Goal: Task Accomplishment & Management: Use online tool/utility

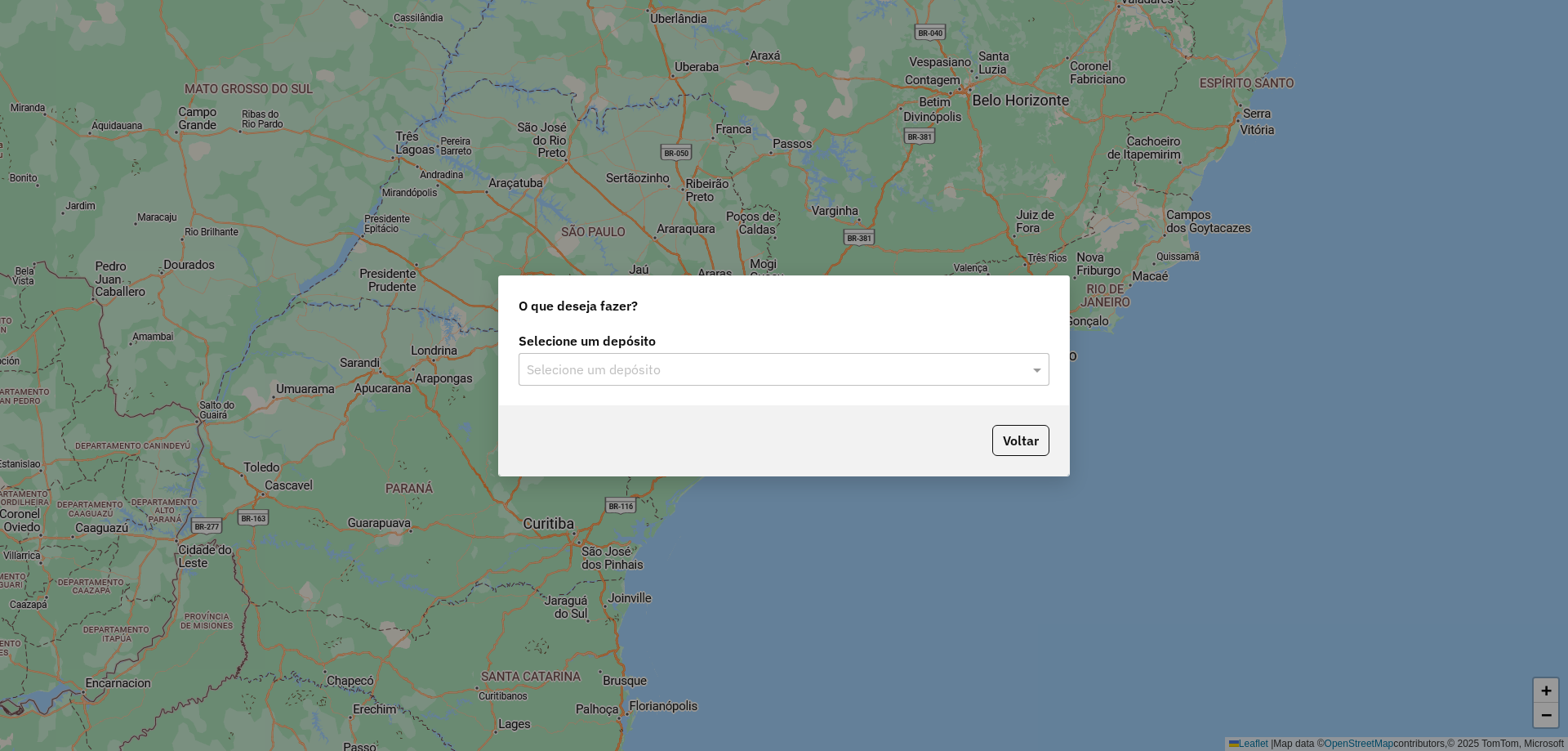
click at [938, 372] on input "text" at bounding box center [767, 370] width 482 height 20
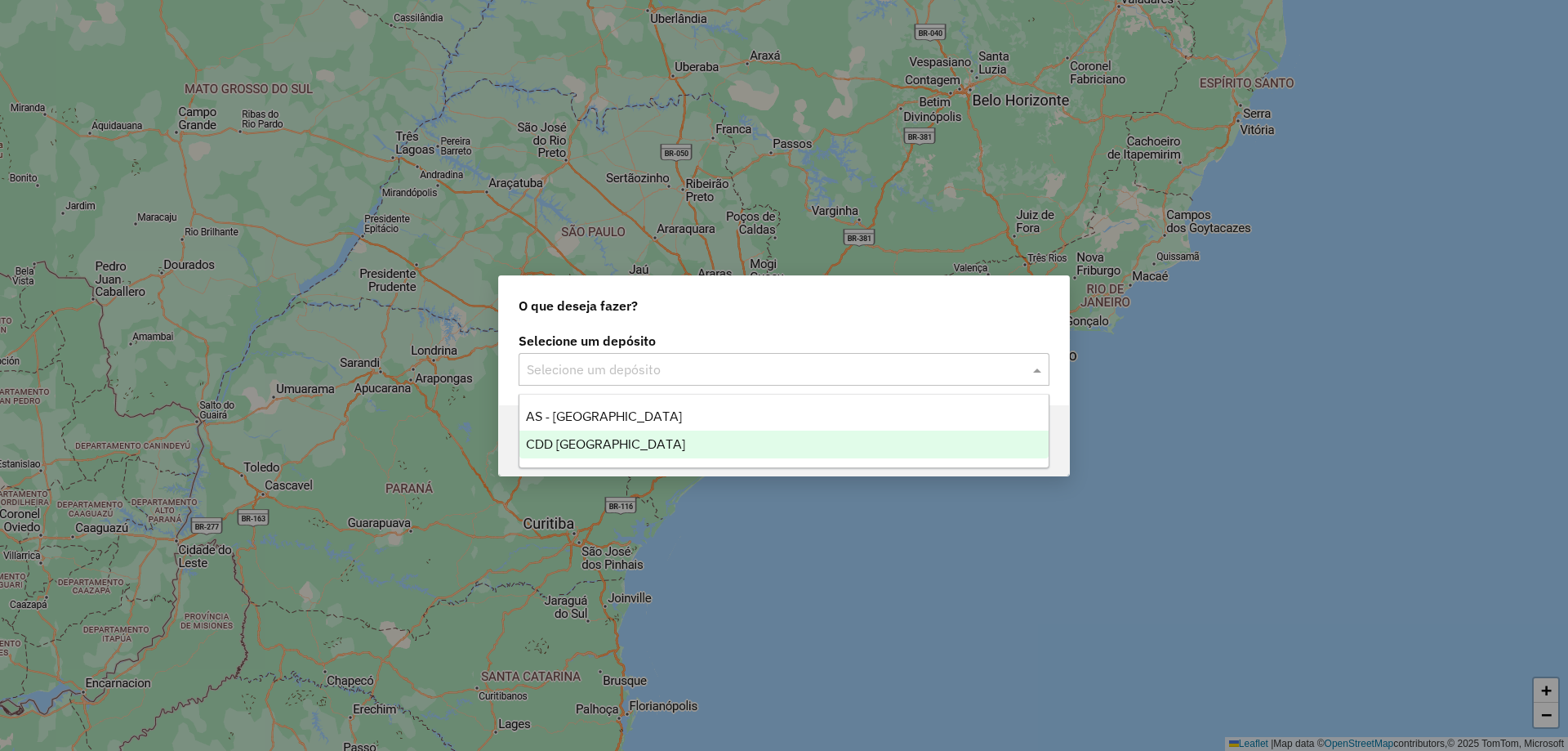
click at [710, 434] on div "CDD [GEOGRAPHIC_DATA]" at bounding box center [784, 444] width 529 height 28
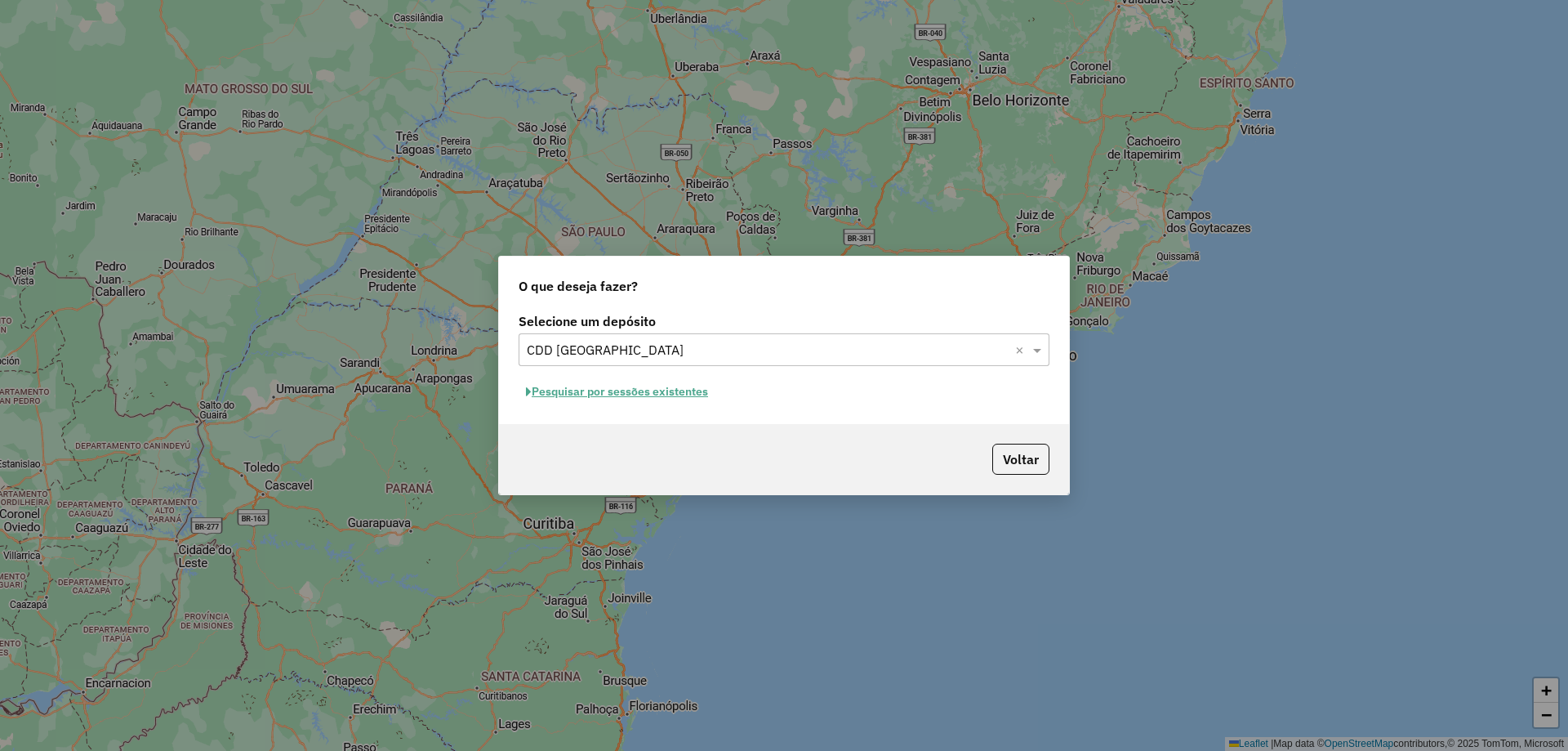
click at [664, 368] on div "Selecione um depósito Selecione um depósito × CDD Florianópolis × Pesquisar por…" at bounding box center [784, 366] width 570 height 115
click at [661, 388] on button "Pesquisar por sessões existentes" at bounding box center [616, 391] width 197 height 25
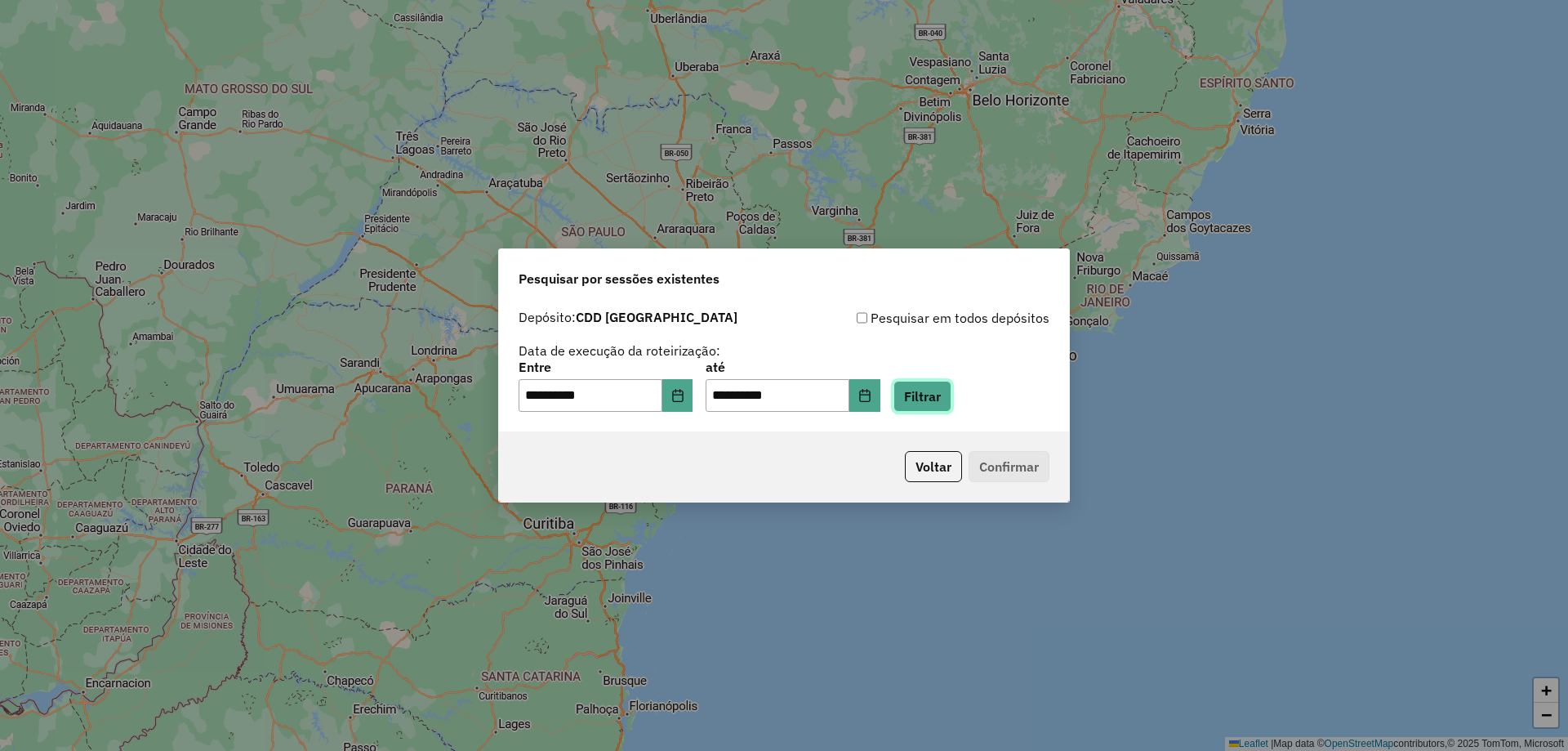
click at [937, 388] on button "Filtrar" at bounding box center [922, 396] width 58 height 31
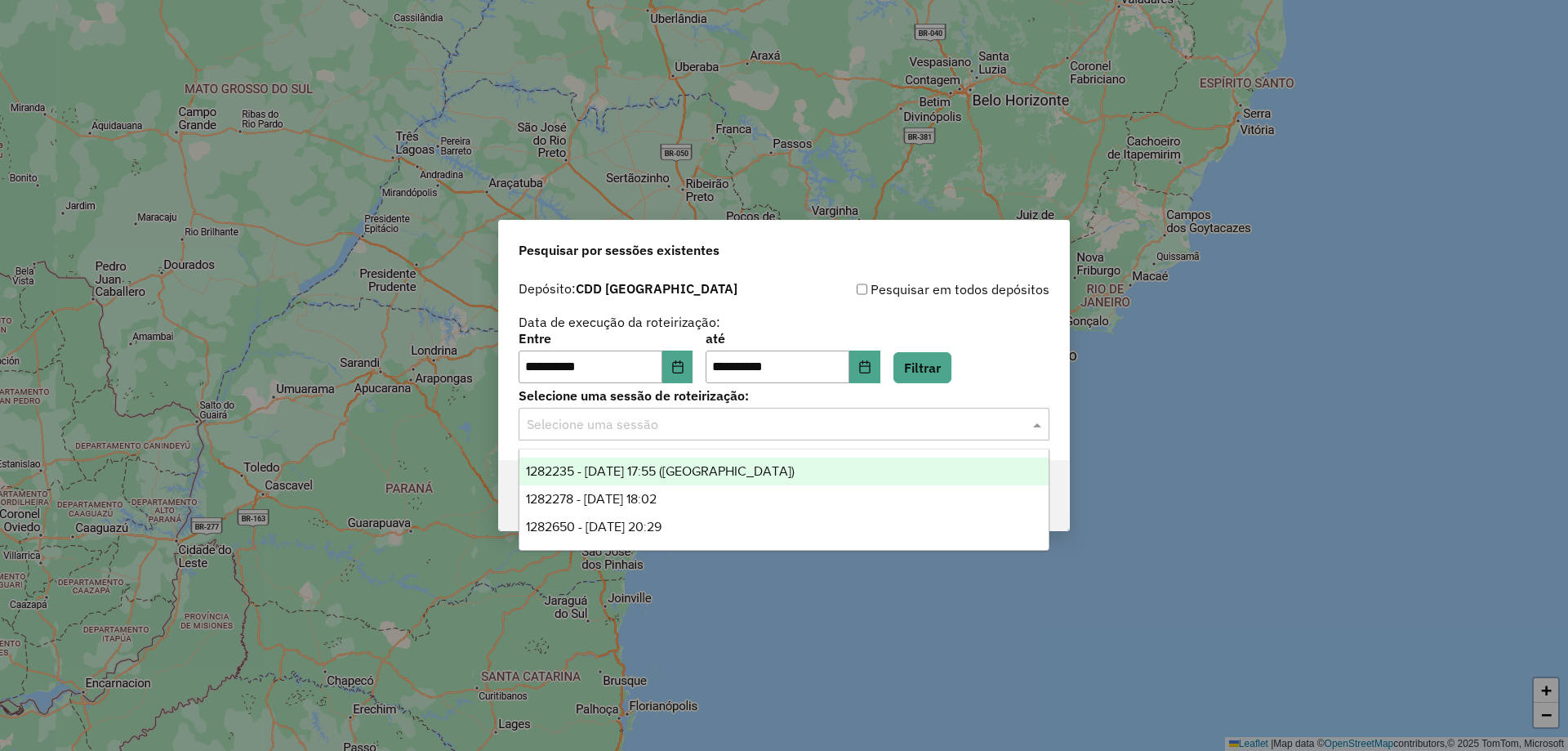
click at [886, 424] on input "text" at bounding box center [767, 425] width 482 height 20
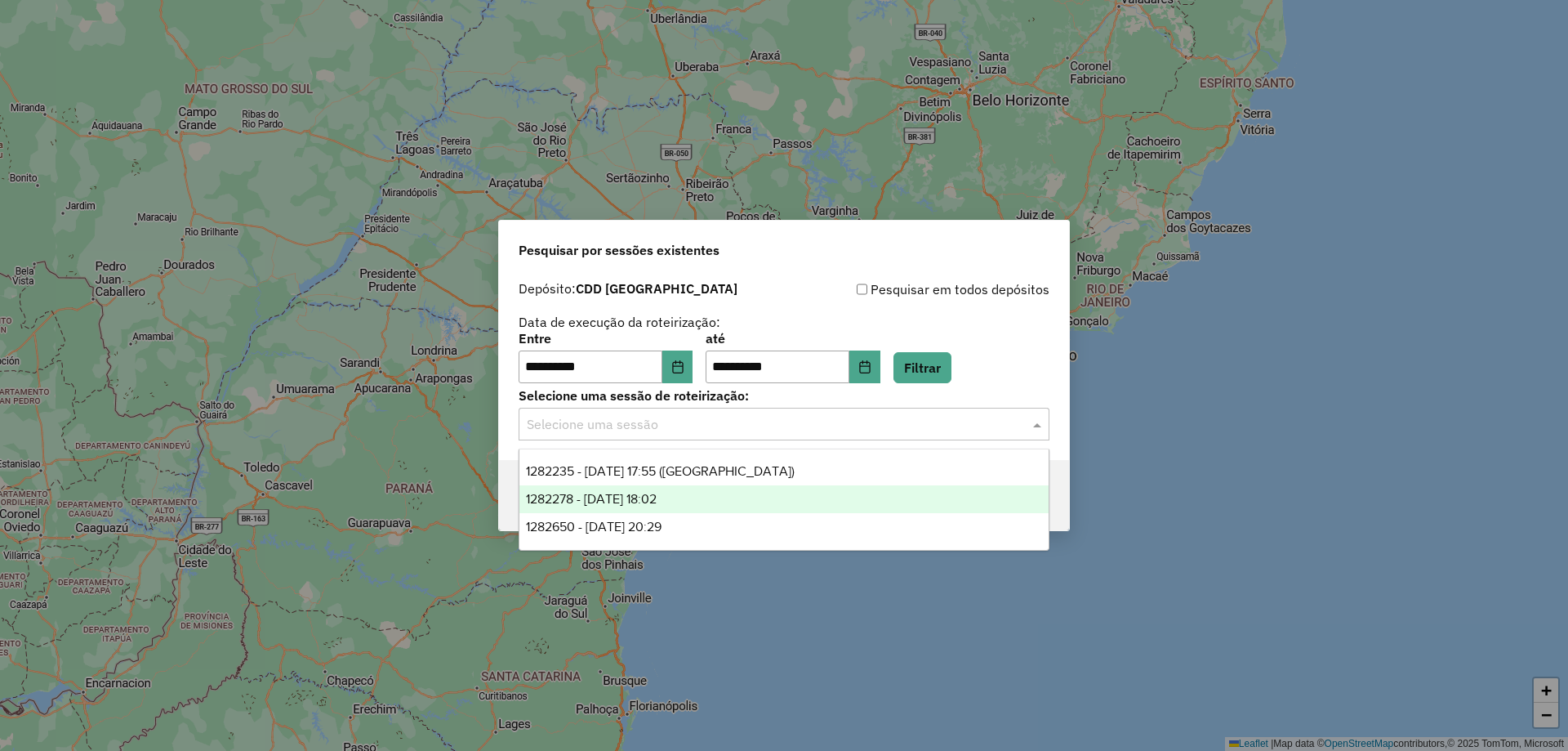
click at [824, 501] on div "1282278 - 25/09/2025 18:02" at bounding box center [784, 499] width 529 height 28
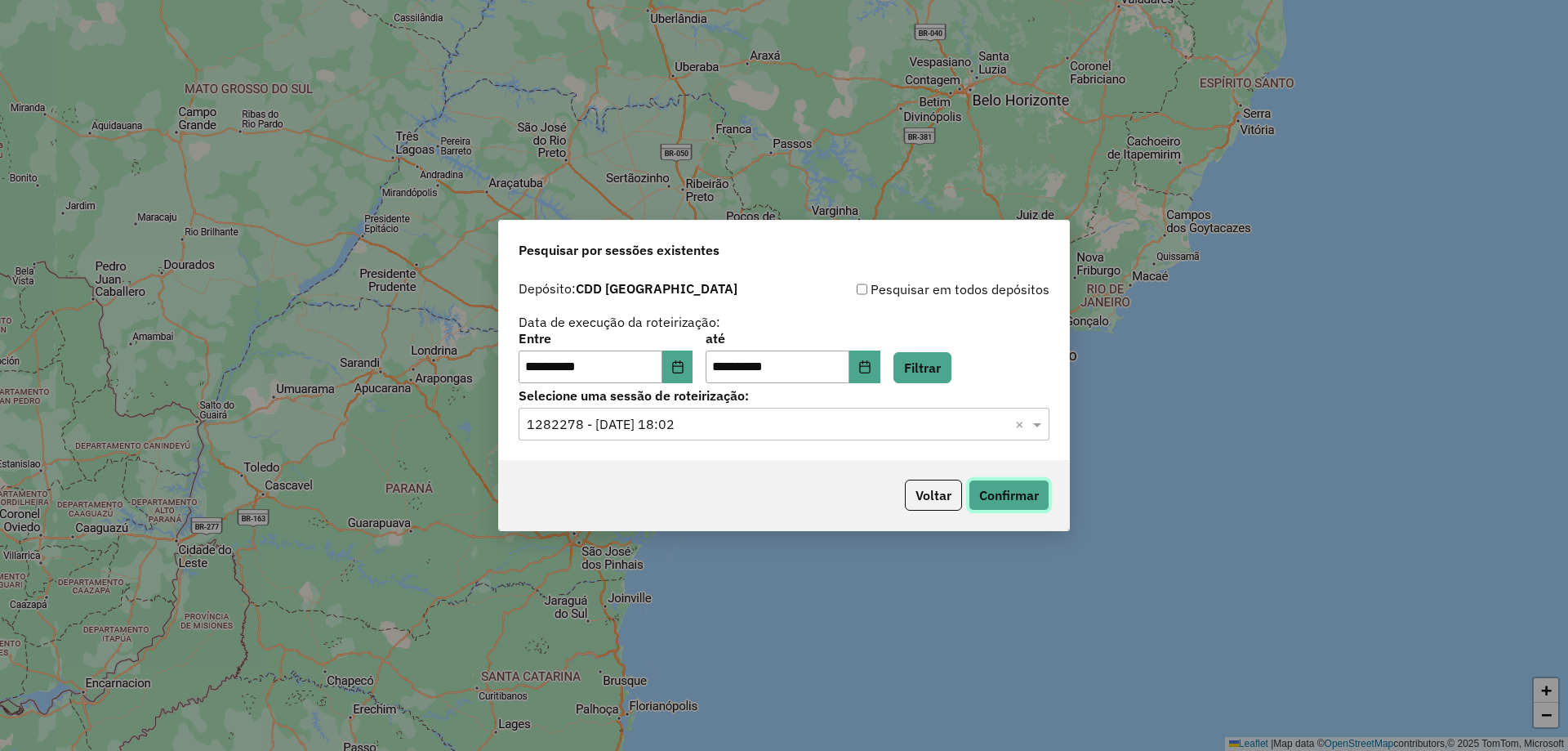
click at [1028, 486] on button "Confirmar" at bounding box center [1008, 494] width 81 height 31
click at [673, 366] on button "Choose Date" at bounding box center [678, 366] width 31 height 33
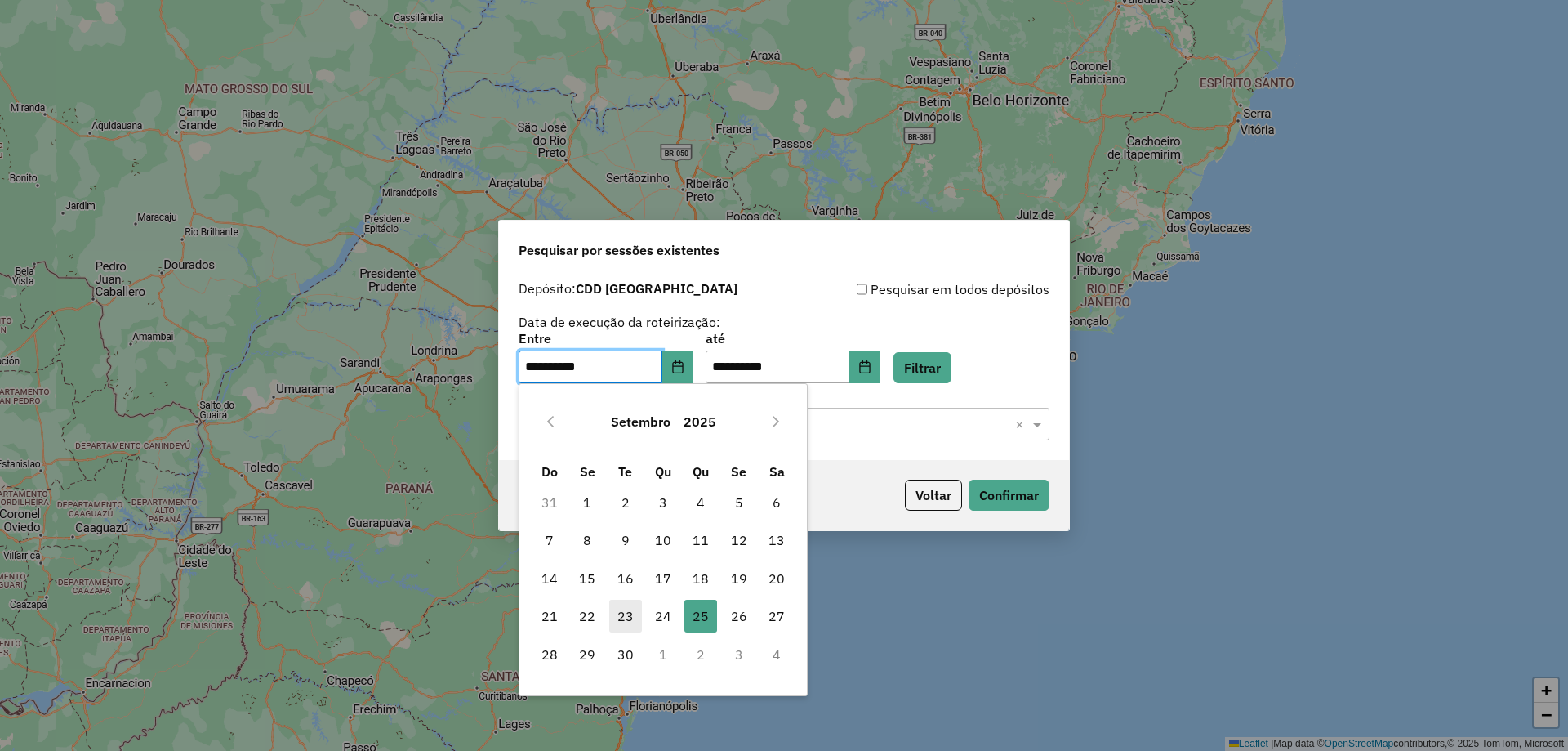
click at [627, 624] on span "23" at bounding box center [625, 616] width 33 height 33
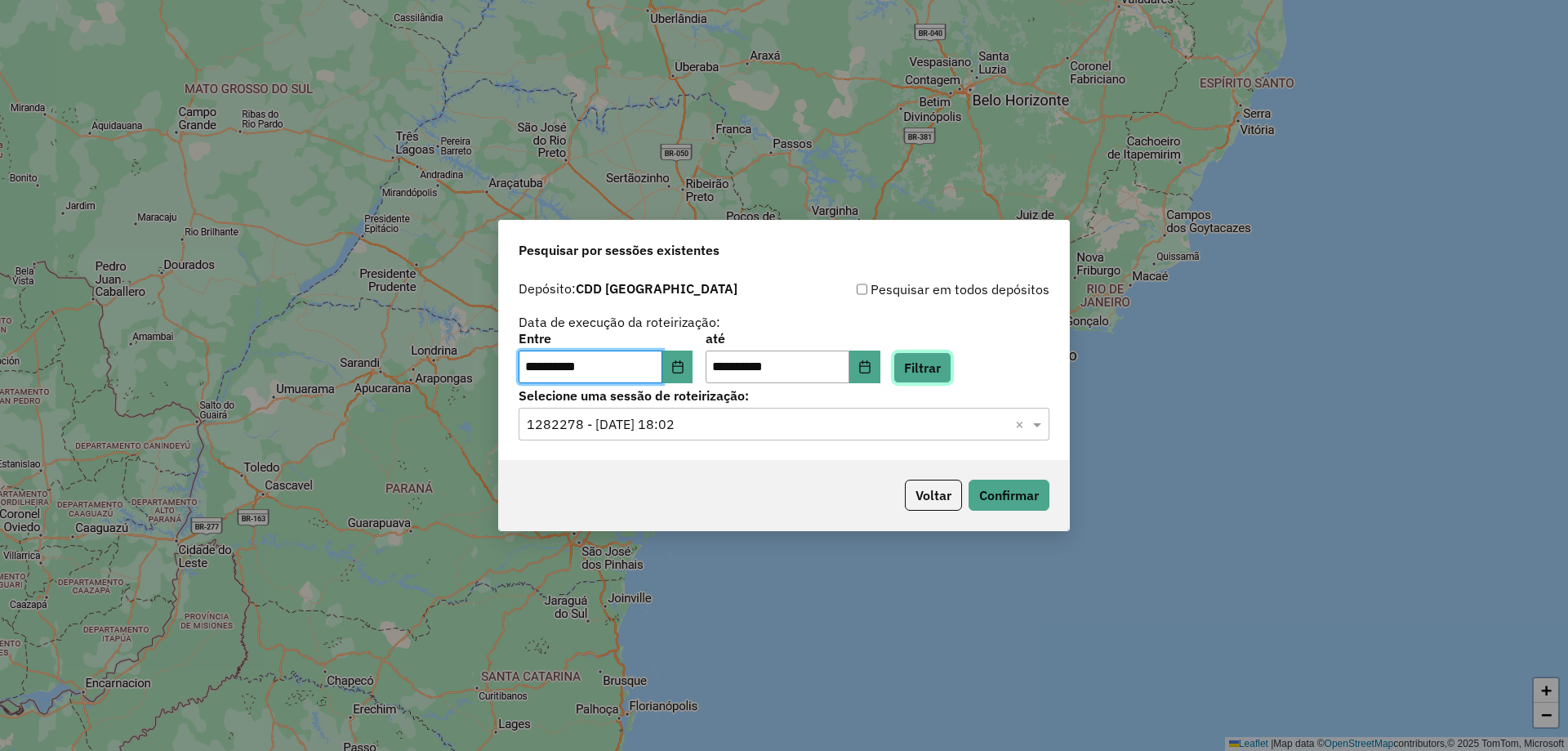
click at [946, 380] on button "Filtrar" at bounding box center [922, 367] width 58 height 31
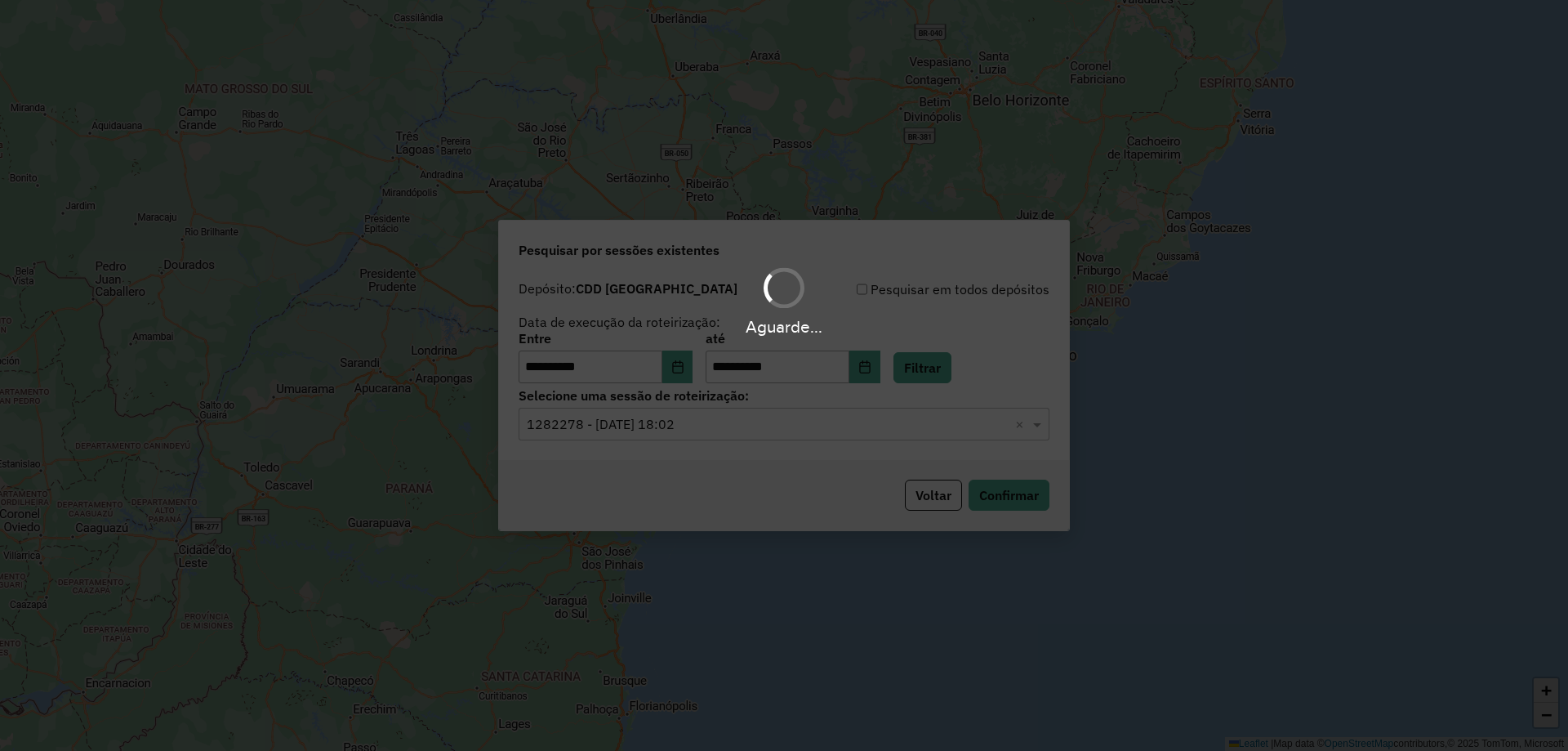
click at [679, 435] on div "Aguarde..." at bounding box center [784, 375] width 1568 height 751
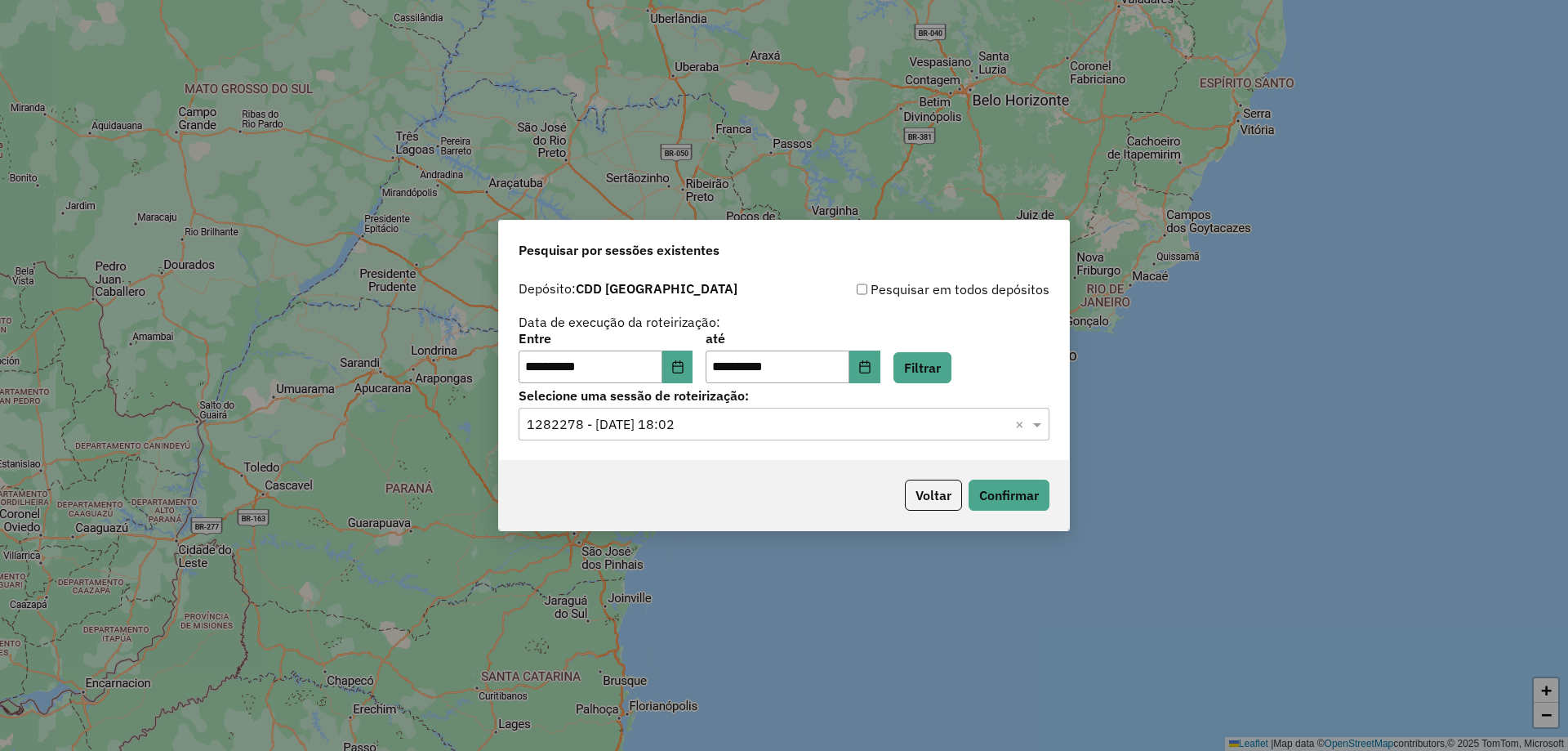
click at [729, 424] on input "text" at bounding box center [767, 425] width 482 height 20
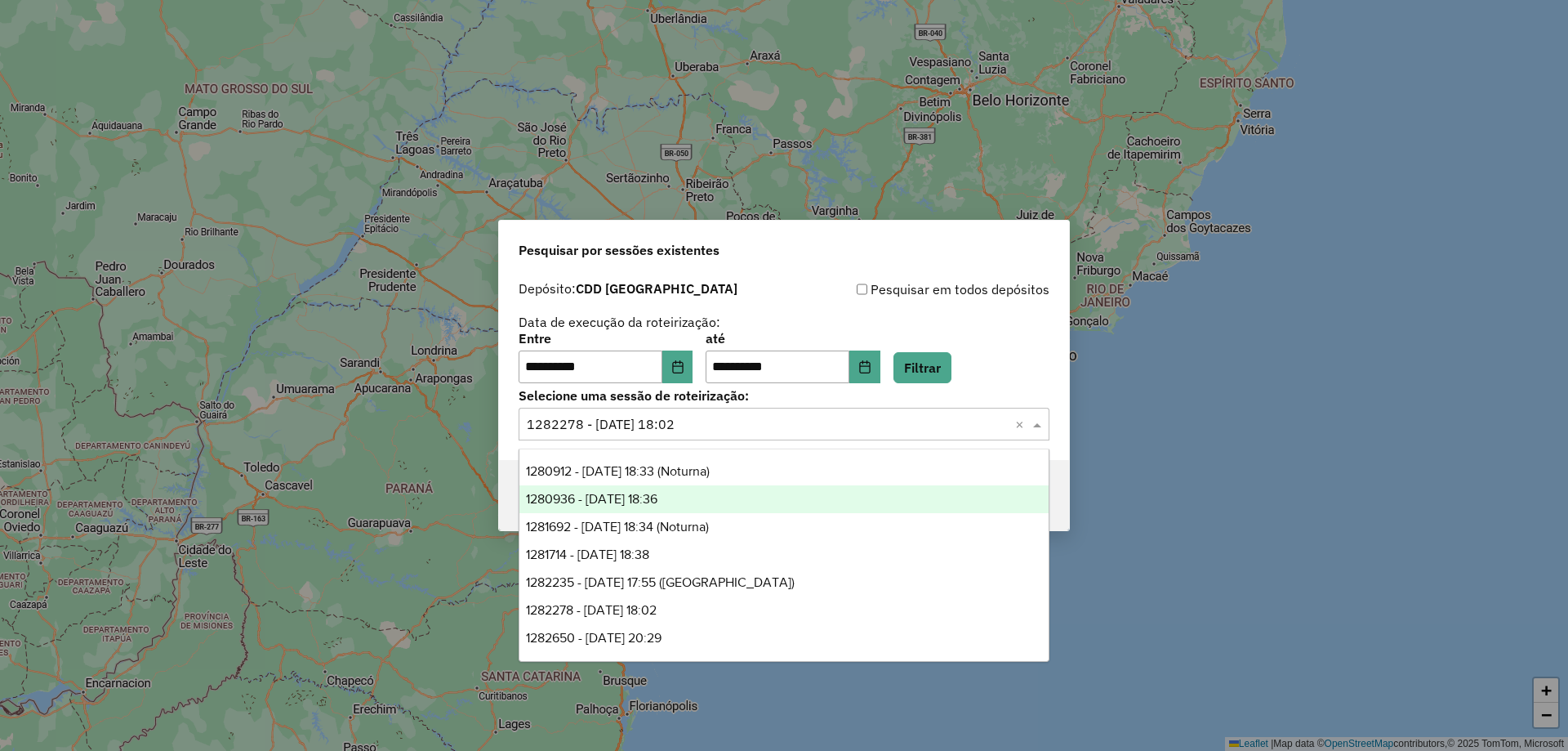
click at [698, 500] on div "1280936 - 23/09/2025 18:36" at bounding box center [784, 499] width 529 height 28
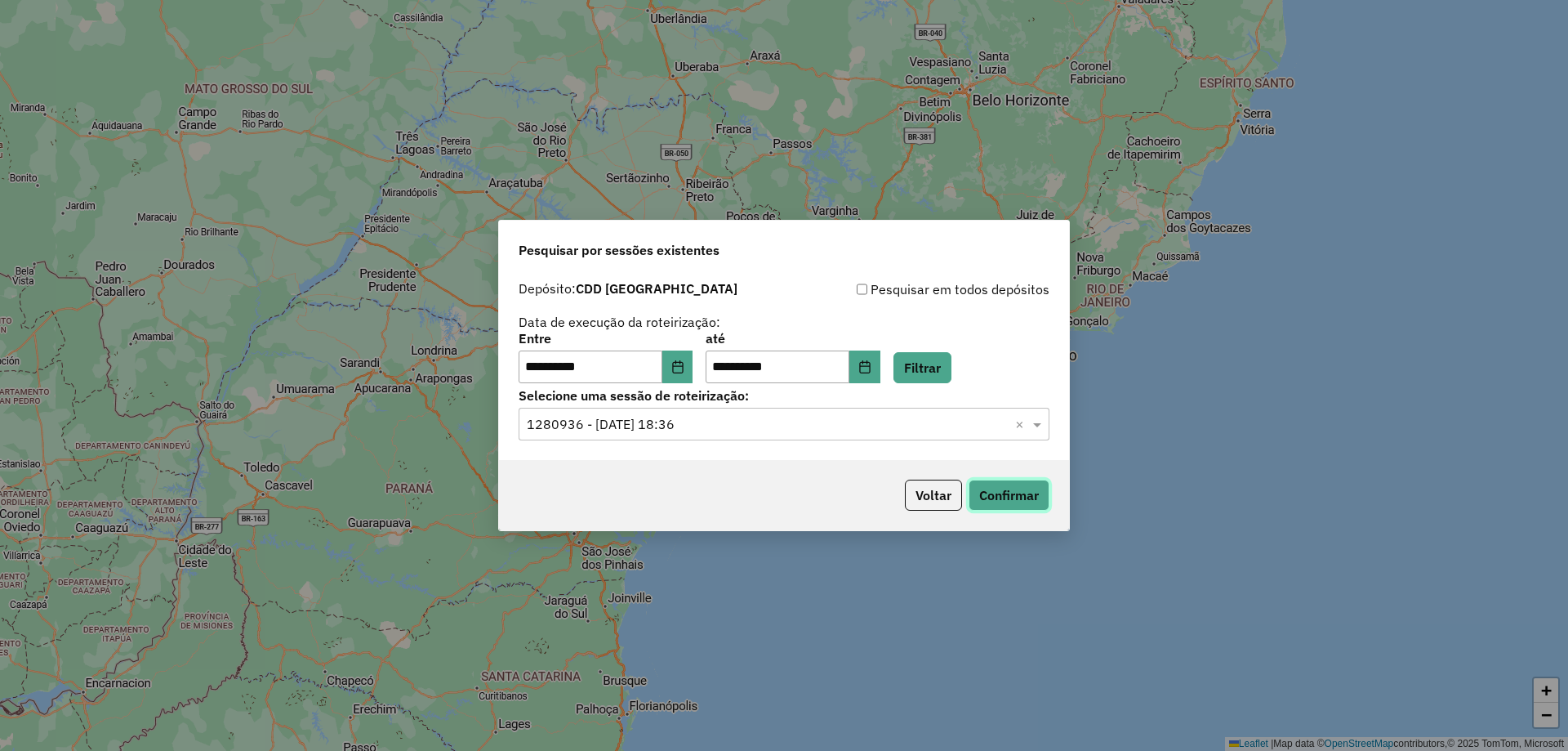
click at [1020, 494] on button "Confirmar" at bounding box center [1008, 494] width 81 height 31
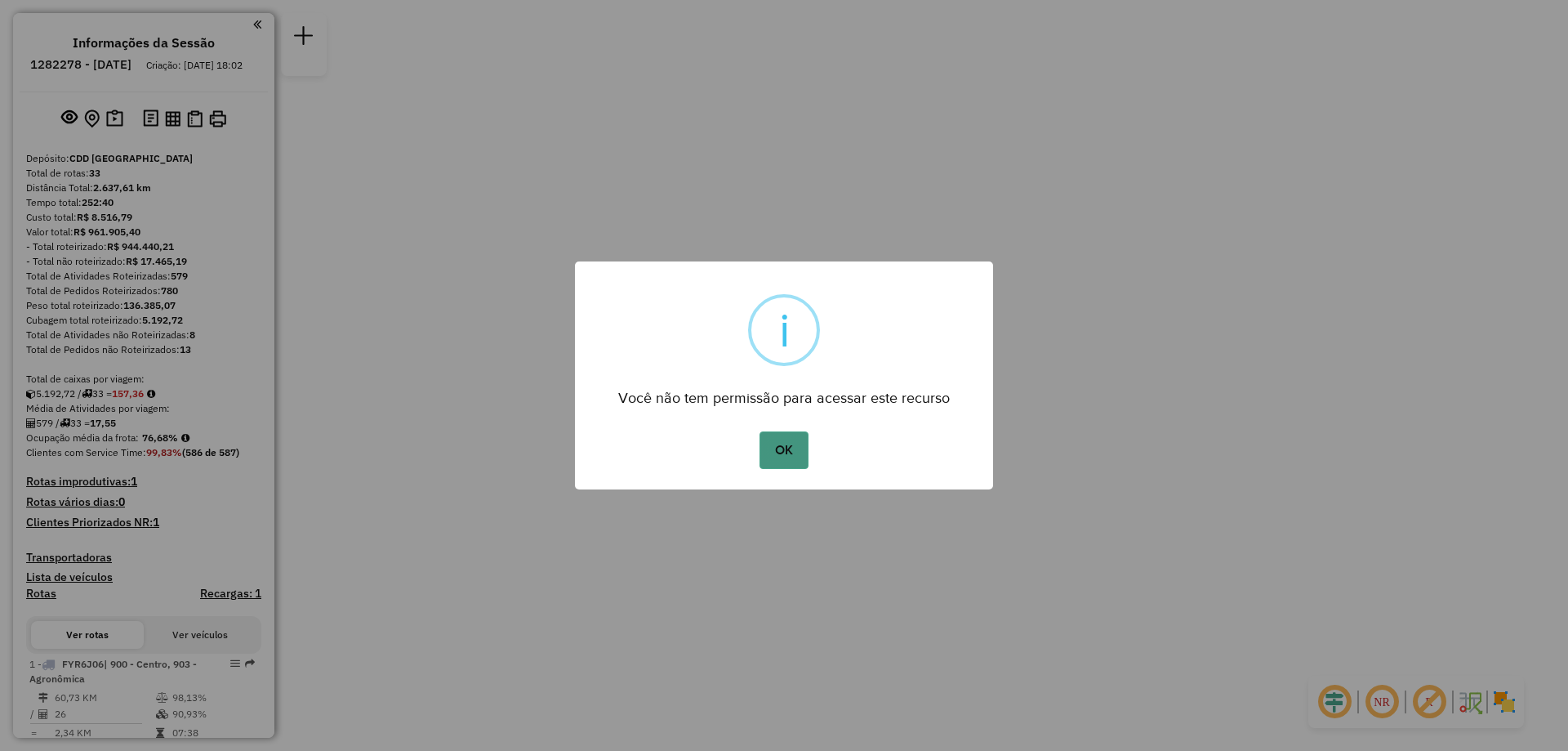
click at [779, 435] on button "OK" at bounding box center [784, 450] width 48 height 37
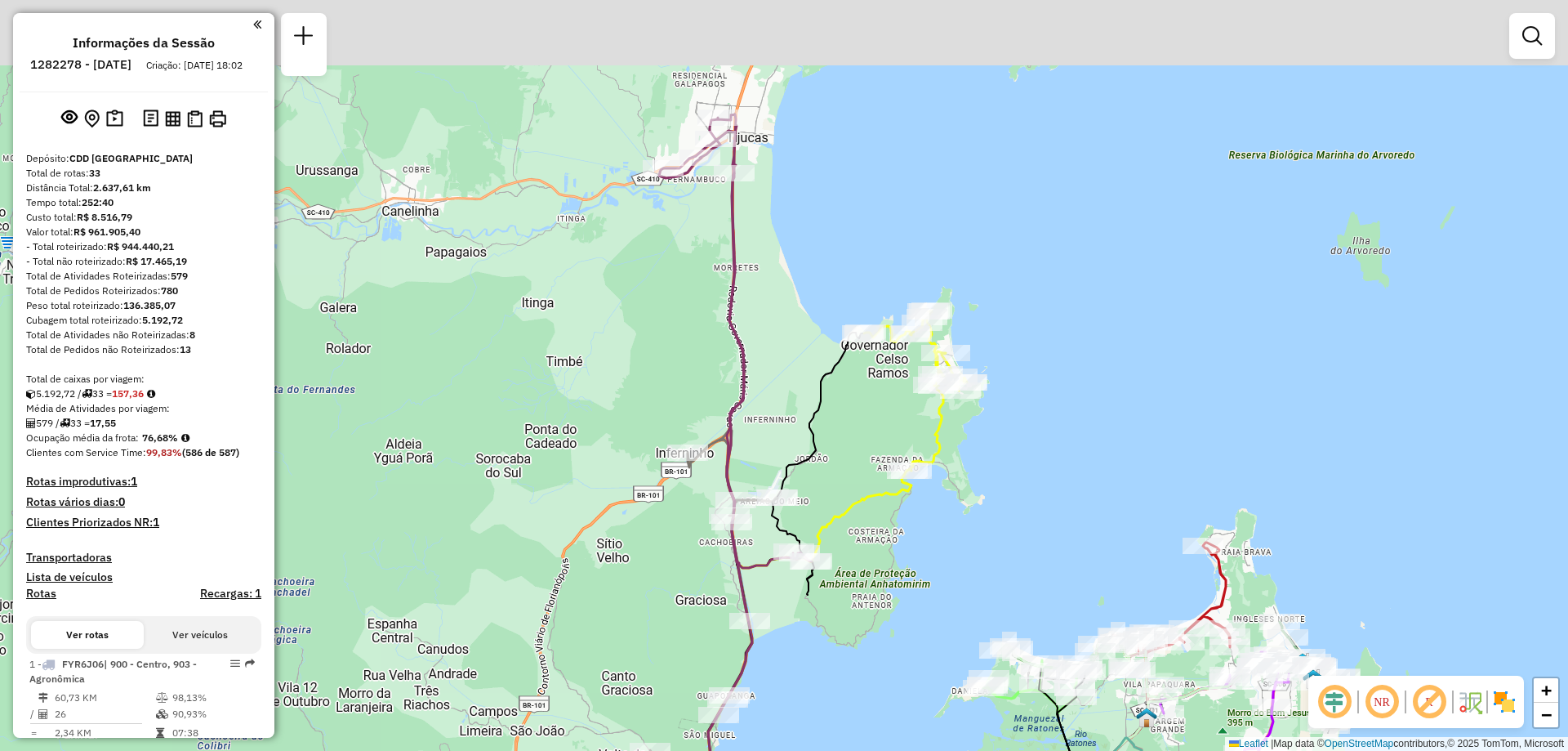
drag, startPoint x: 992, startPoint y: 285, endPoint x: 1084, endPoint y: 449, distance: 188.0
click at [1084, 449] on div "Janela de atendimento Grade de atendimento Capacidade Transportadoras Veículos …" at bounding box center [784, 375] width 1568 height 751
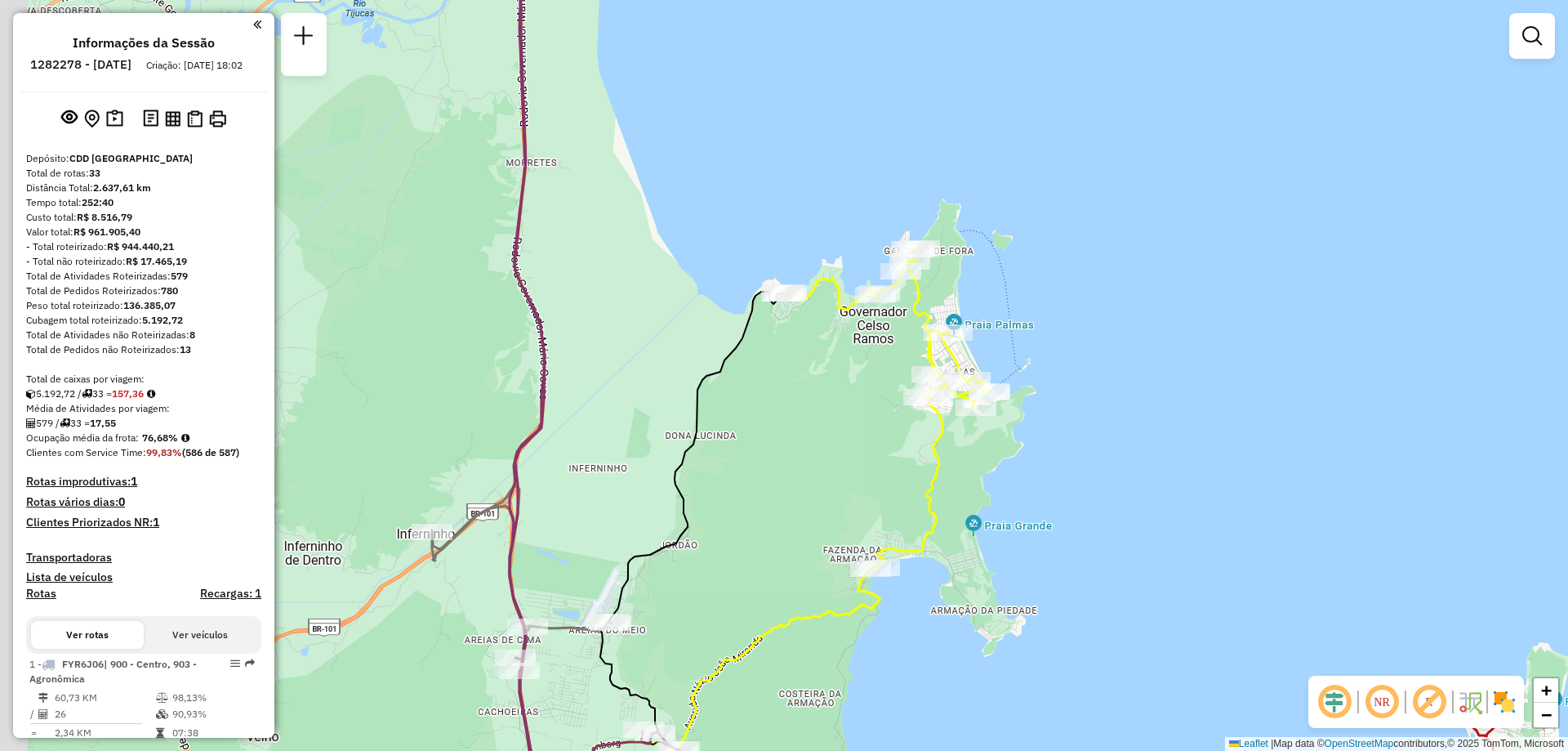
drag, startPoint x: 1003, startPoint y: 514, endPoint x: 1076, endPoint y: 531, distance: 75.0
click at [1076, 531] on div "Janela de atendimento Grade de atendimento Capacidade Transportadoras Veículos …" at bounding box center [784, 375] width 1568 height 751
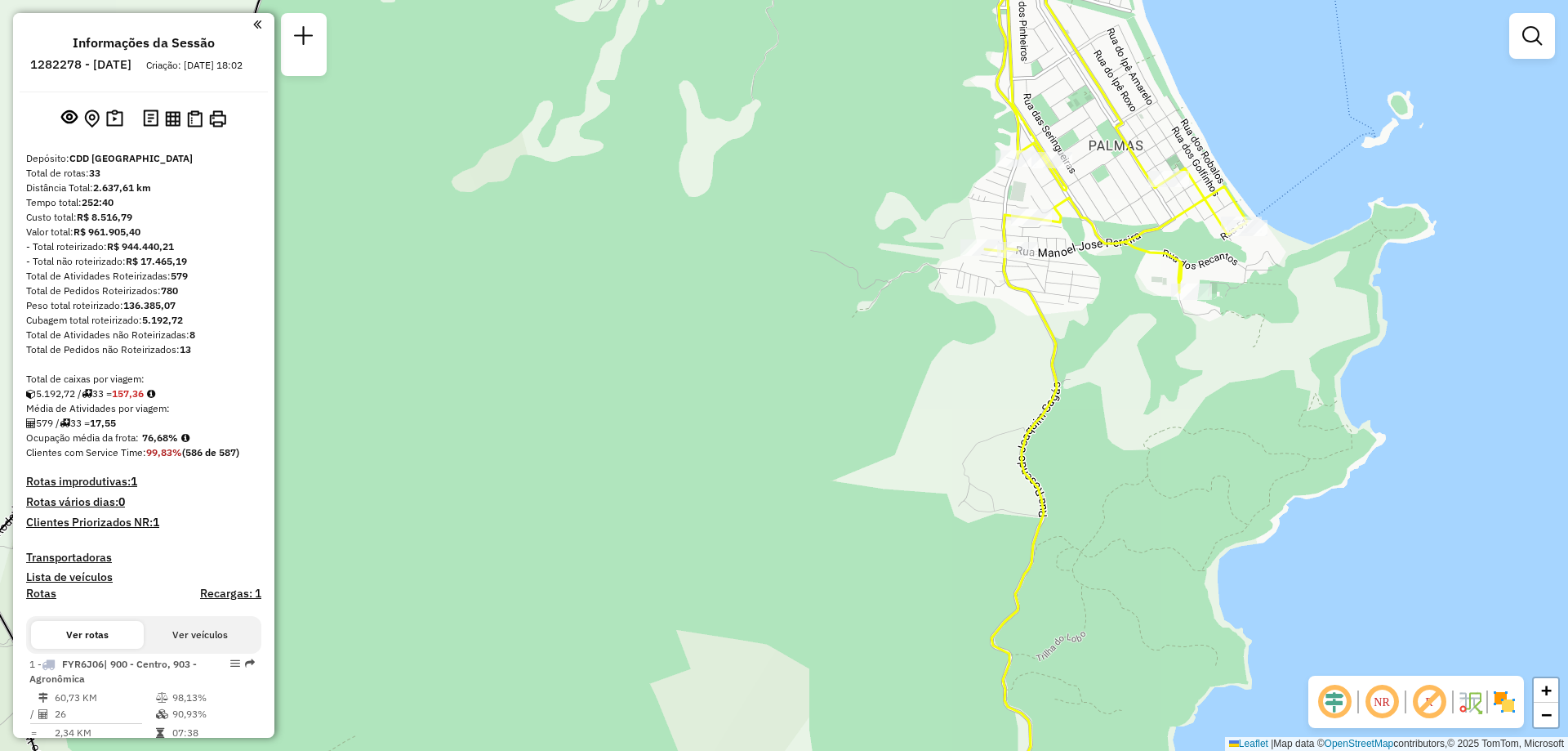
drag, startPoint x: 1103, startPoint y: 376, endPoint x: 1103, endPoint y: 486, distance: 110.0
click at [1103, 486] on div "Janela de atendimento Grade de atendimento Capacidade Transportadoras Veículos …" at bounding box center [784, 375] width 1568 height 751
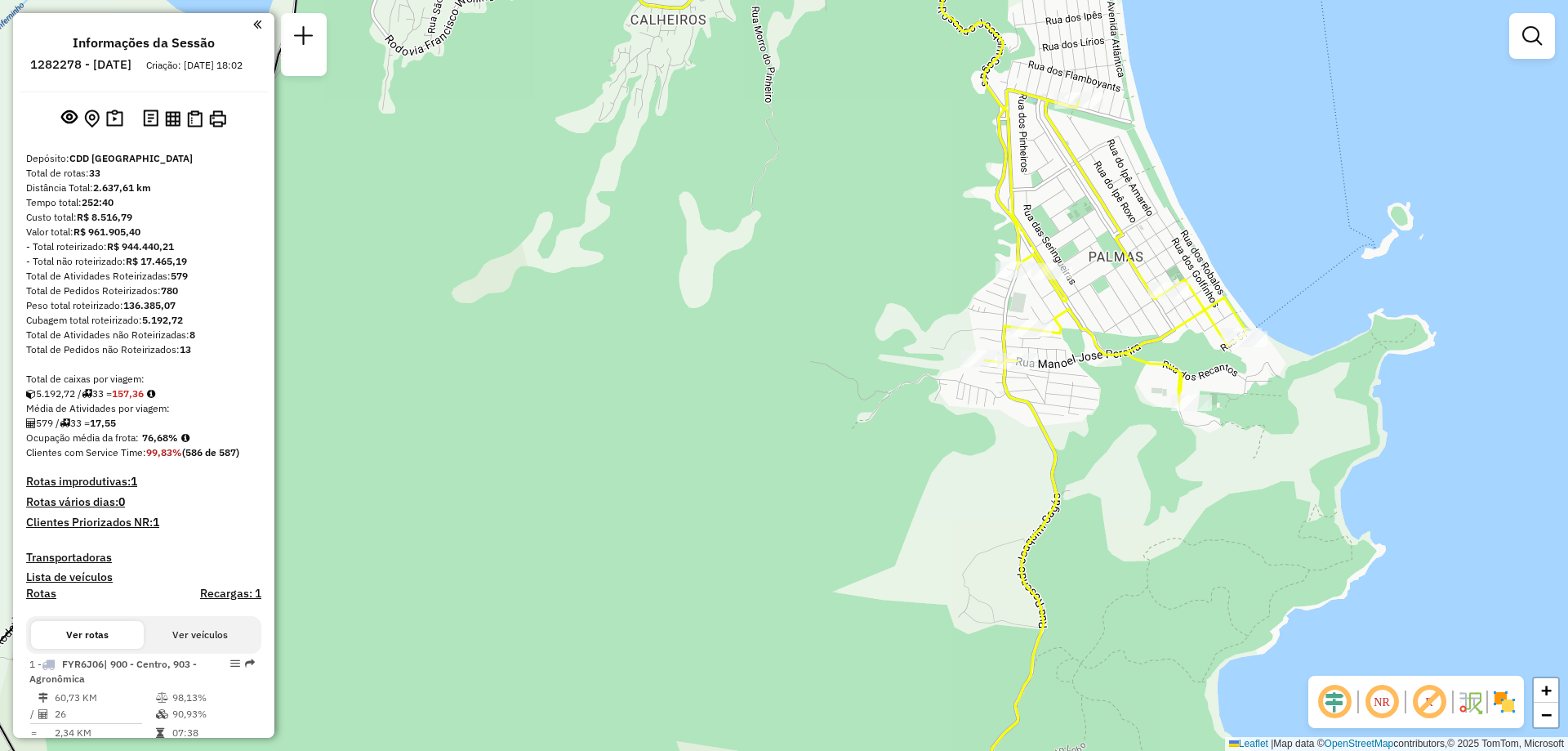
drag, startPoint x: 1080, startPoint y: 199, endPoint x: 1096, endPoint y: 349, distance: 150.9
click at [1096, 349] on div "Rota 4 - Placa EON1E29 05033101 - DA FONTE Janela de atendimento Grade de atend…" at bounding box center [784, 375] width 1568 height 751
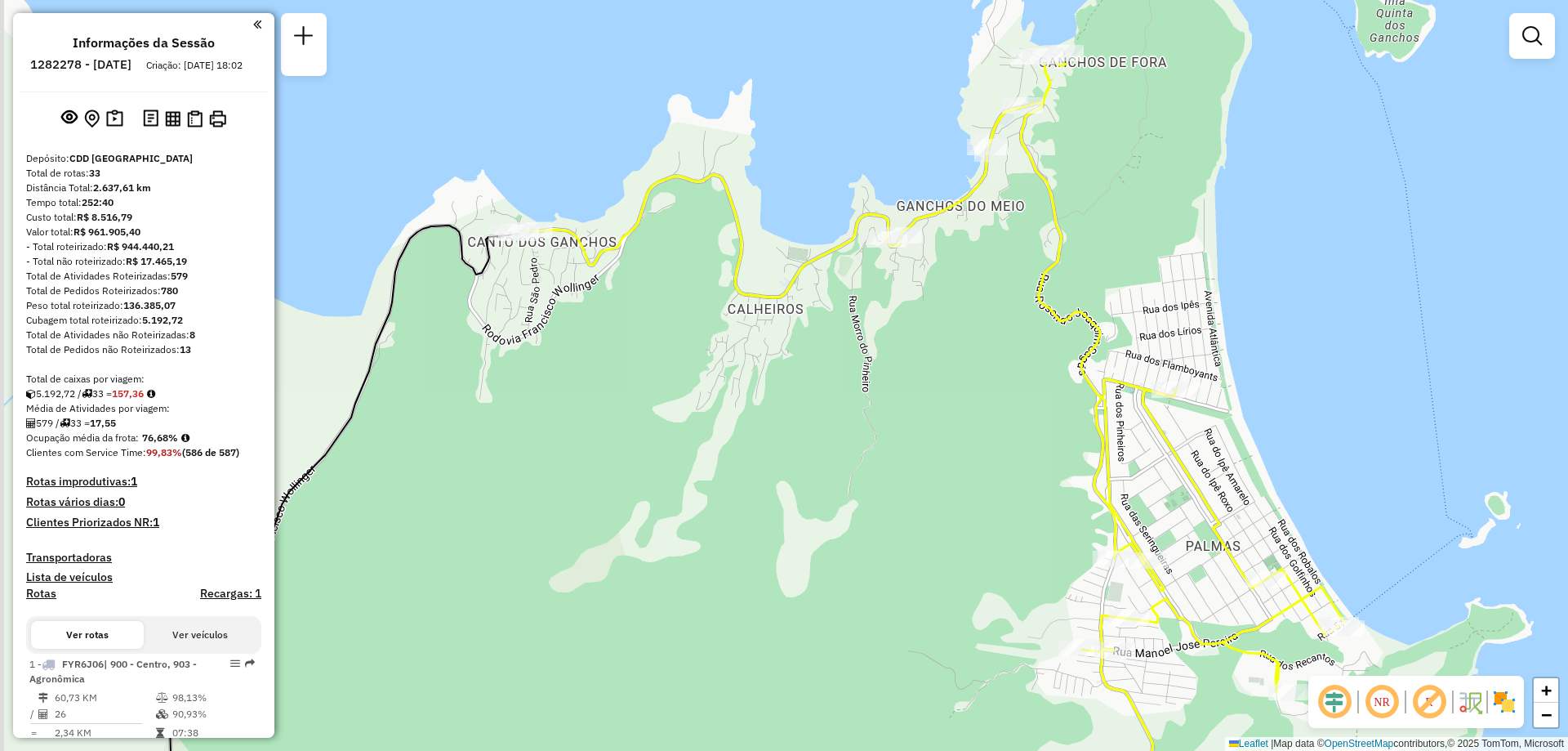
drag, startPoint x: 961, startPoint y: 255, endPoint x: 1045, endPoint y: 399, distance: 166.7
click at [1045, 399] on div "Janela de atendimento Grade de atendimento Capacidade Transportadoras Veículos …" at bounding box center [784, 375] width 1568 height 751
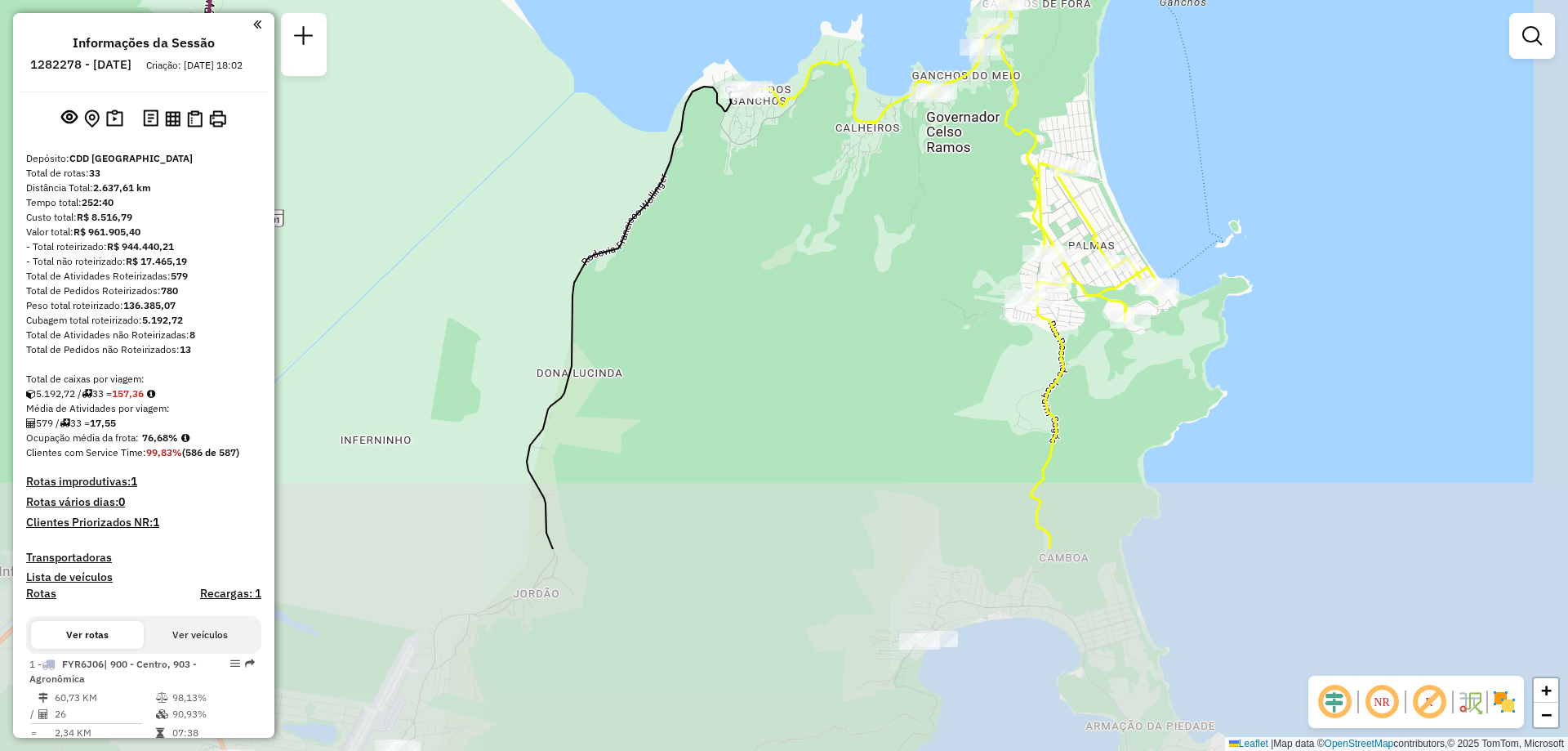
drag, startPoint x: 1349, startPoint y: 551, endPoint x: 1243, endPoint y: 273, distance: 297.5
click at [1243, 273] on div "Janela de atendimento Grade de atendimento Capacidade Transportadoras Veículos …" at bounding box center [784, 375] width 1568 height 751
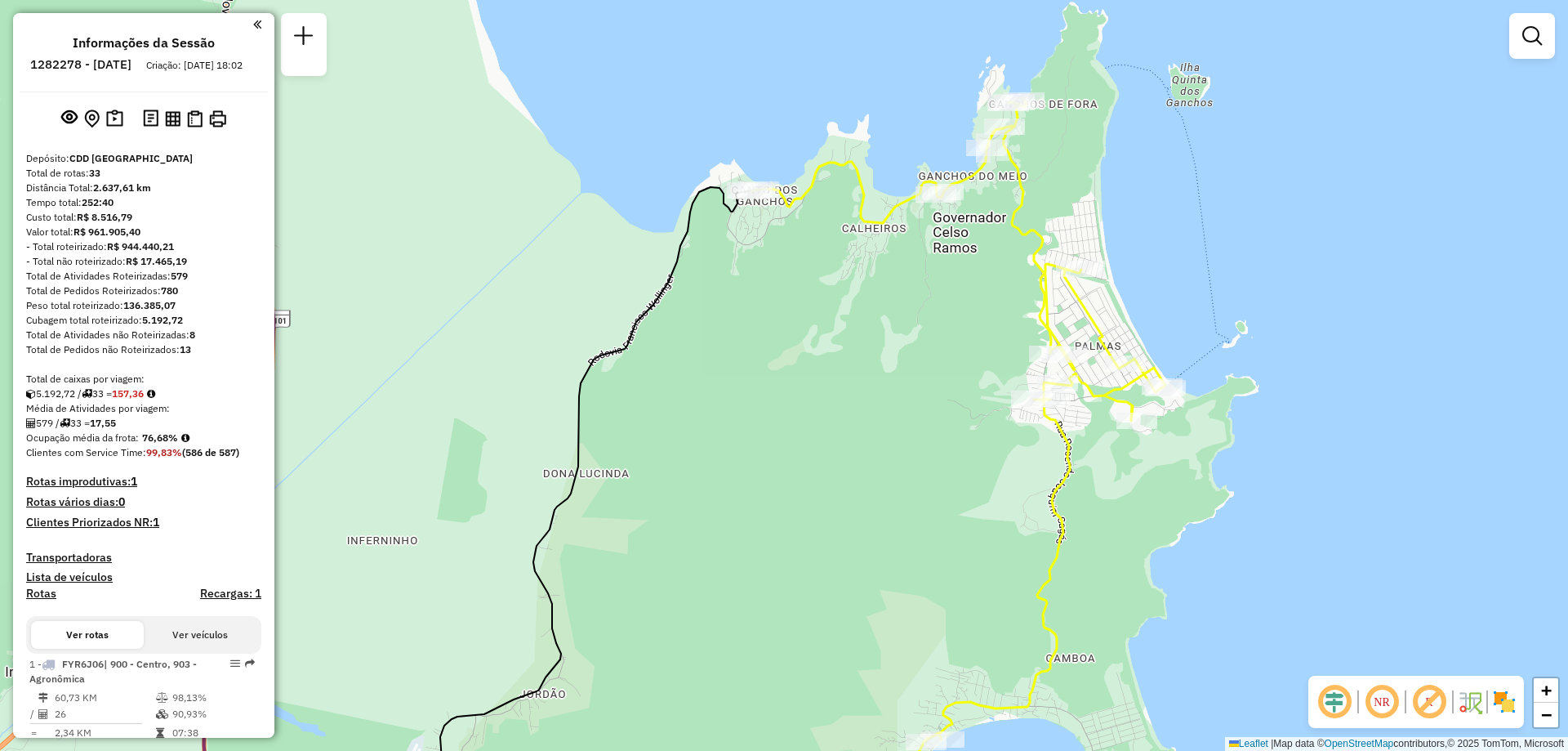
drag, startPoint x: 1223, startPoint y: 354, endPoint x: 1231, endPoint y: 454, distance: 100.3
click at [1231, 454] on div "Janela de atendimento Grade de atendimento Capacidade Transportadoras Veículos …" at bounding box center [784, 375] width 1568 height 751
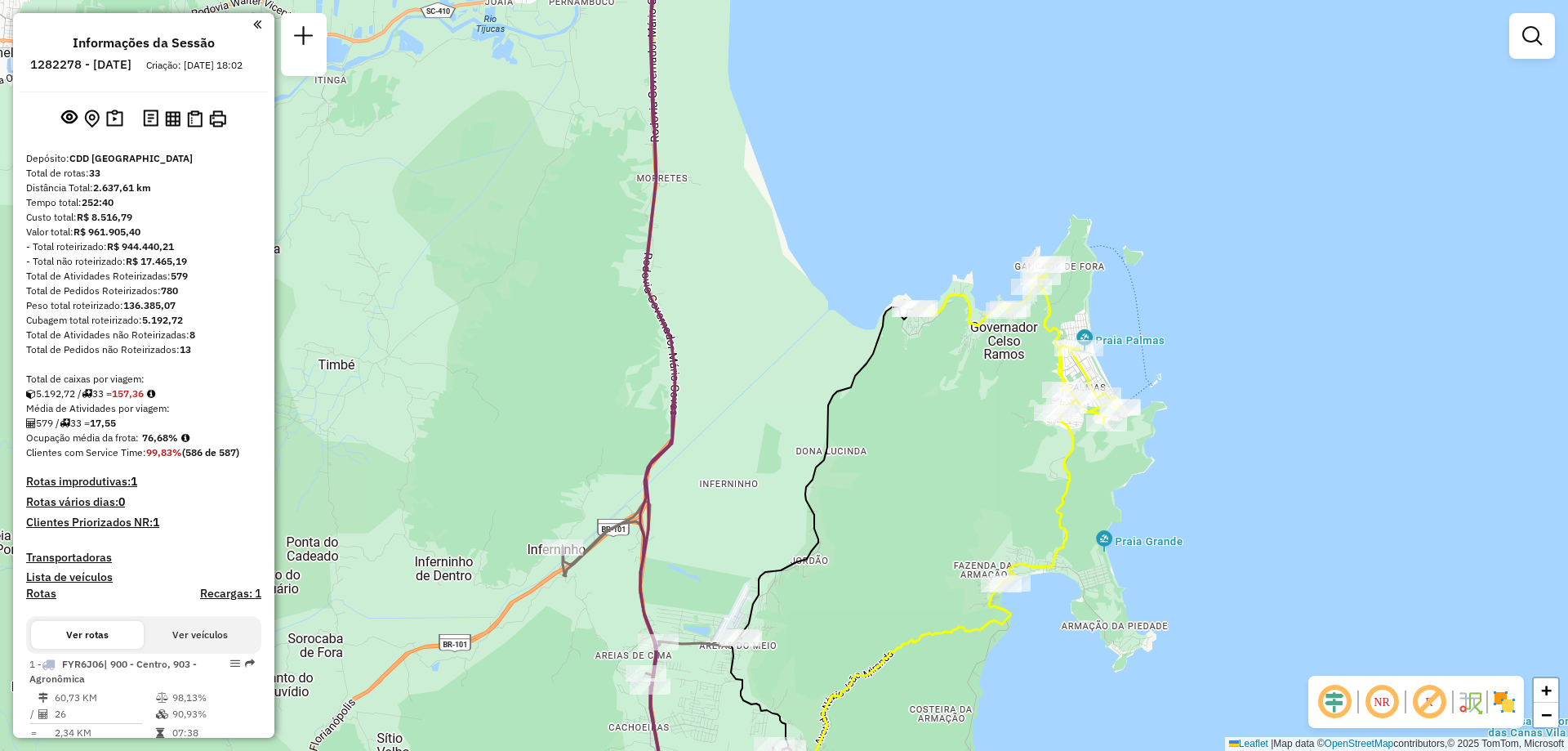
drag, startPoint x: 1249, startPoint y: 525, endPoint x: 1137, endPoint y: 522, distance: 112.0
click at [1137, 522] on div "Janela de atendimento Grade de atendimento Capacidade Transportadoras Veículos …" at bounding box center [784, 375] width 1568 height 751
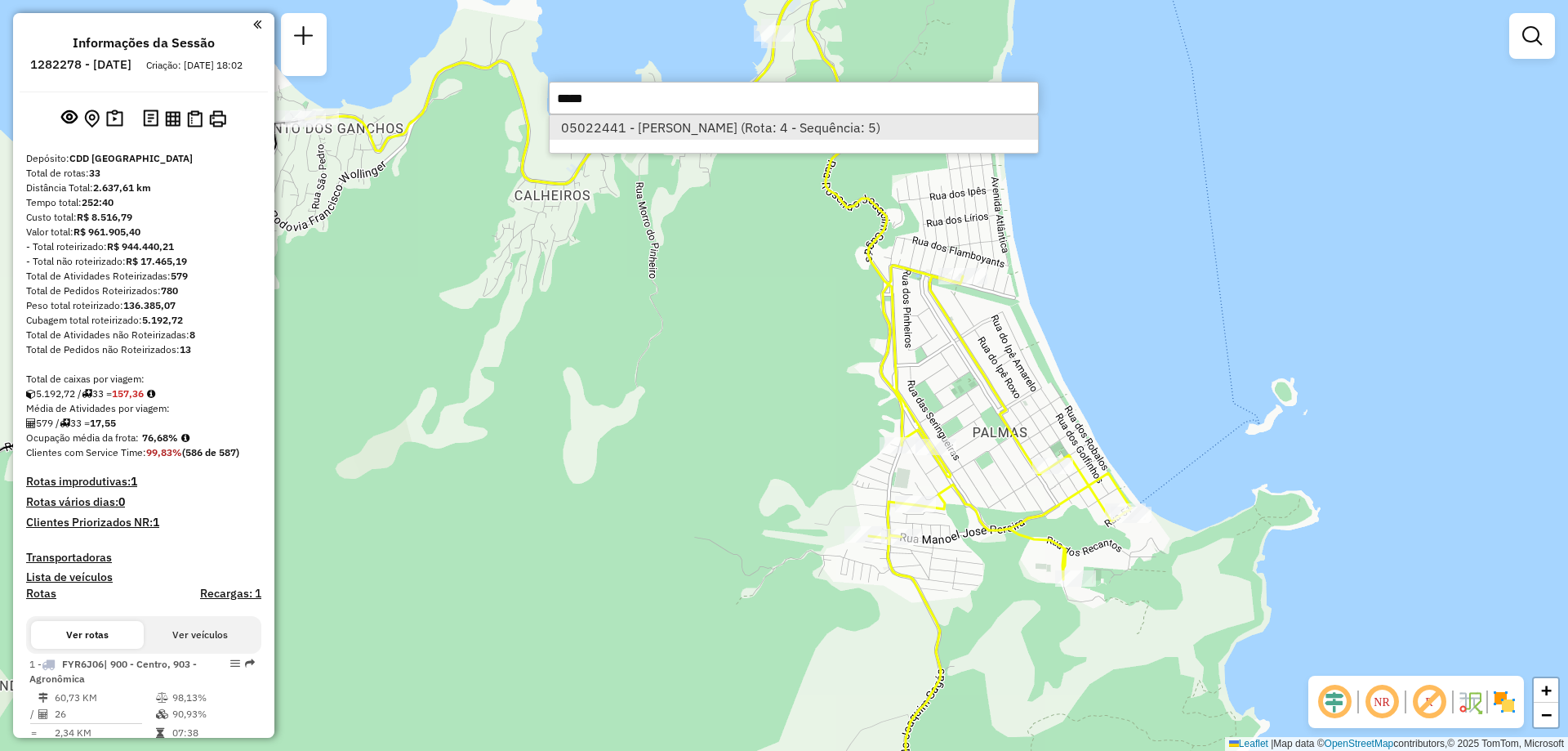
type input "*****"
click at [801, 128] on li "05022441 - CLAUDINEIA ANGELA MA (Rota: 4 - Sequência: 5)" at bounding box center [793, 127] width 488 height 25
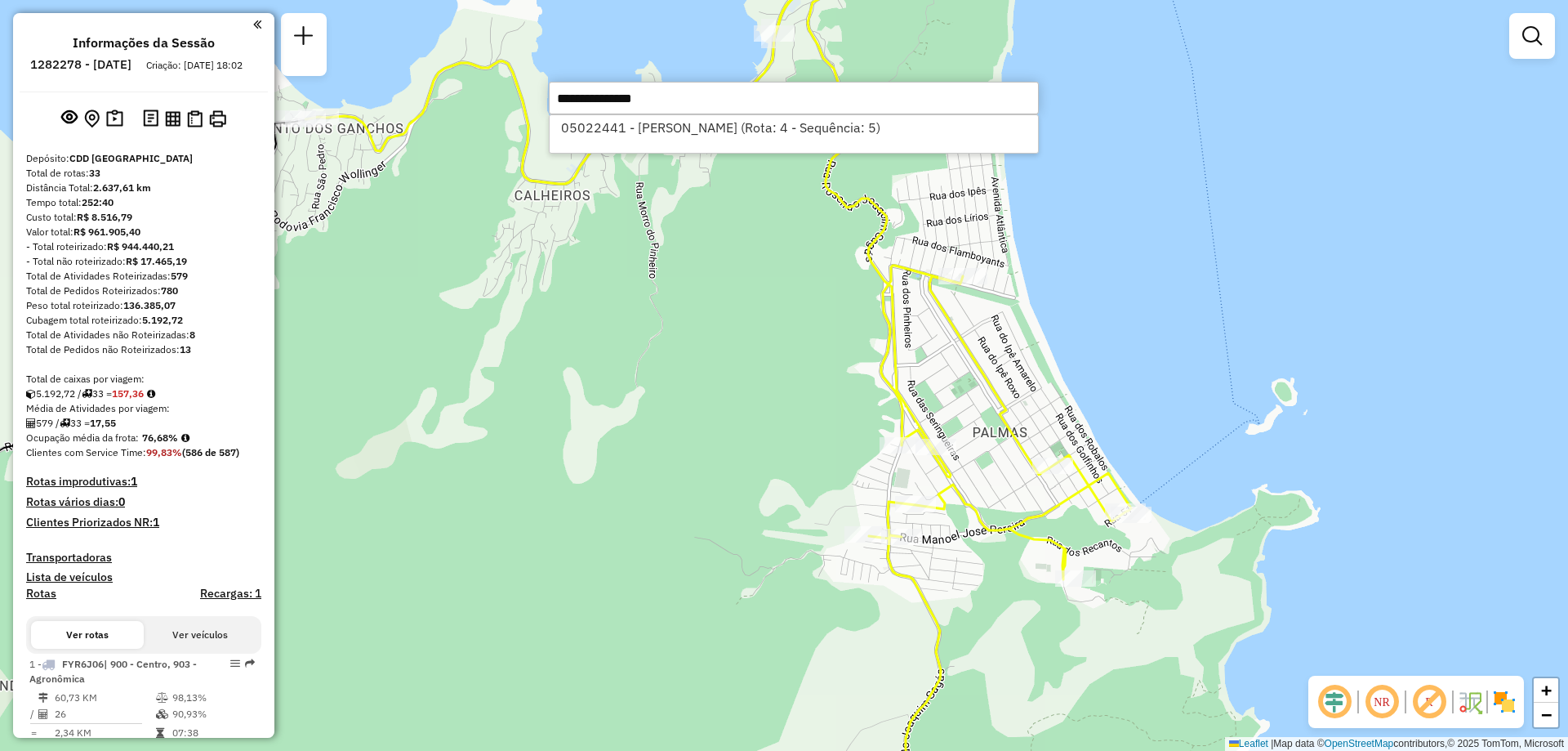
select select "**********"
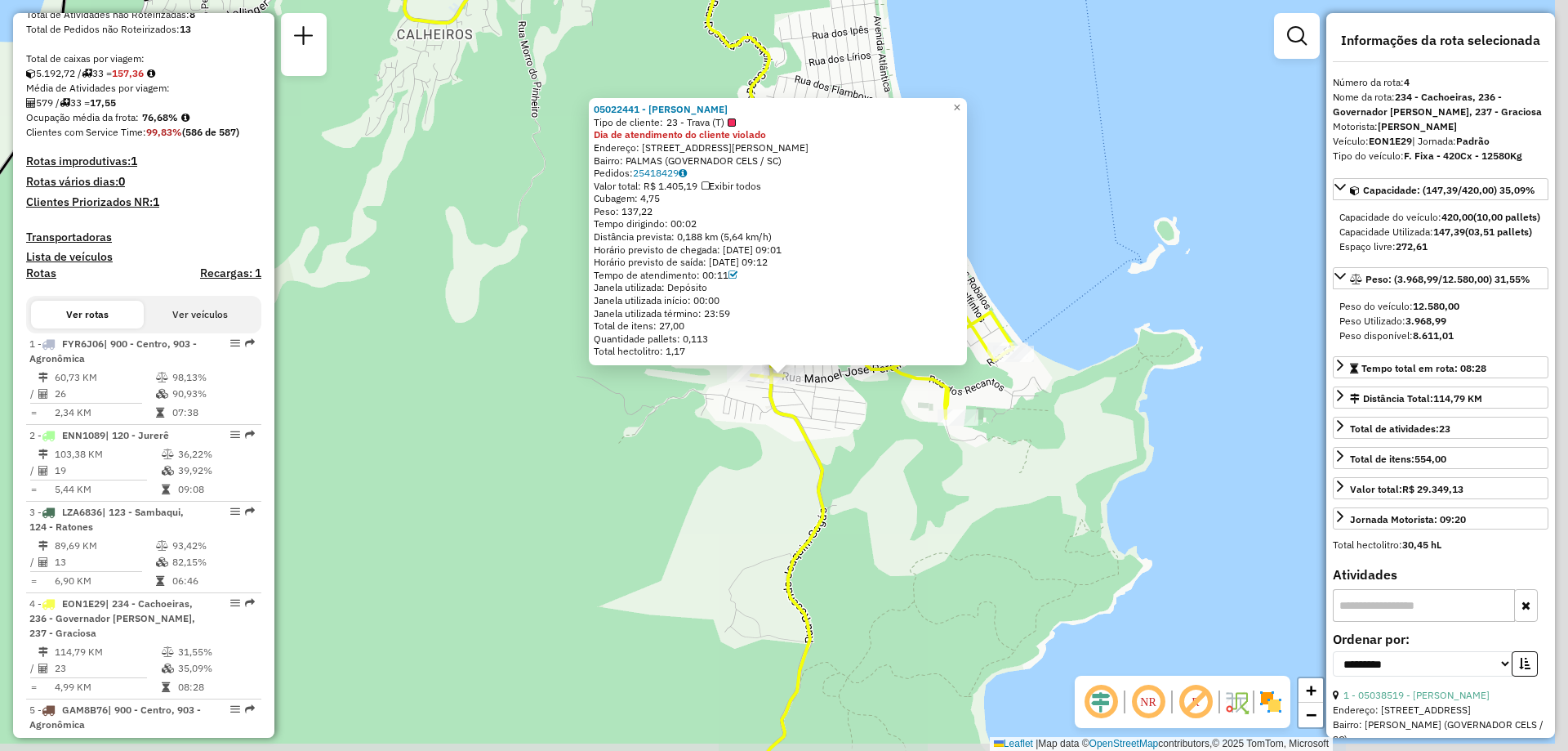
scroll to position [915, 0]
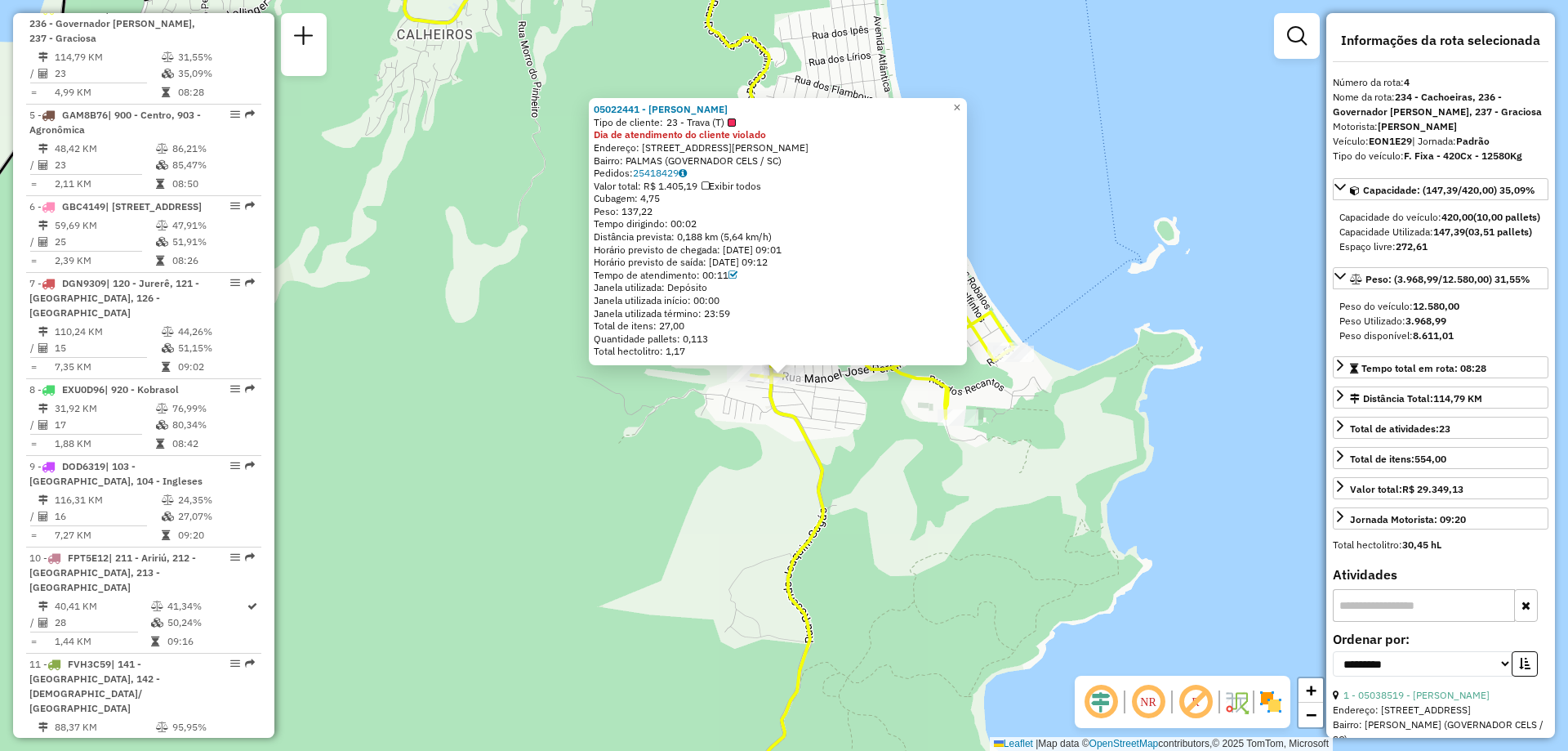
click at [979, 496] on div "Rota 4 - Placa EON1E29 05022441 - CLAUDINEIA ANGELA MA 05022441 - CLAUDINEIA AN…" at bounding box center [784, 375] width 1568 height 751
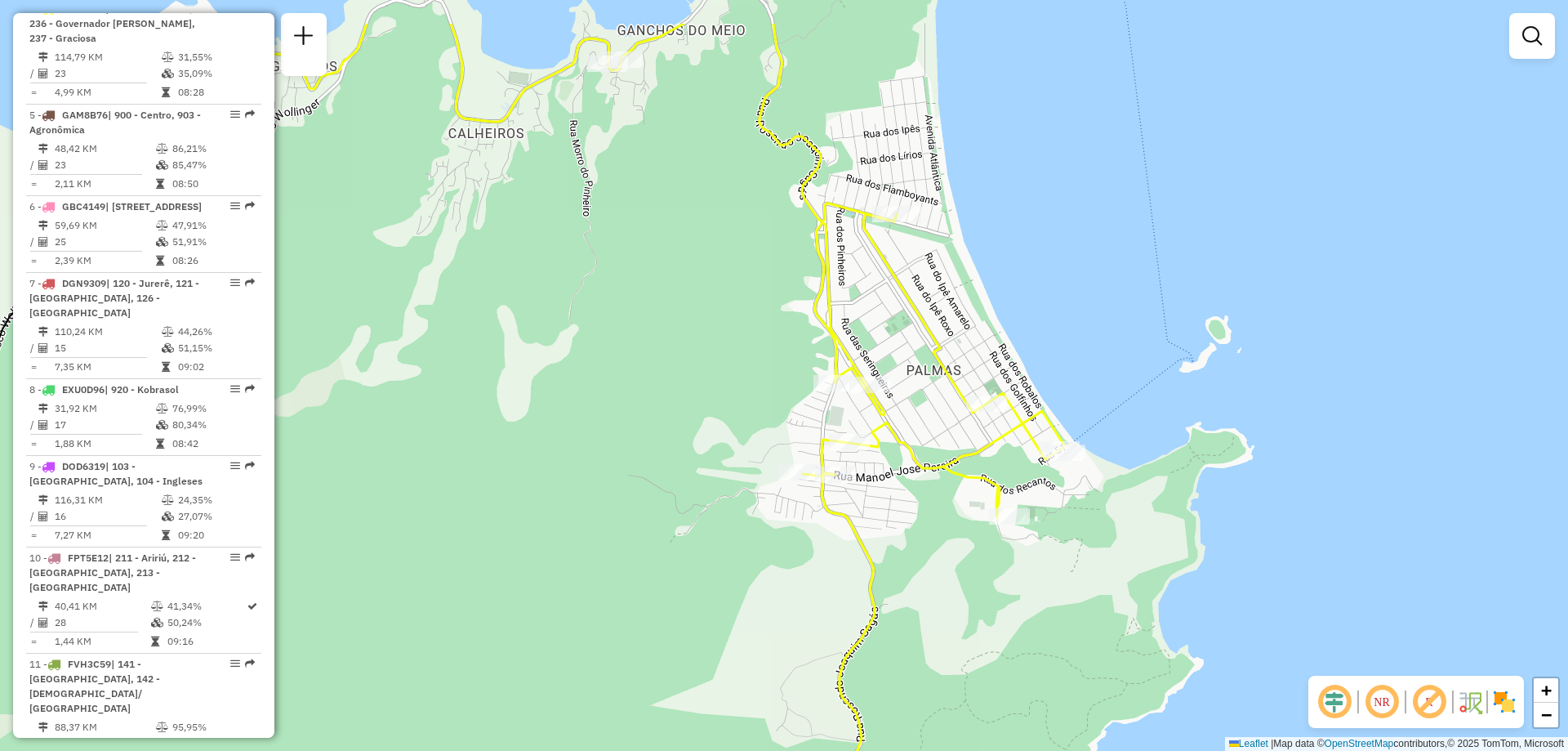
drag, startPoint x: 812, startPoint y: 446, endPoint x: 835, endPoint y: 495, distance: 54.1
click at [860, 543] on icon at bounding box center [652, 474] width 825 height 901
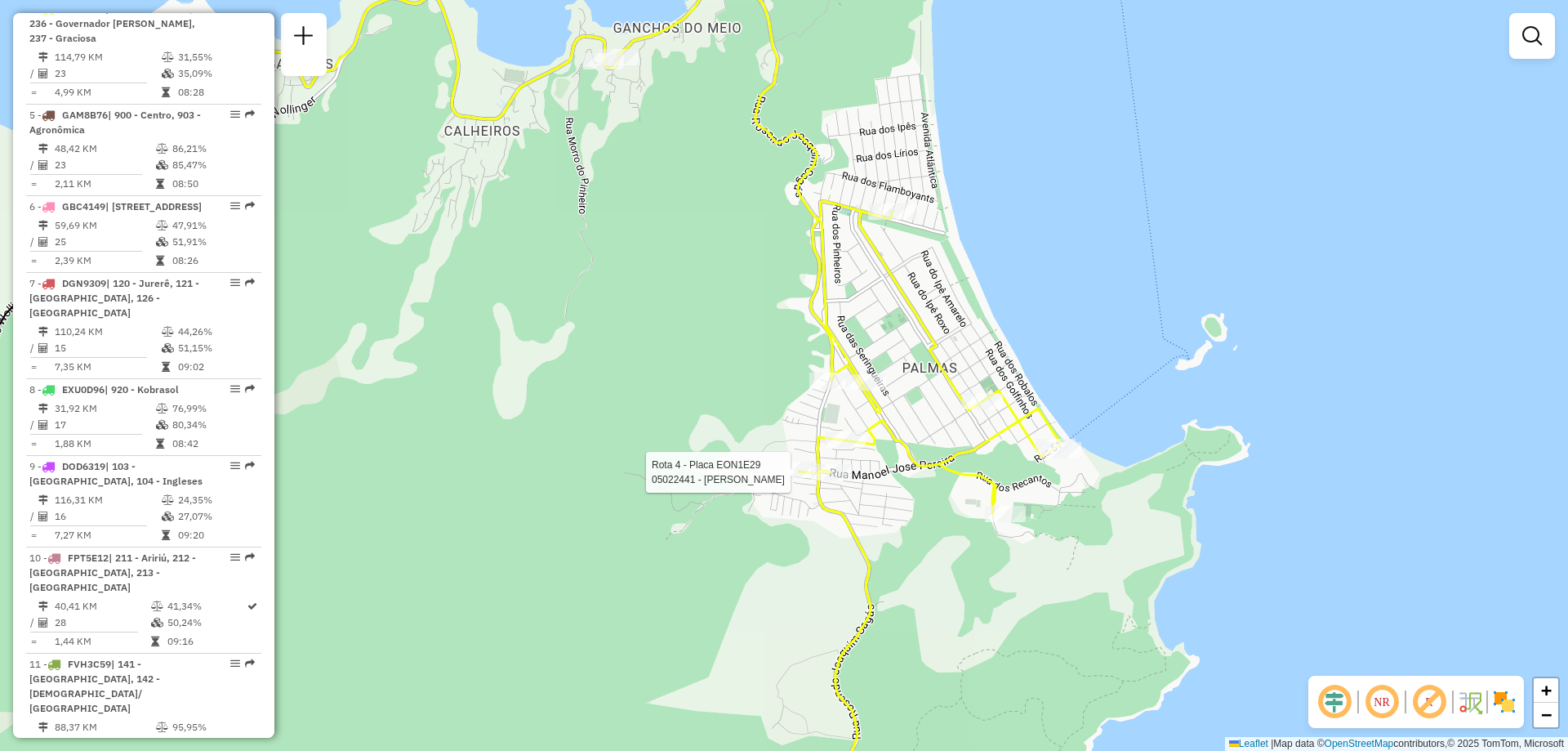
select select "**********"
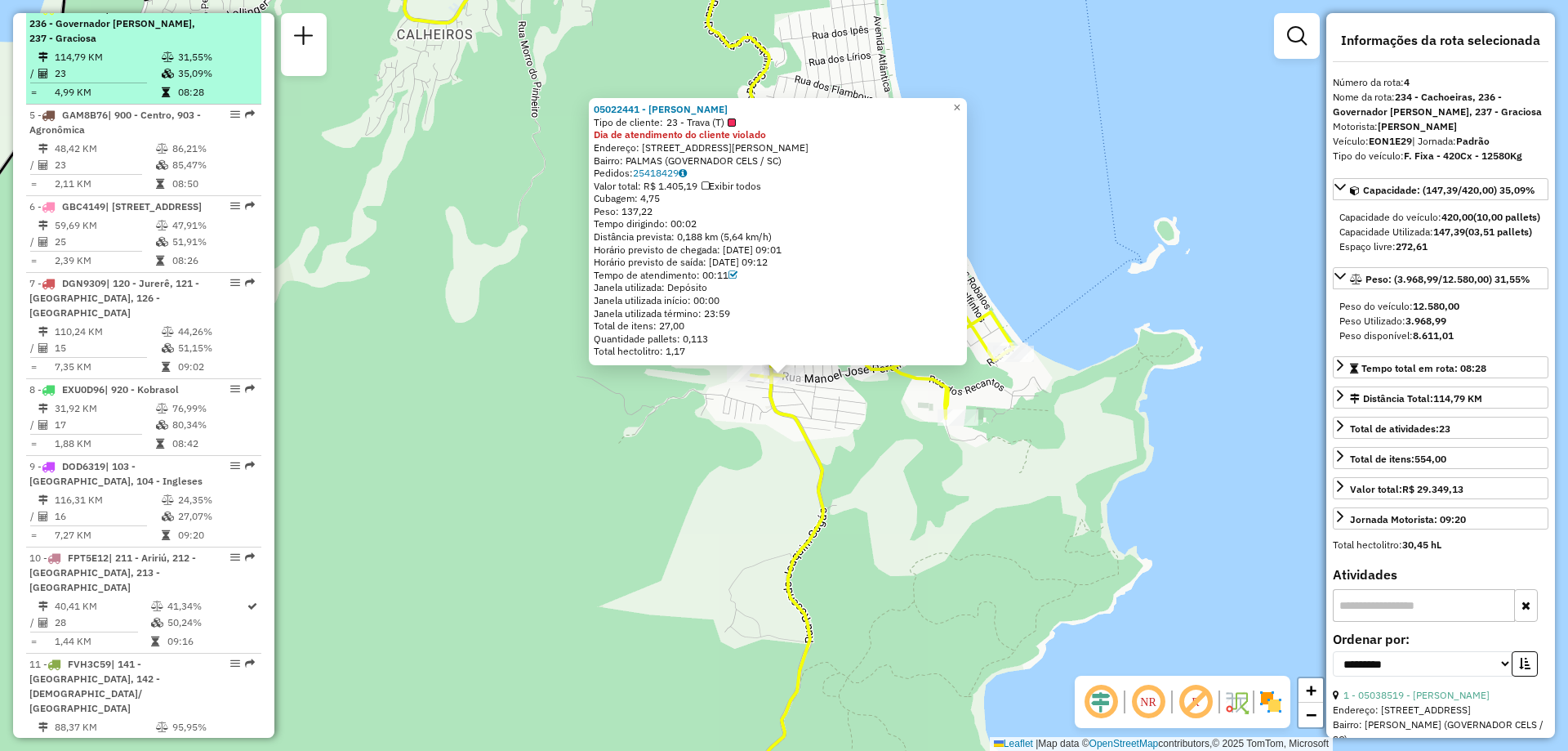
click at [143, 39] on span "| 234 - Cachoeiras, 236 - Governador Celso Ramos, 237 - Graciosa" at bounding box center [112, 23] width 166 height 42
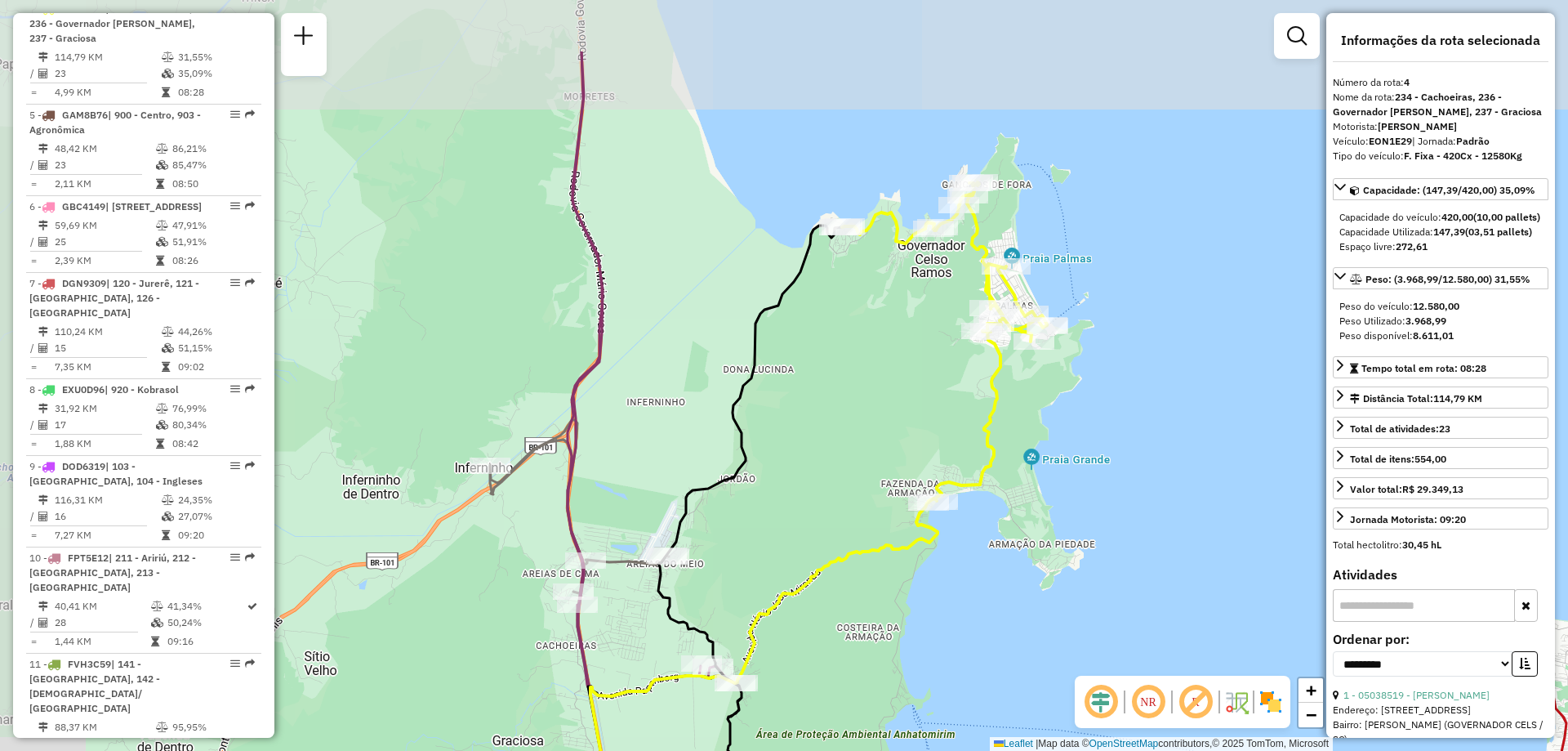
drag, startPoint x: 813, startPoint y: 326, endPoint x: 1028, endPoint y: 450, distance: 248.2
click at [1028, 450] on div "Janela de atendimento Grade de atendimento Capacidade Transportadoras Veículos …" at bounding box center [784, 375] width 1568 height 751
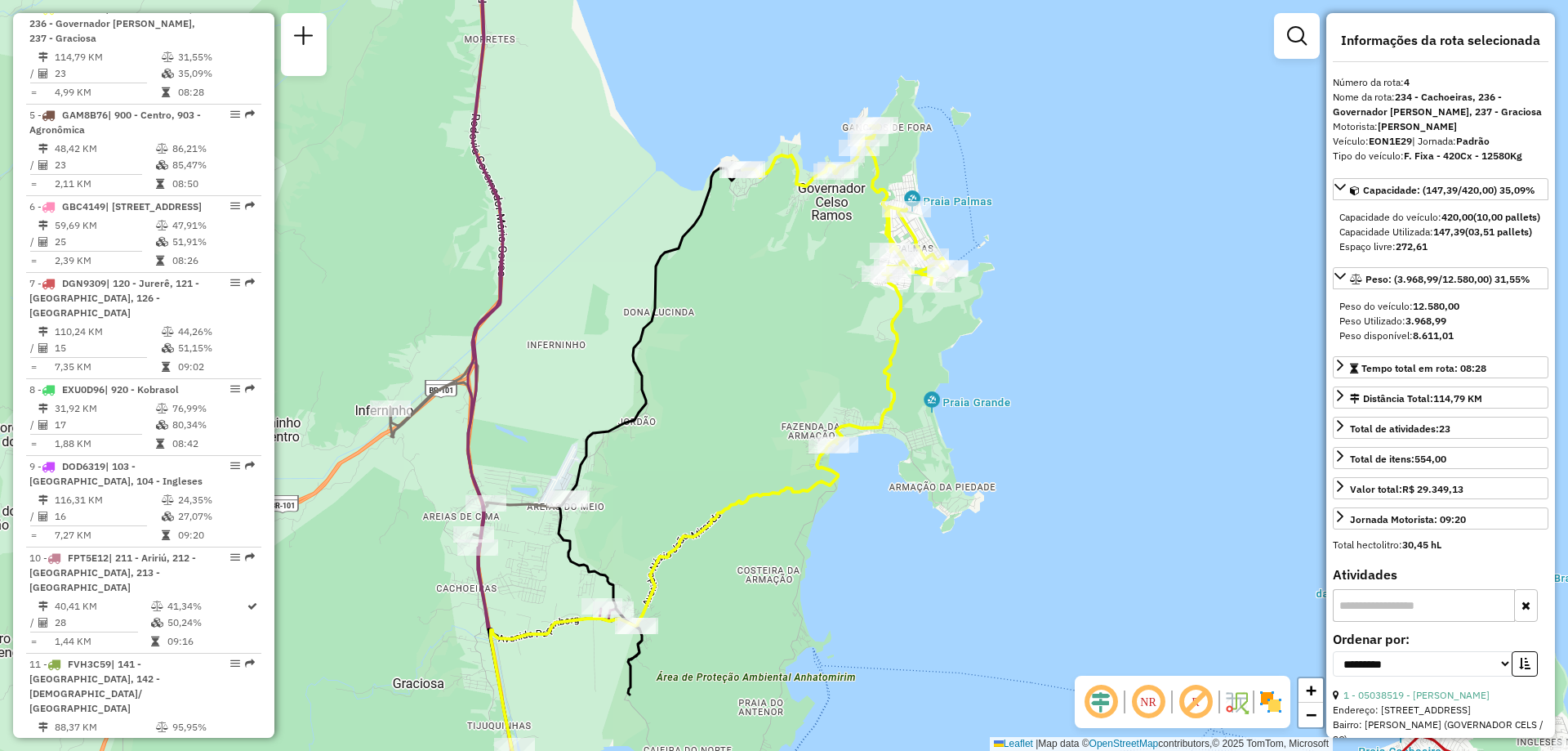
drag, startPoint x: 1018, startPoint y: 472, endPoint x: 928, endPoint y: 415, distance: 106.5
click at [928, 415] on div "Janela de atendimento Grade de atendimento Capacidade Transportadoras Veículos …" at bounding box center [784, 375] width 1568 height 751
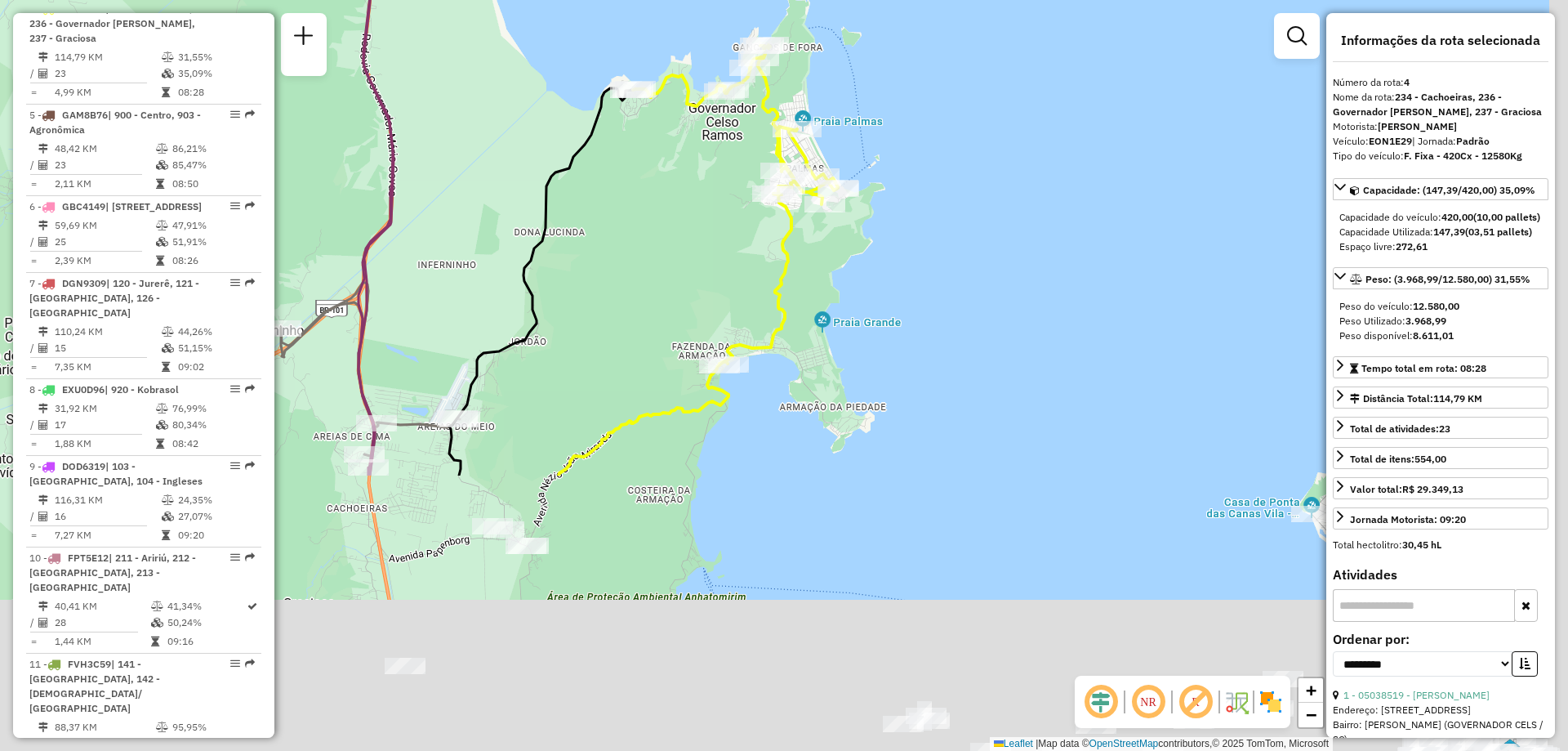
drag, startPoint x: 735, startPoint y: 388, endPoint x: 711, endPoint y: 297, distance: 94.1
click at [711, 297] on div "Janela de atendimento Grade de atendimento Capacidade Transportadoras Veículos …" at bounding box center [784, 375] width 1568 height 751
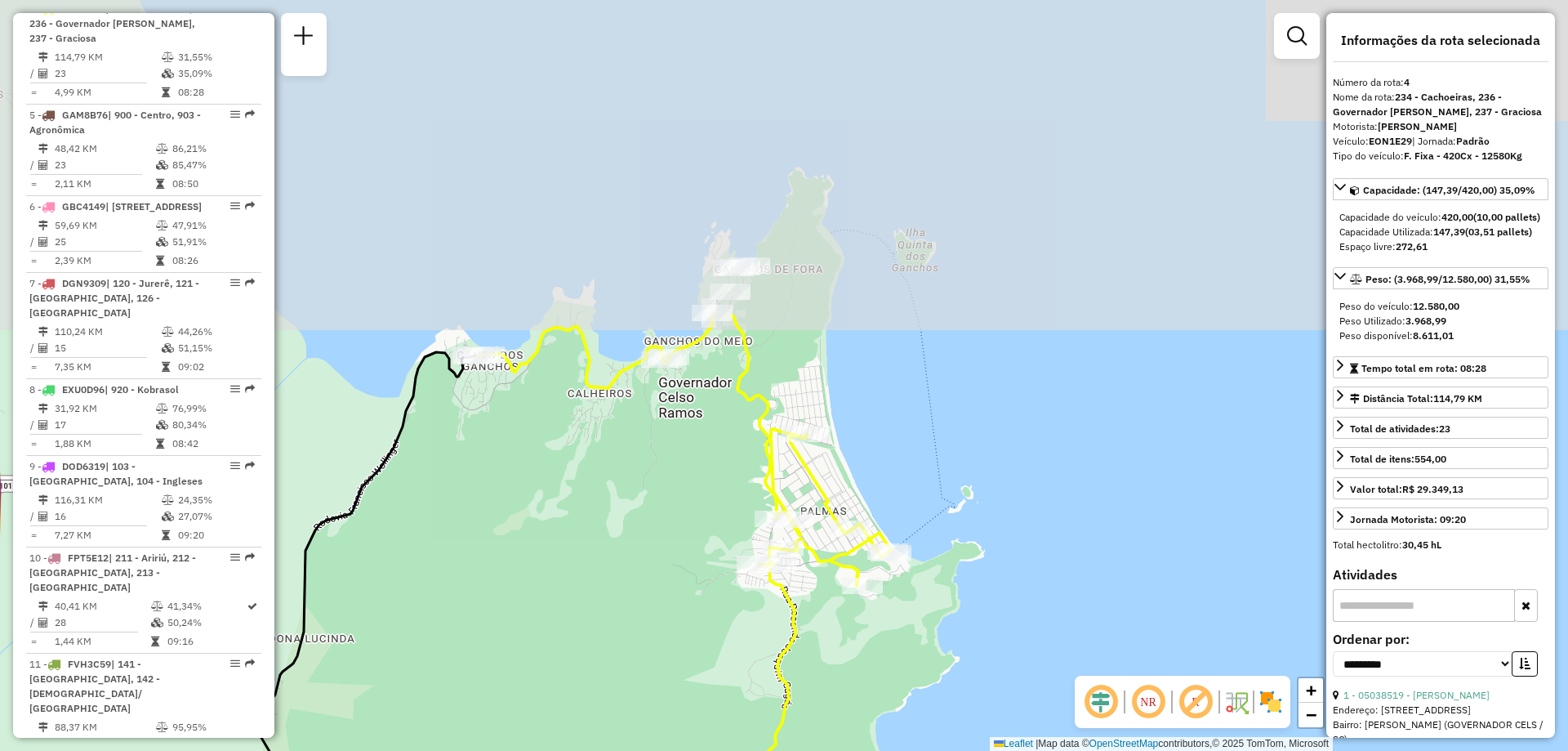
drag, startPoint x: 714, startPoint y: 191, endPoint x: 639, endPoint y: 589, distance: 405.0
click at [639, 589] on div "Janela de atendimento Grade de atendimento Capacidade Transportadoras Veículos …" at bounding box center [784, 375] width 1568 height 751
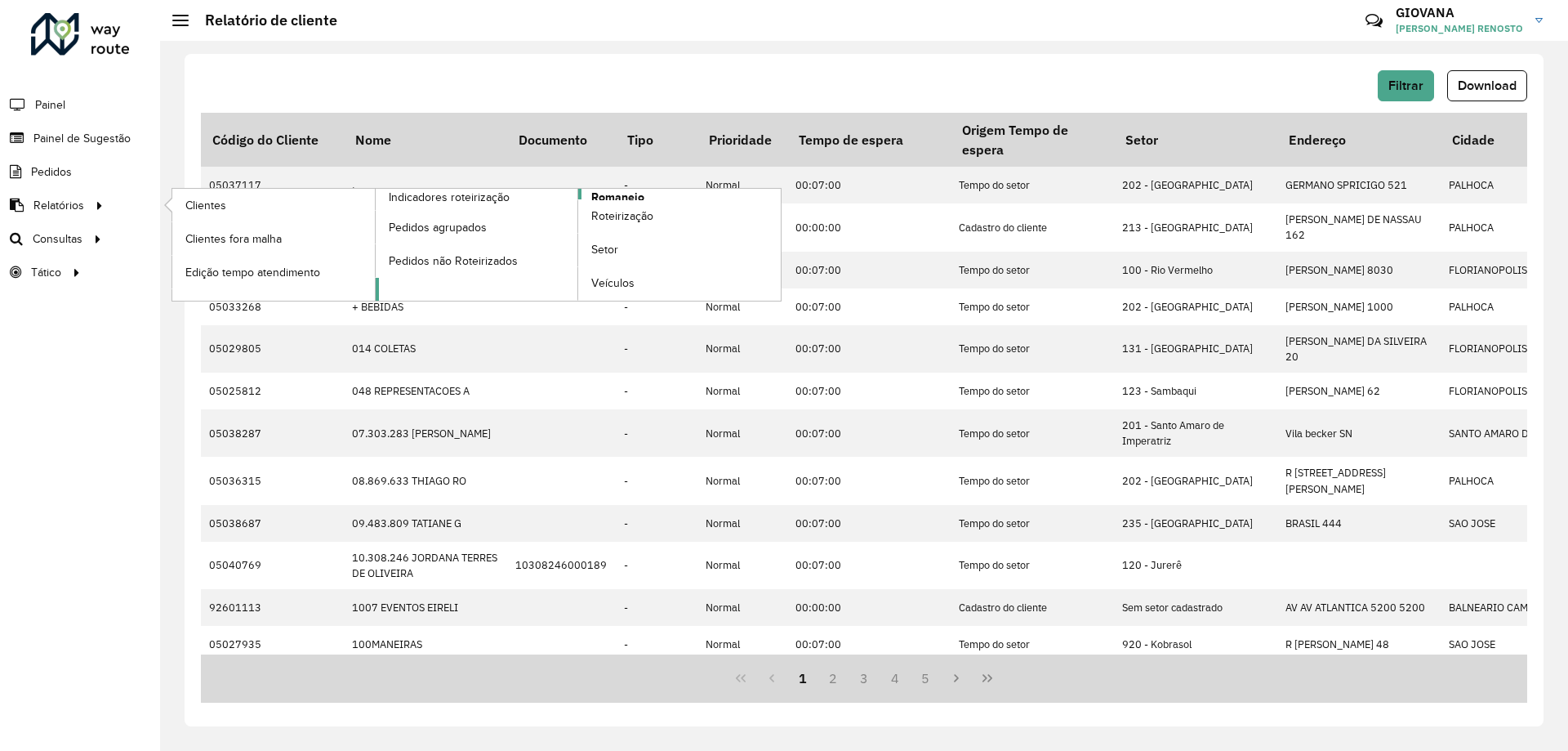
click at [655, 197] on link "Romaneio" at bounding box center [579, 245] width 406 height 112
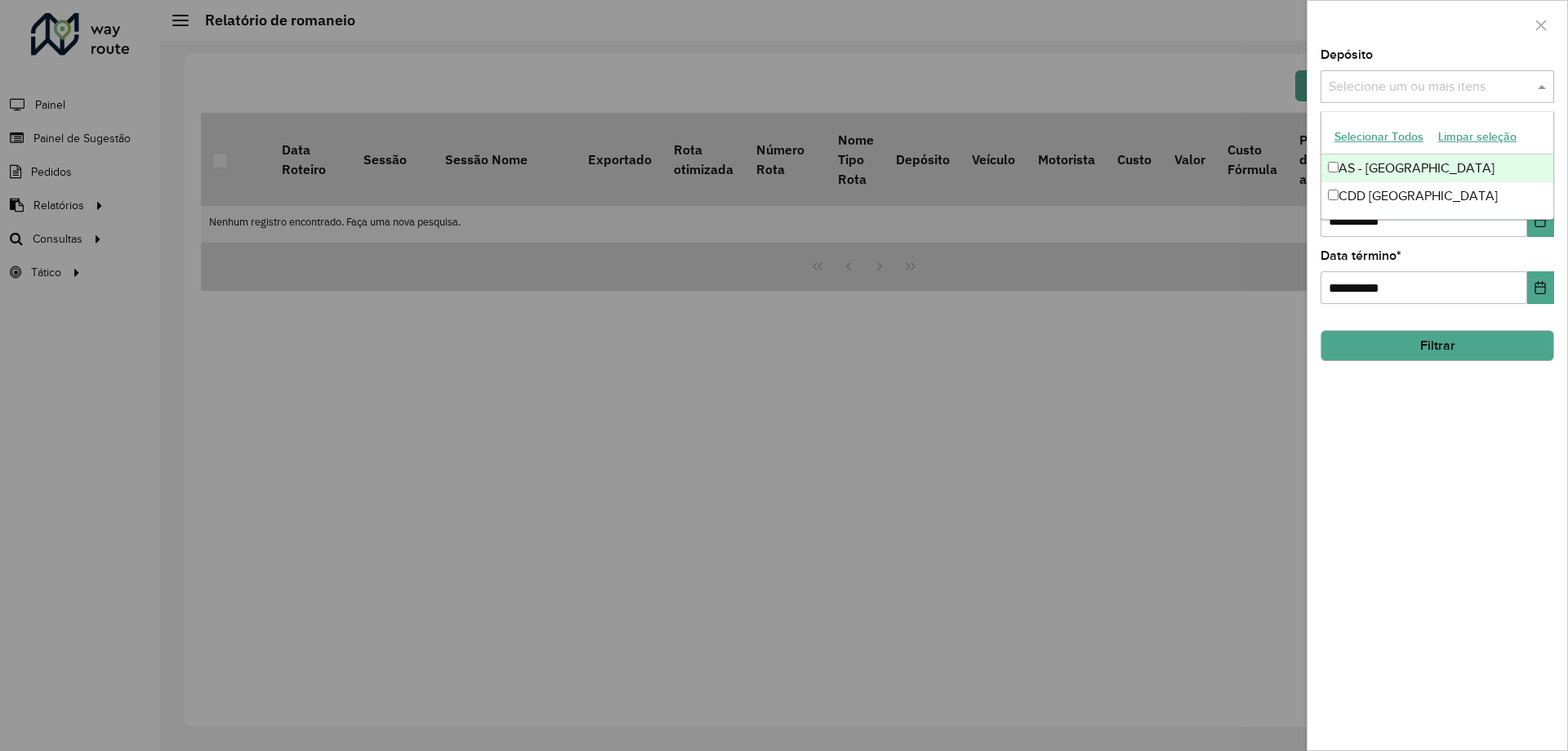
click at [1472, 84] on input "text" at bounding box center [1428, 87] width 209 height 20
click at [1397, 201] on div "CDD [GEOGRAPHIC_DATA]" at bounding box center [1437, 195] width 232 height 28
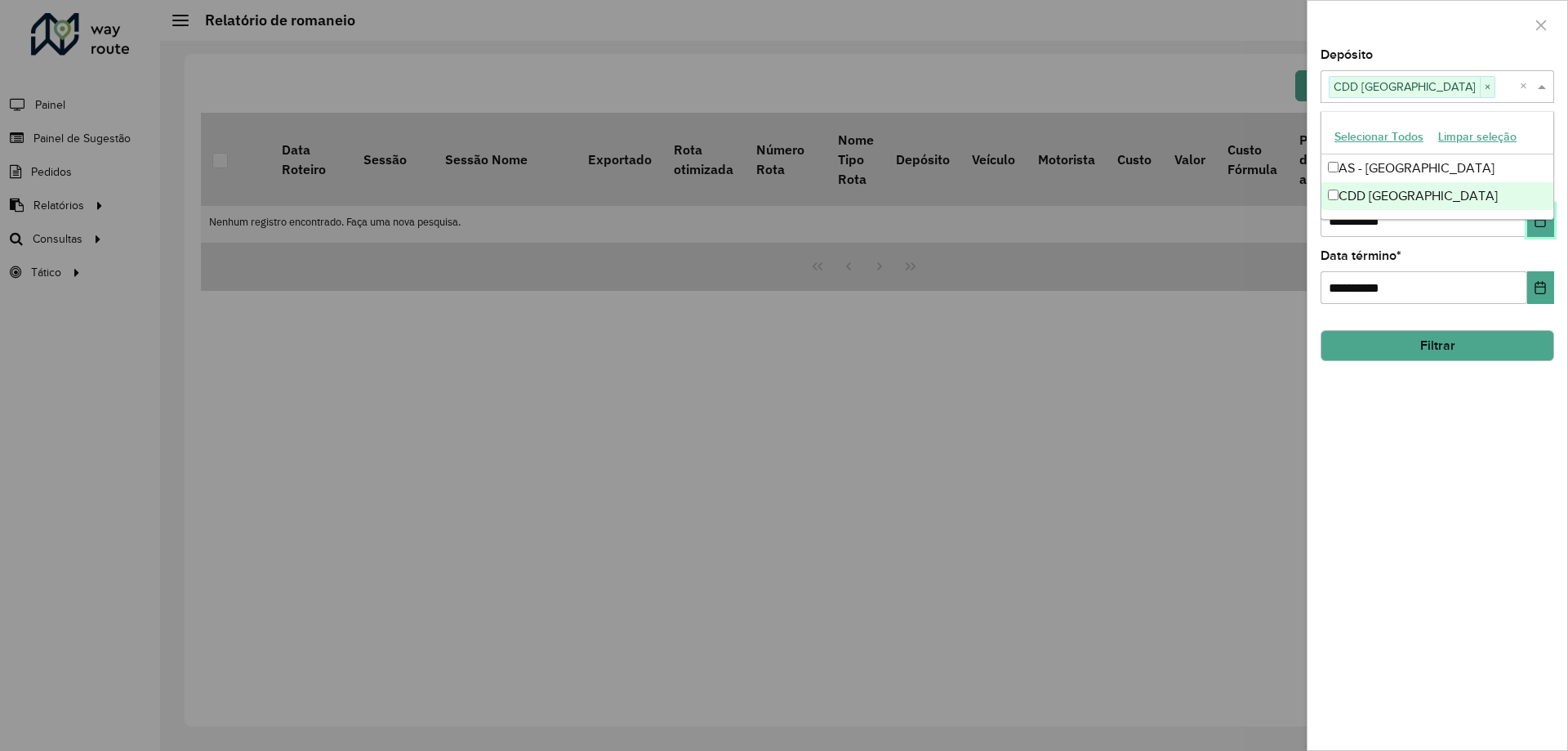
click at [1541, 231] on button "Choose Date" at bounding box center [1540, 220] width 27 height 33
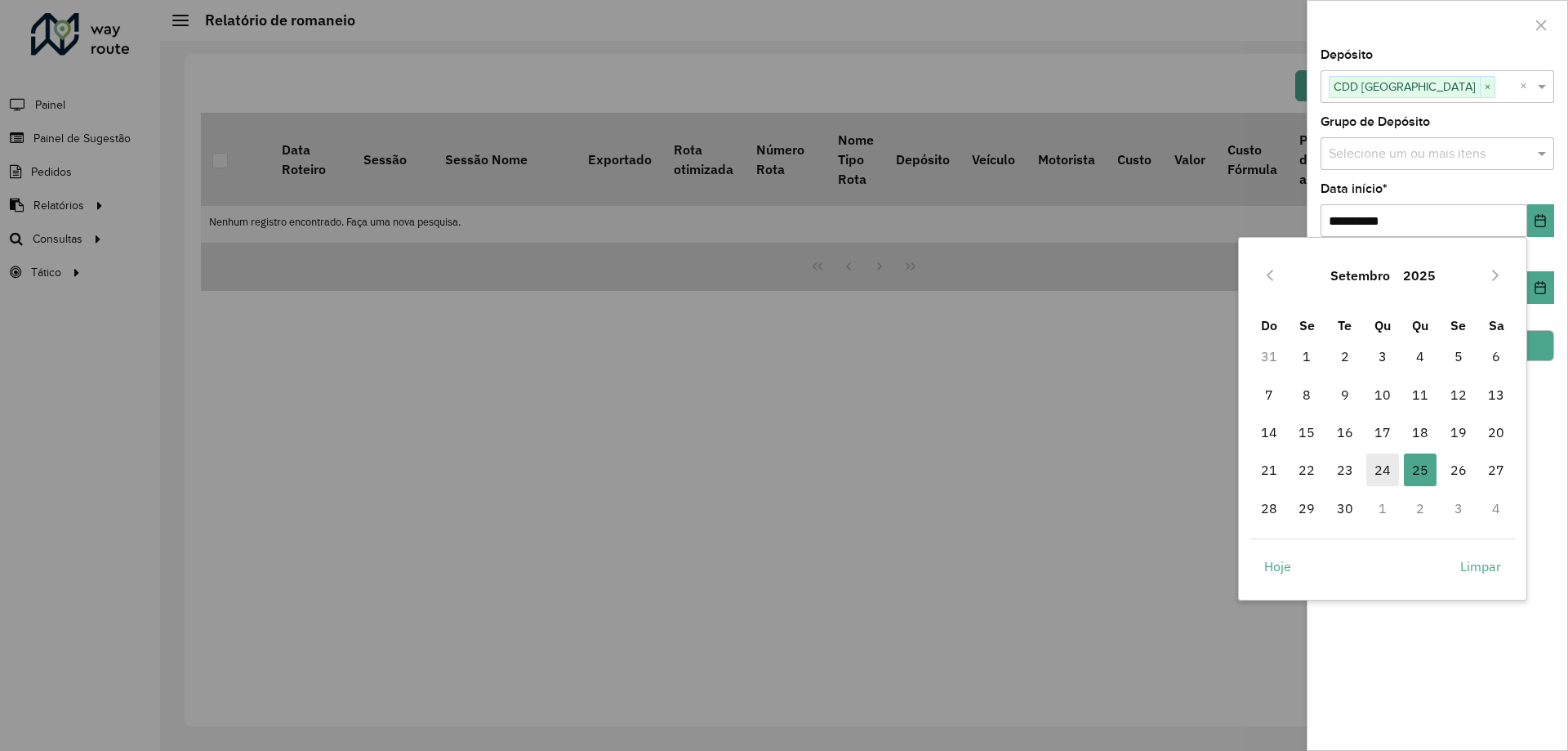
click at [1368, 466] on span "24" at bounding box center [1382, 469] width 33 height 33
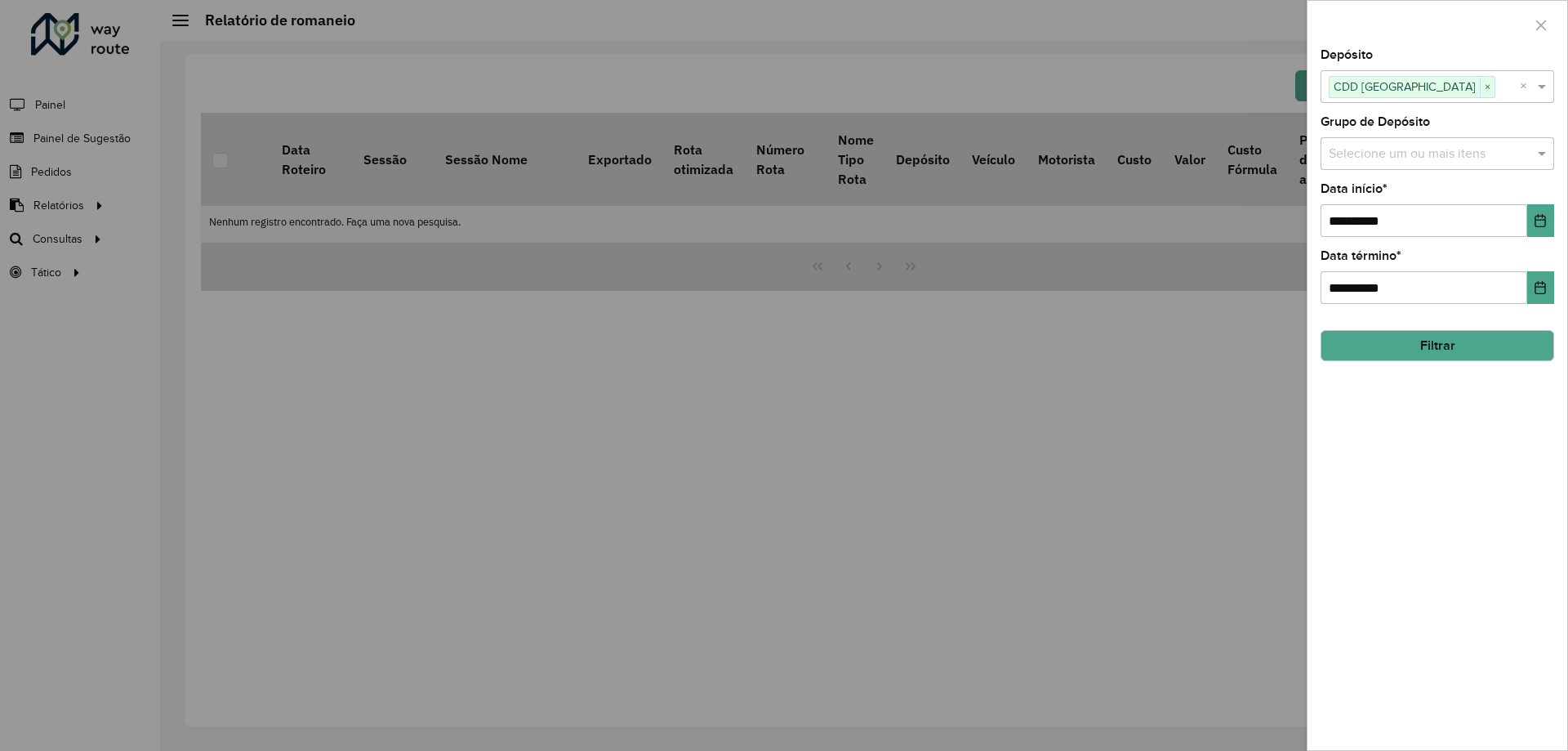
click at [1371, 469] on div "**********" at bounding box center [1437, 399] width 260 height 701
click at [1546, 296] on button "Choose Date" at bounding box center [1540, 287] width 27 height 33
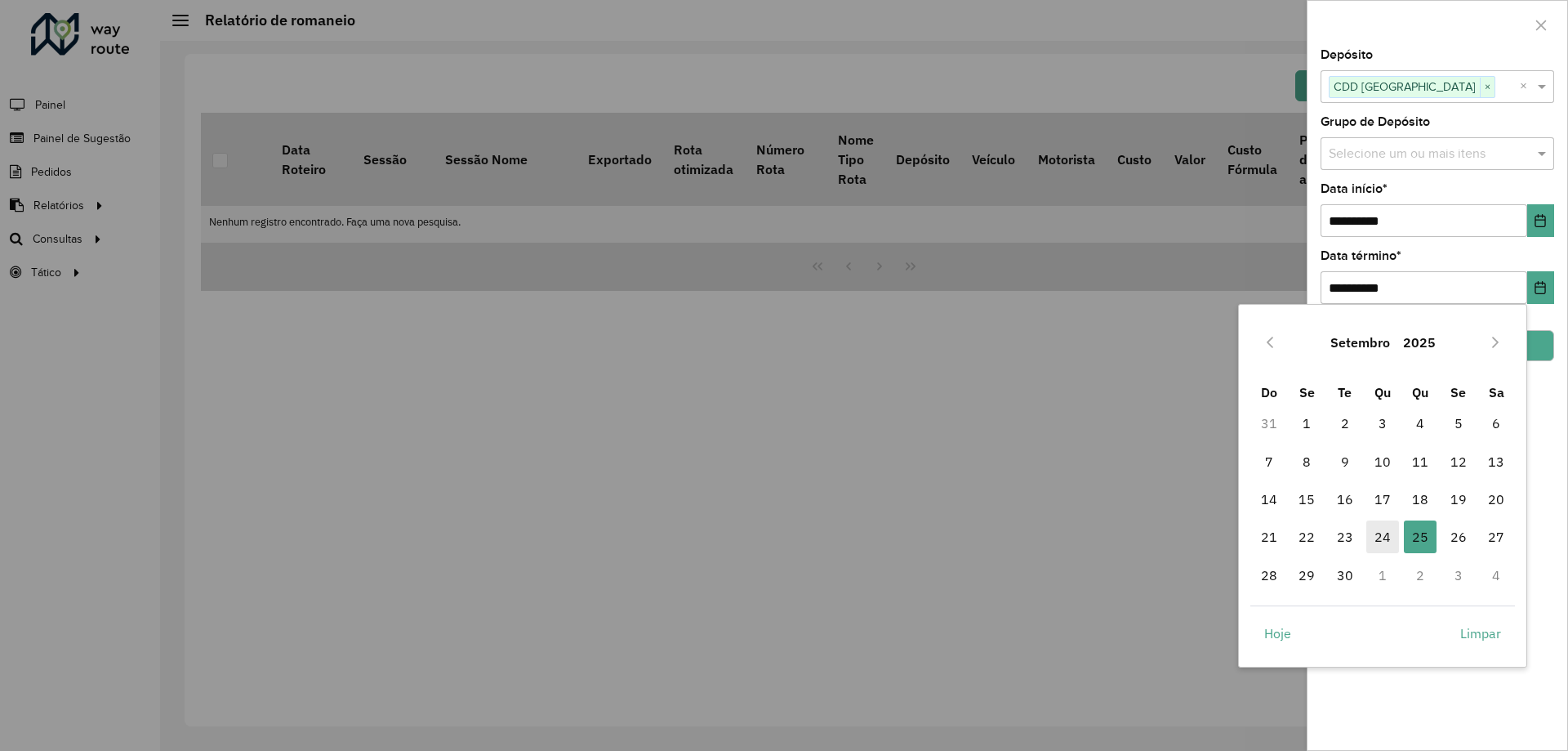
click at [1381, 530] on span "24" at bounding box center [1382, 536] width 33 height 33
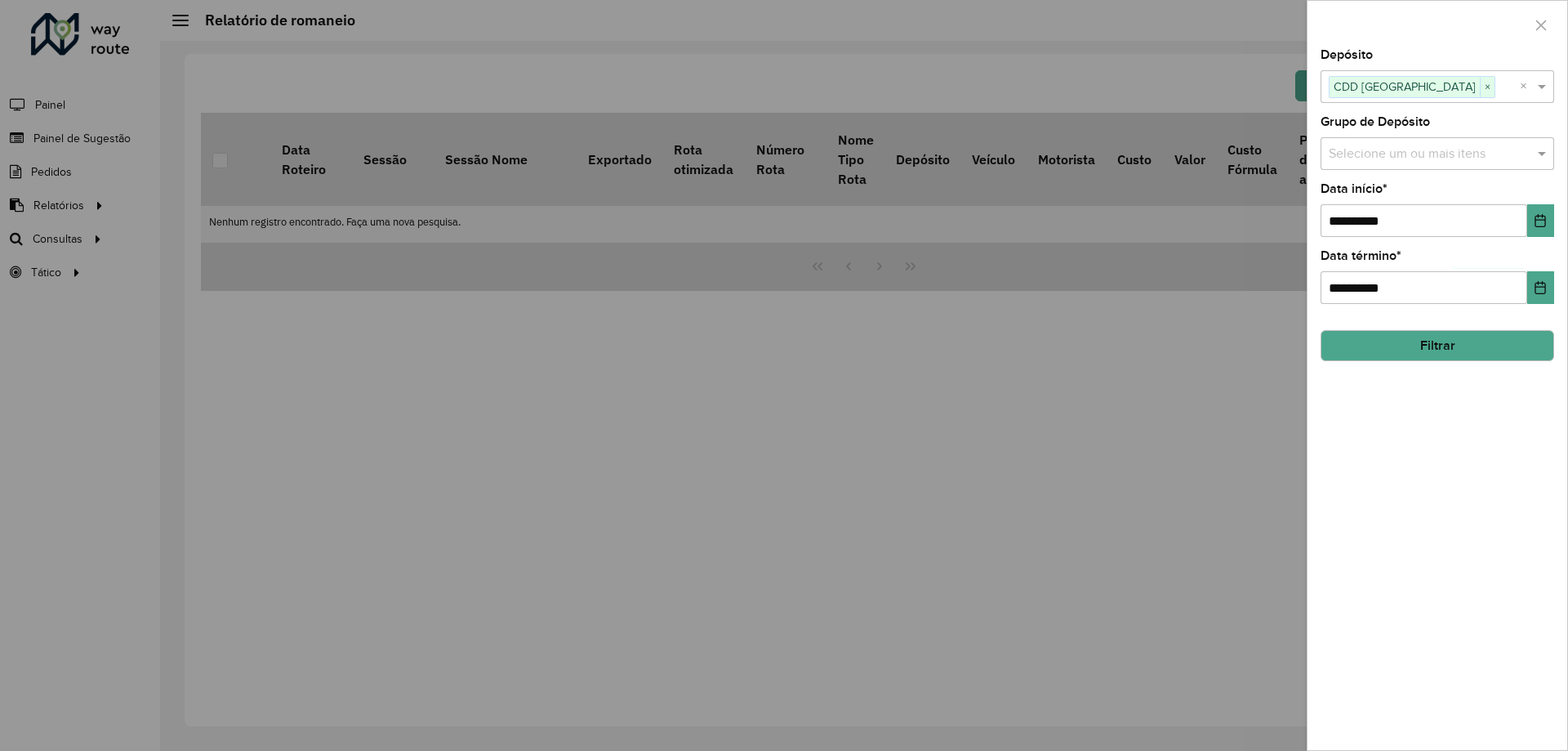
click at [1429, 355] on button "Filtrar" at bounding box center [1437, 345] width 233 height 31
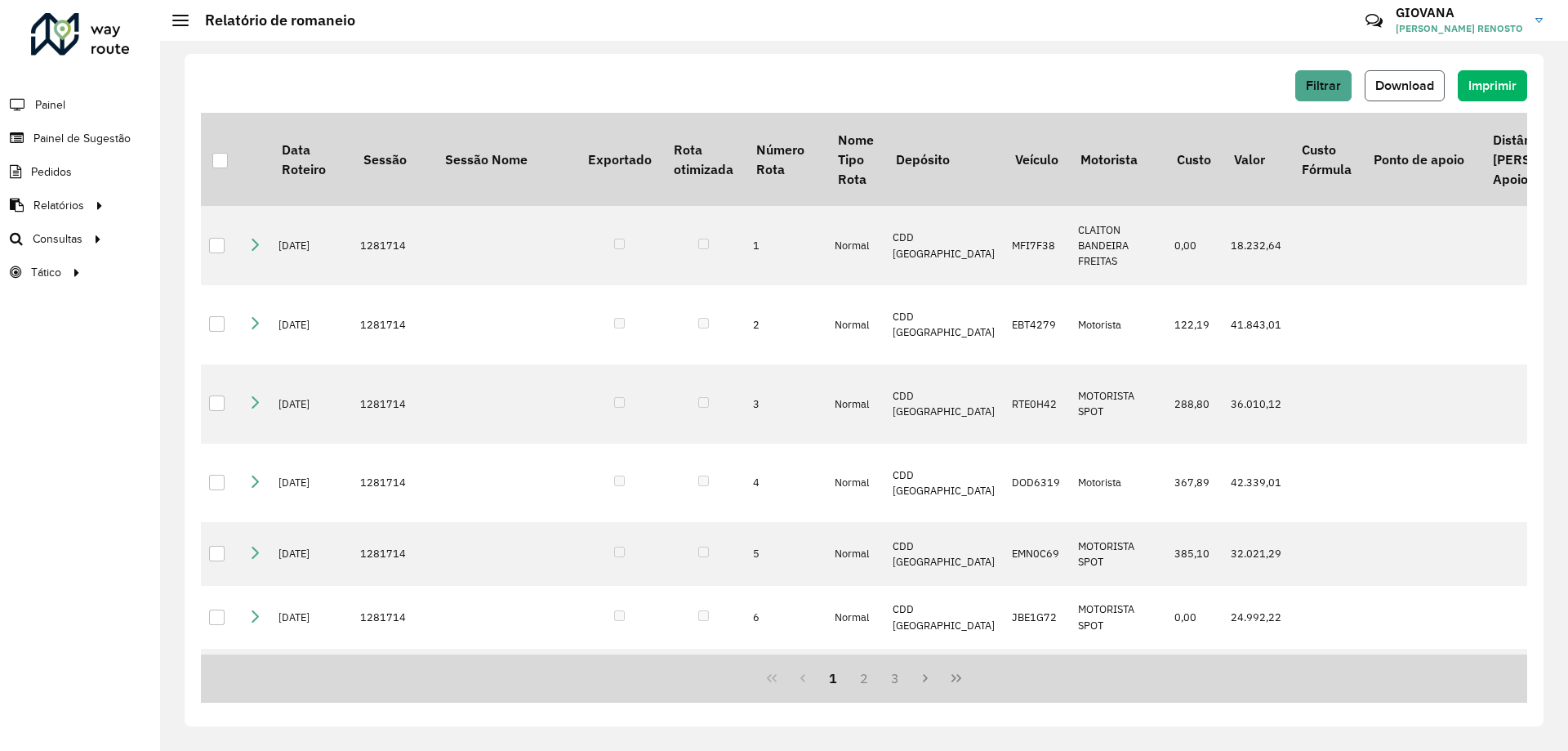
click at [1381, 84] on span "Download" at bounding box center [1404, 86] width 59 height 14
click at [268, 233] on link "Roteirização" at bounding box center [272, 238] width 200 height 33
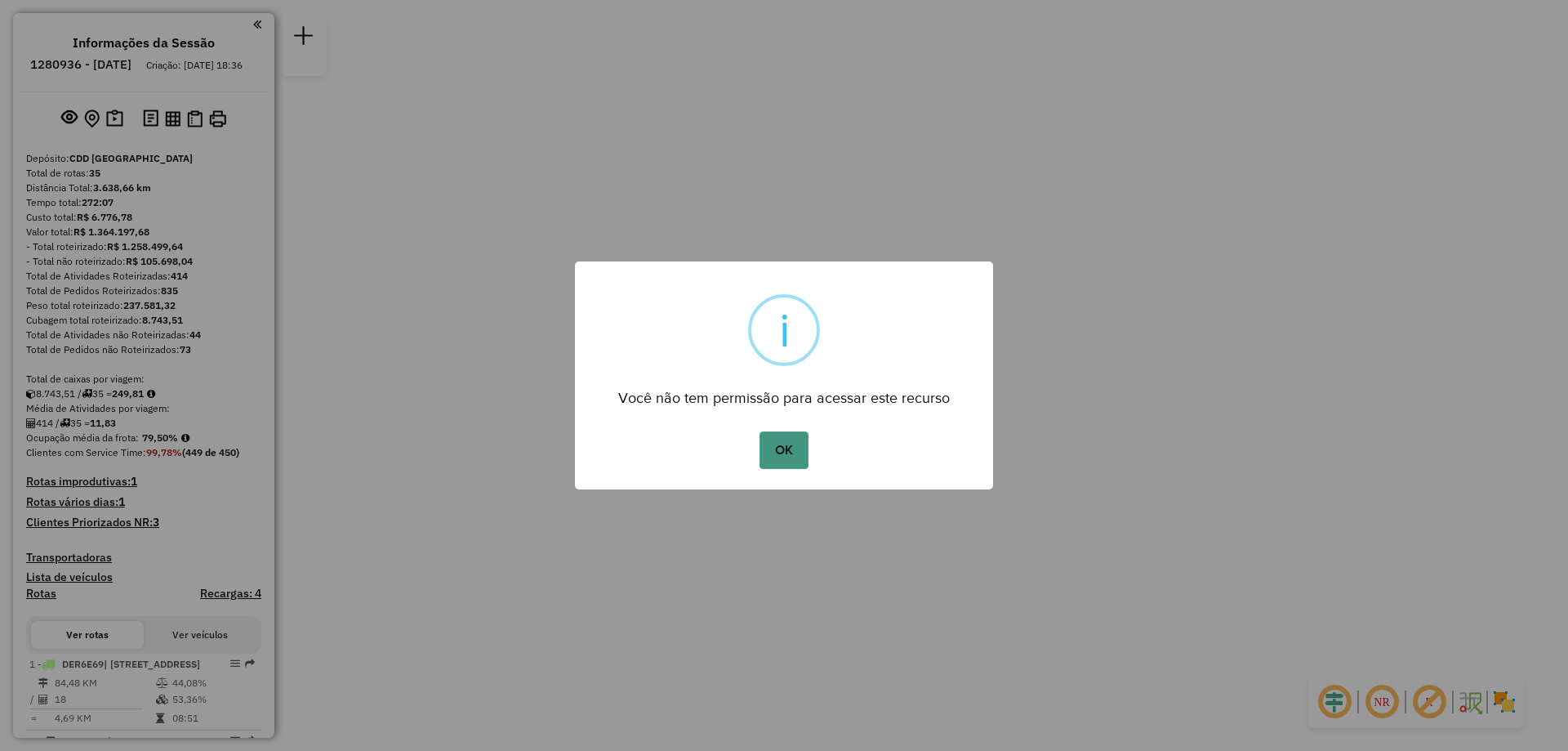
click at [770, 456] on button "OK" at bounding box center [784, 450] width 48 height 37
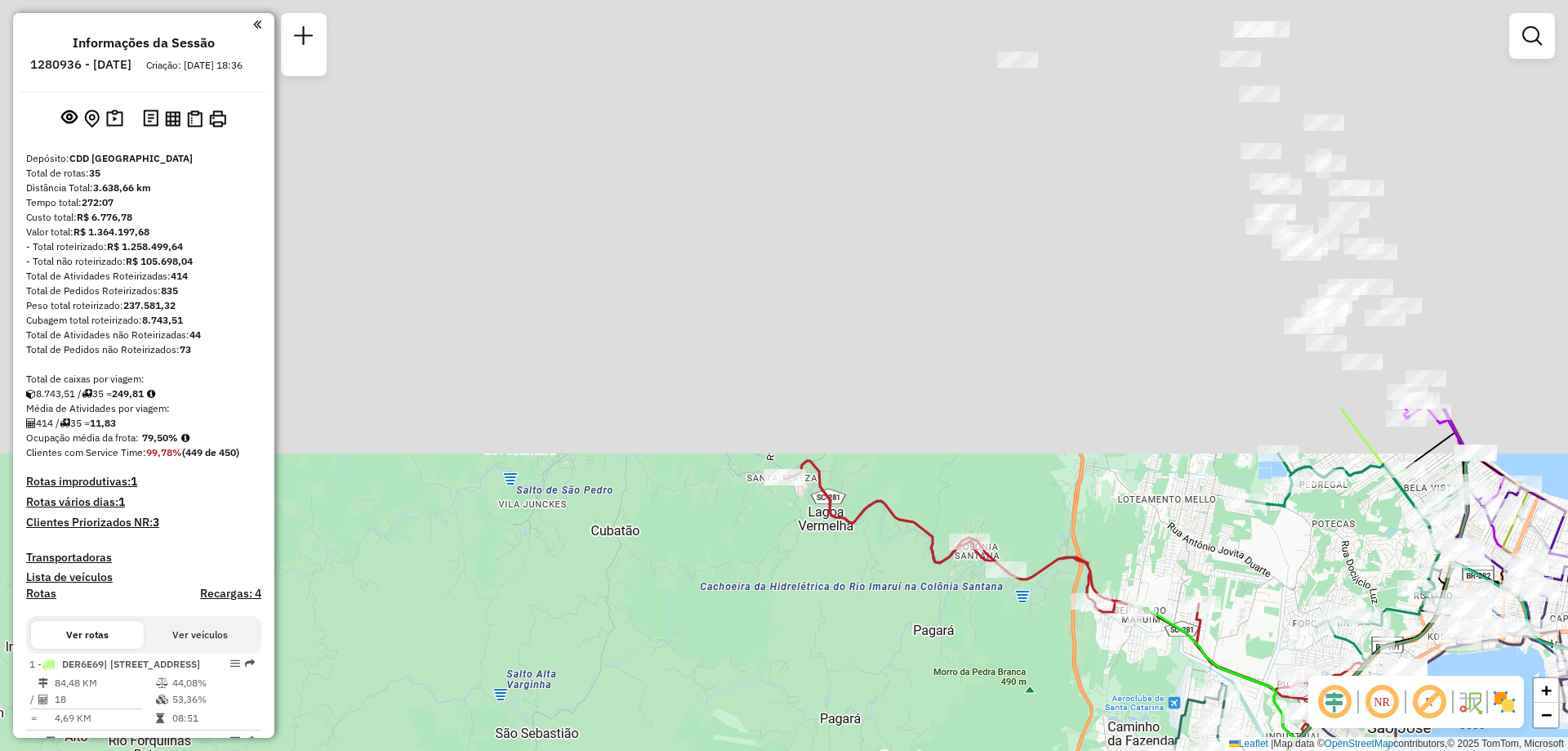
drag, startPoint x: 964, startPoint y: 291, endPoint x: 840, endPoint y: 570, distance: 305.3
click at [947, 750] on html "Aguarde... Pop-up bloqueado! Seu navegador bloqueou automáticamente a abertura …" at bounding box center [784, 375] width 1568 height 751
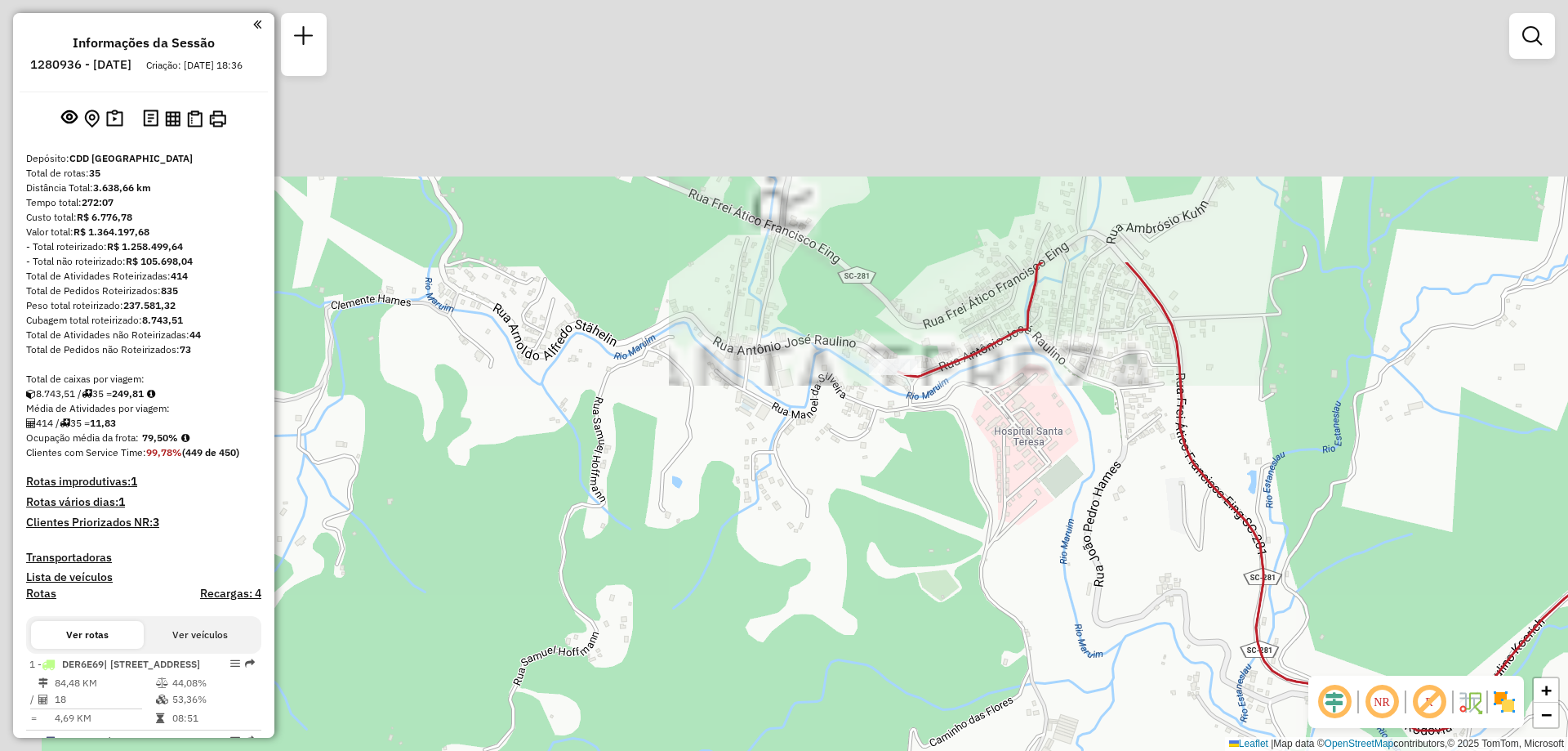
drag, startPoint x: 742, startPoint y: 318, endPoint x: 1148, endPoint y: 690, distance: 550.7
click at [1148, 690] on div "Janela de atendimento Grade de atendimento Capacidade Transportadoras Veículos …" at bounding box center [784, 375] width 1568 height 751
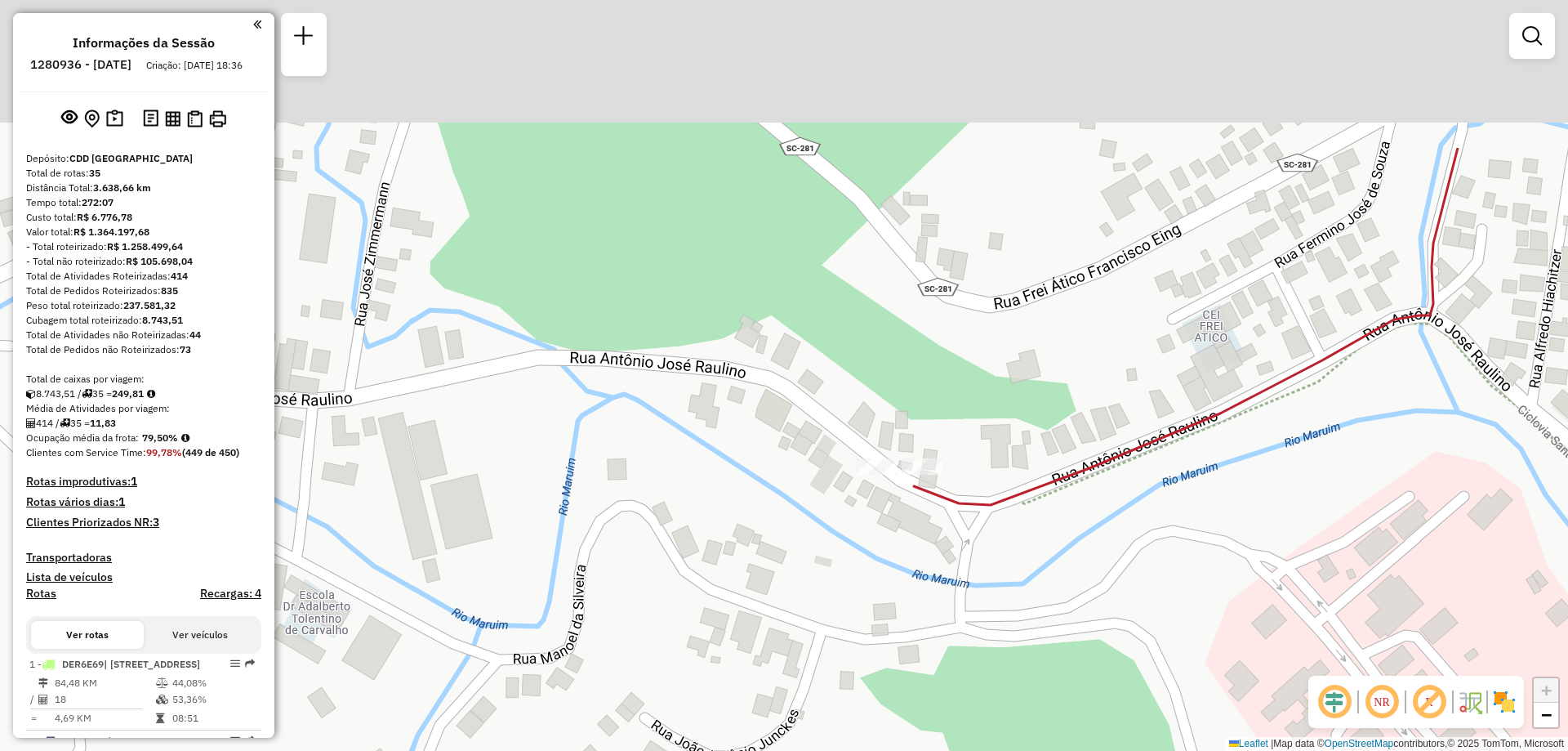
drag, startPoint x: 933, startPoint y: 347, endPoint x: 876, endPoint y: 574, distance: 234.0
click at [876, 574] on div "Janela de atendimento Grade de atendimento Capacidade Transportadoras Veículos …" at bounding box center [784, 375] width 1568 height 751
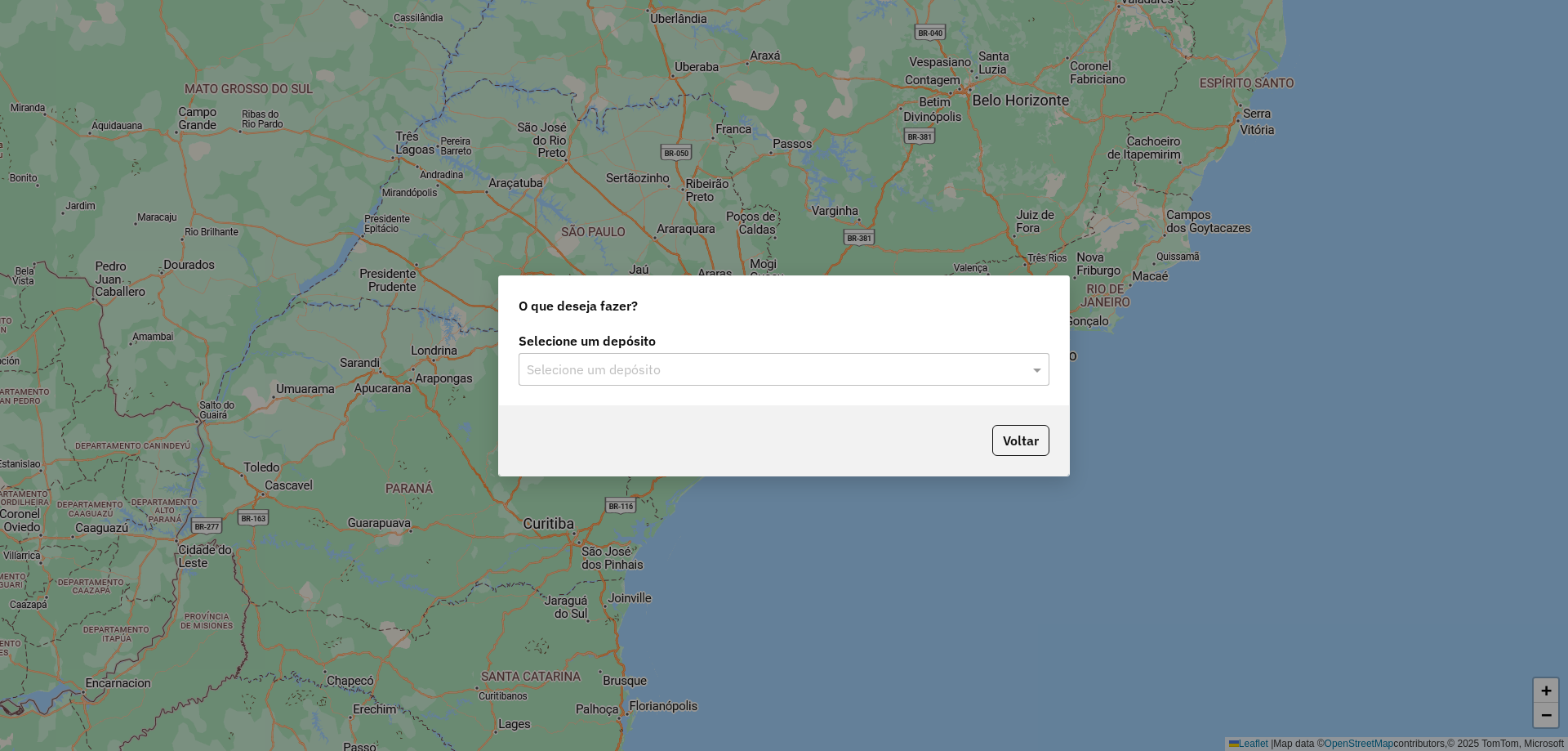
click at [695, 357] on div "Selecione um depósito" at bounding box center [784, 369] width 531 height 33
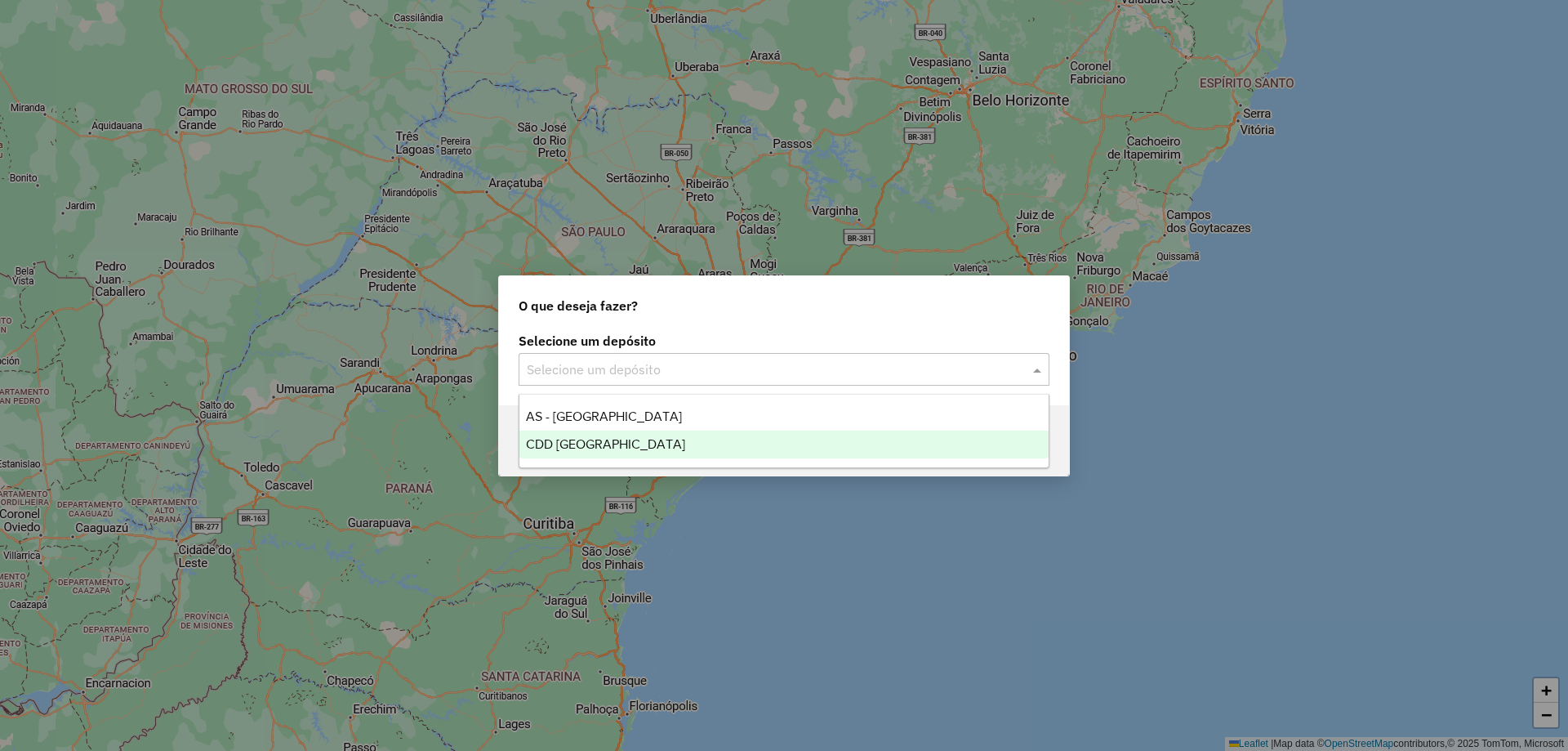
click at [637, 437] on div "CDD [GEOGRAPHIC_DATA]" at bounding box center [784, 444] width 529 height 28
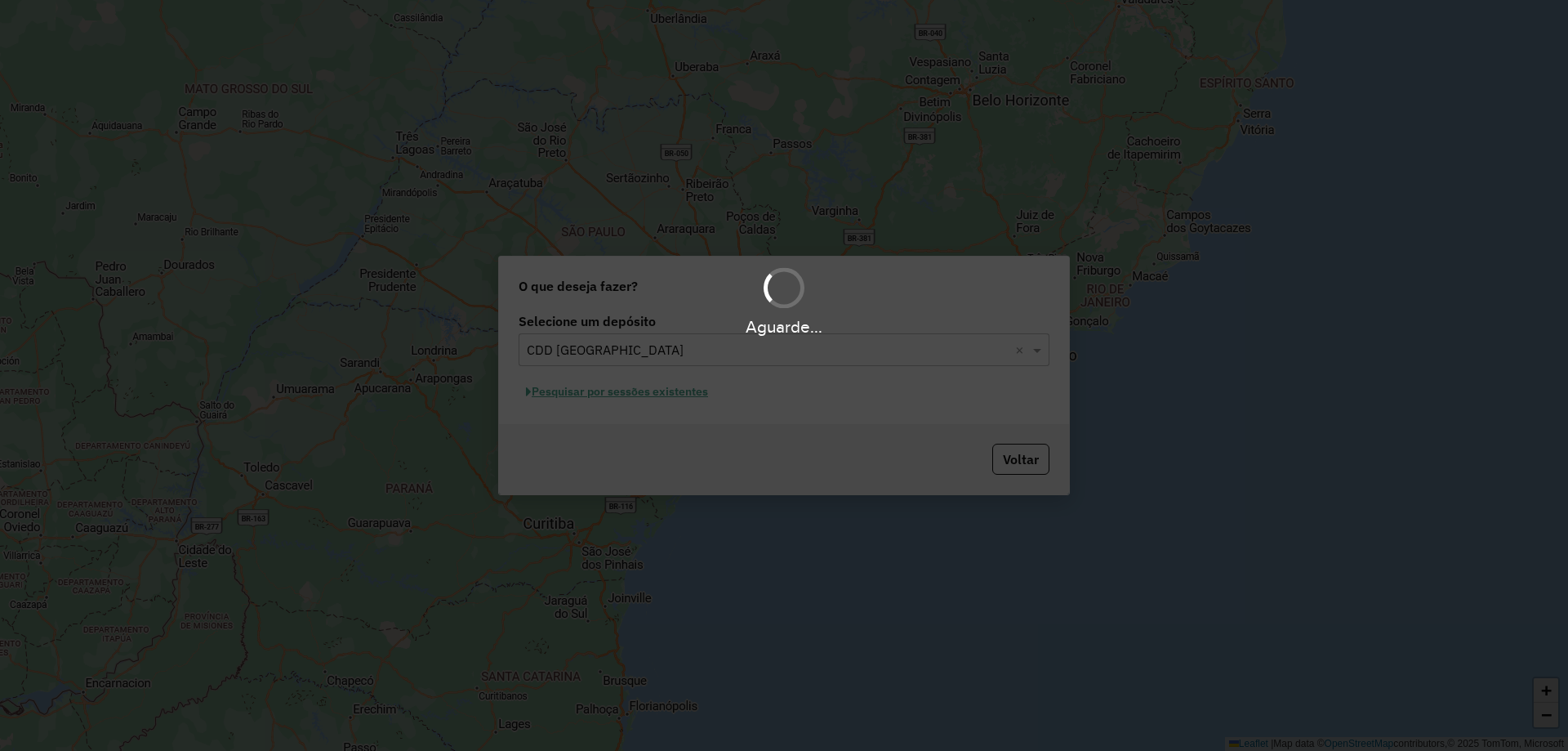
click at [655, 403] on div "Aguarde..." at bounding box center [784, 375] width 1568 height 751
click at [678, 391] on div "Aguarde..." at bounding box center [784, 375] width 1568 height 751
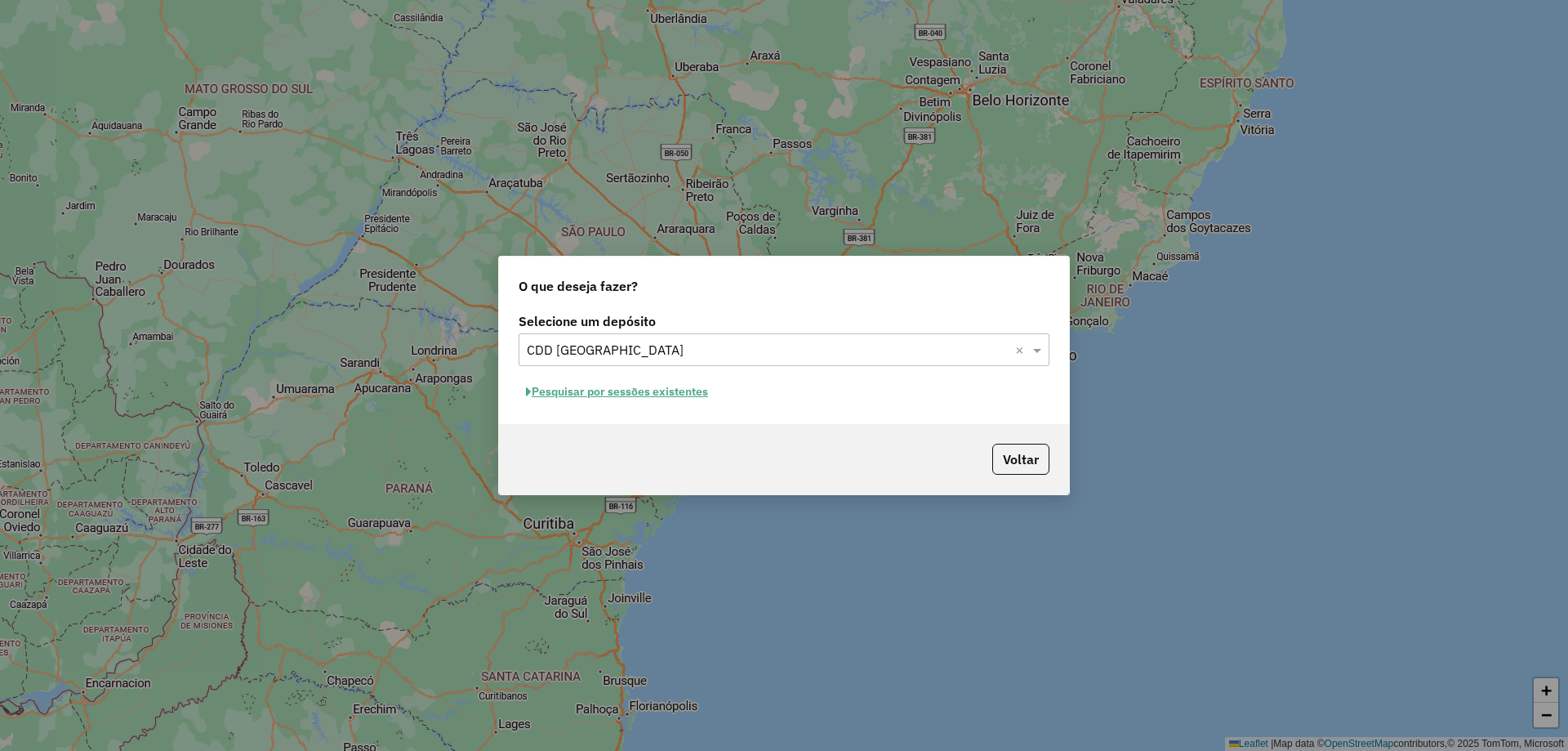
click at [634, 410] on div "Selecione um depósito Selecione um depósito × CDD Florianópolis × Pesquisar por…" at bounding box center [784, 366] width 570 height 115
click at [656, 389] on button "Pesquisar por sessões existentes" at bounding box center [616, 391] width 197 height 25
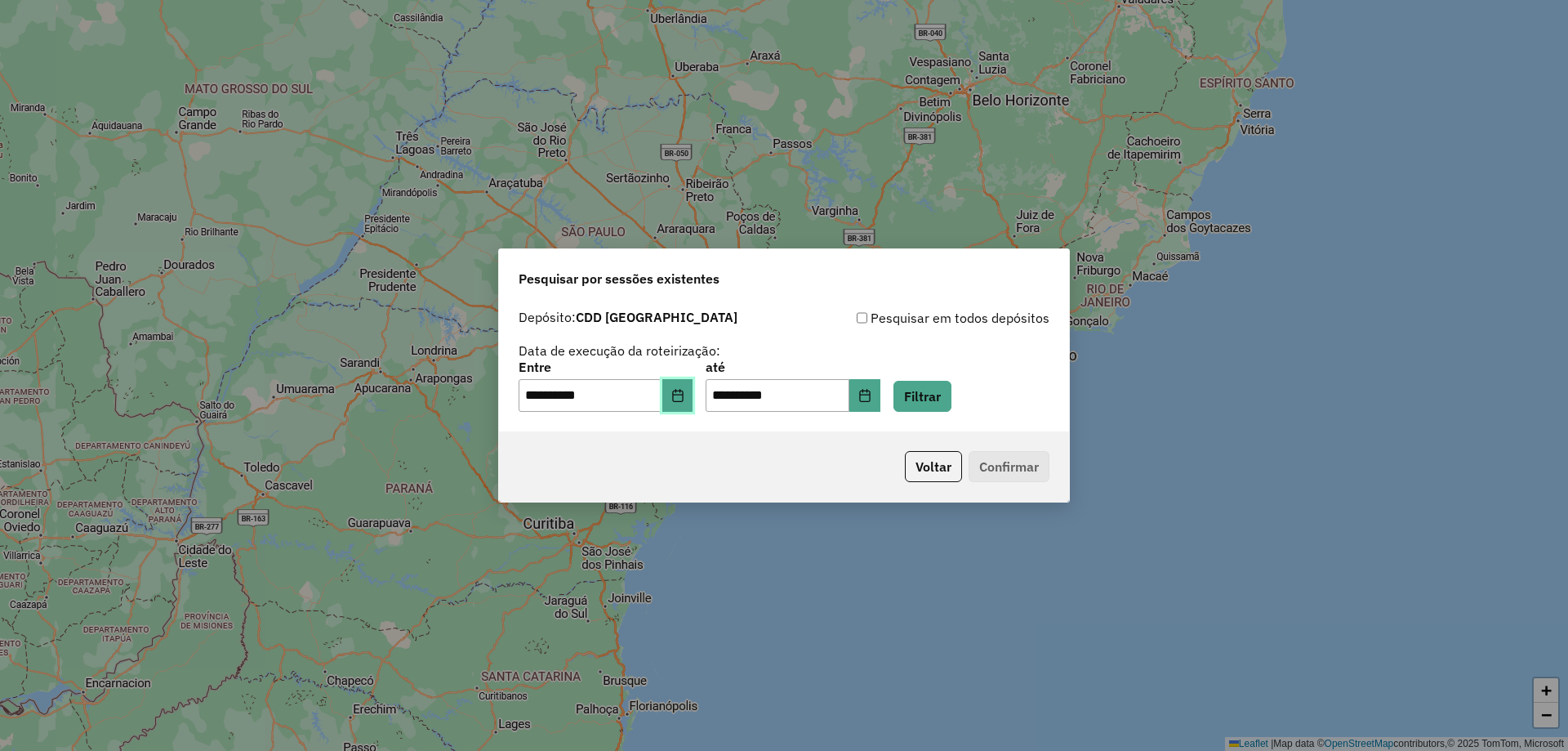
click at [693, 394] on button "Choose Date" at bounding box center [678, 395] width 31 height 33
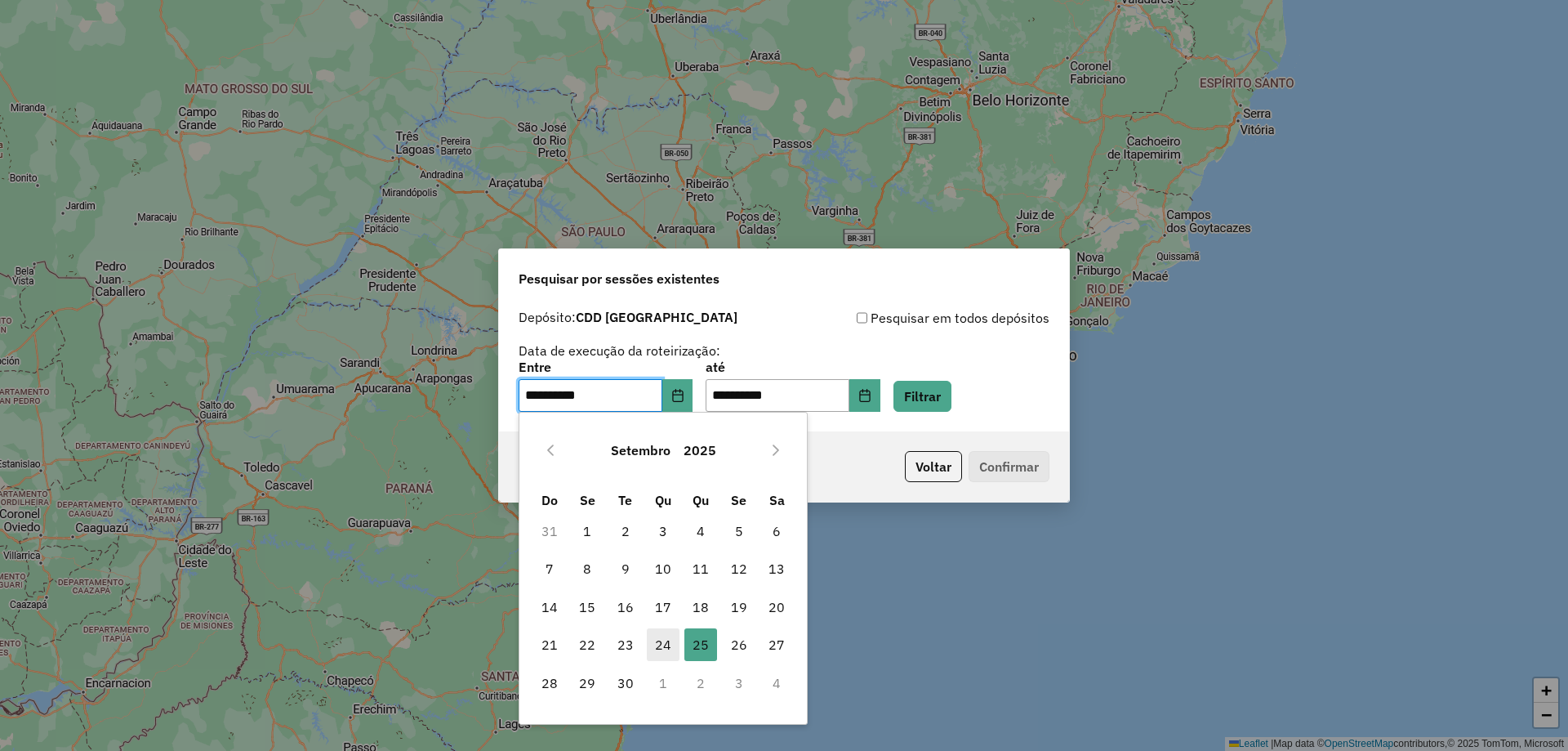
click at [649, 655] on span "24" at bounding box center [662, 644] width 33 height 33
type input "**********"
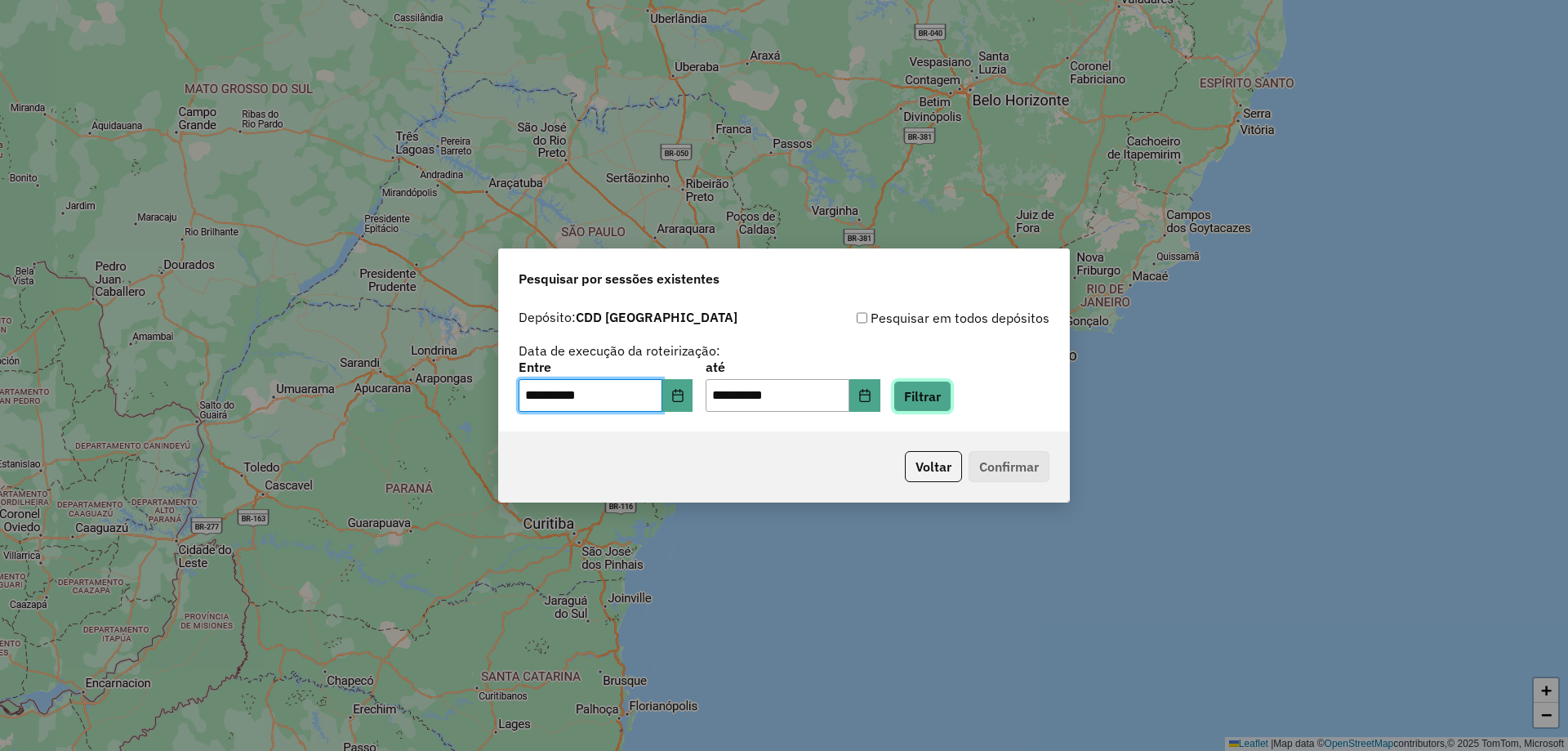
click at [951, 390] on button "Filtrar" at bounding box center [922, 396] width 58 height 31
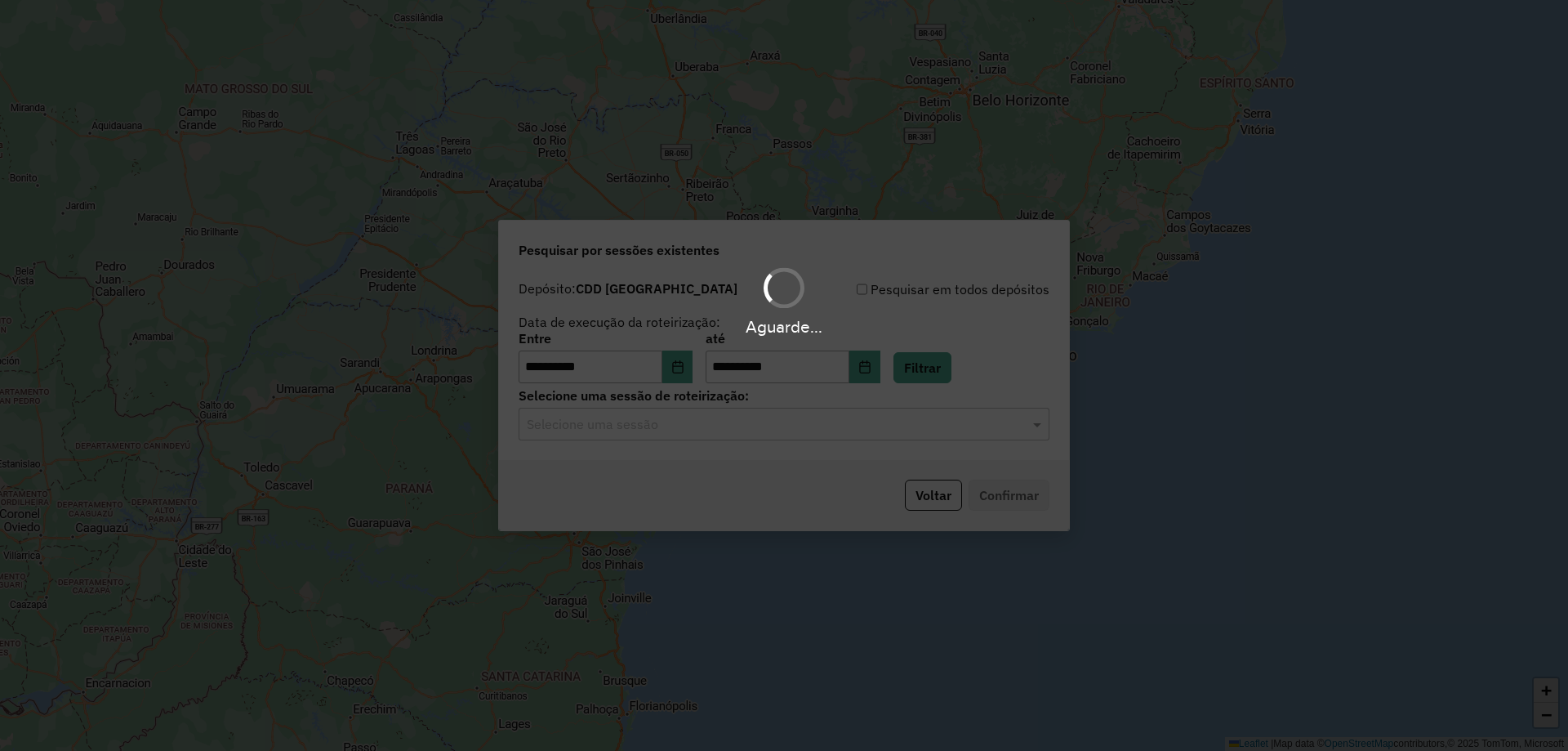
click at [761, 437] on div "Aguarde..." at bounding box center [784, 375] width 1568 height 751
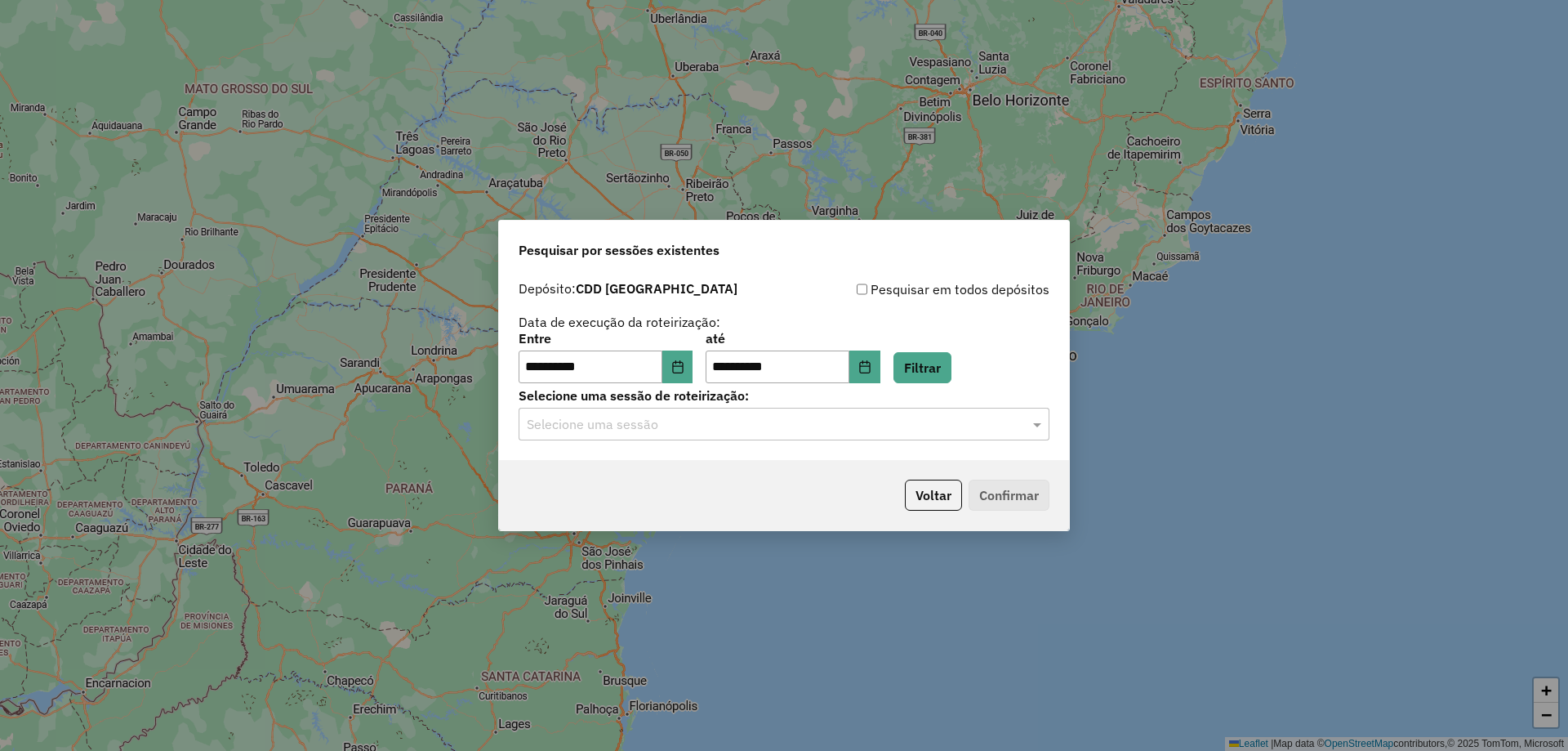
click at [782, 429] on input "text" at bounding box center [767, 425] width 482 height 20
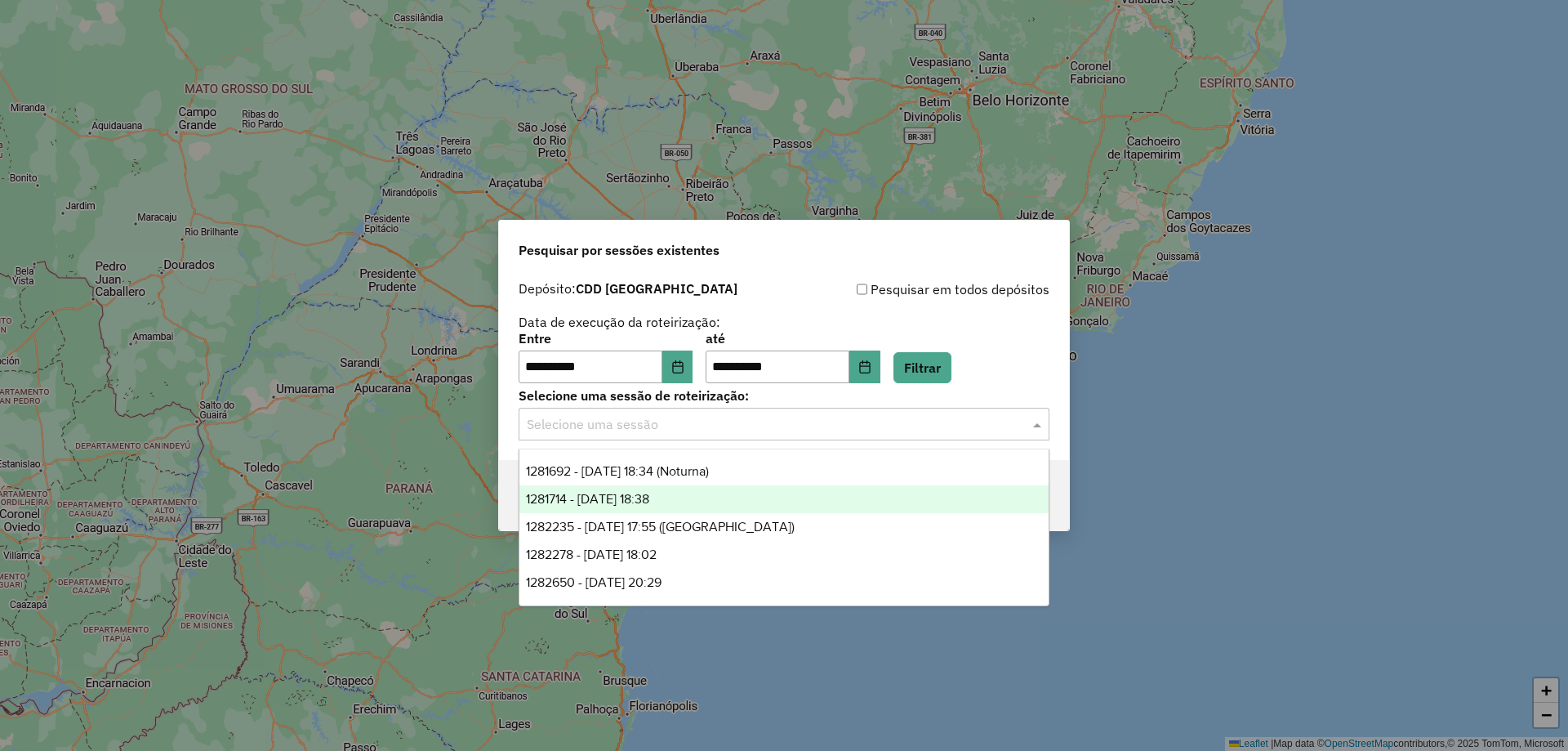
click at [694, 502] on div "1281714 - 24/09/2025 18:38" at bounding box center [784, 499] width 529 height 28
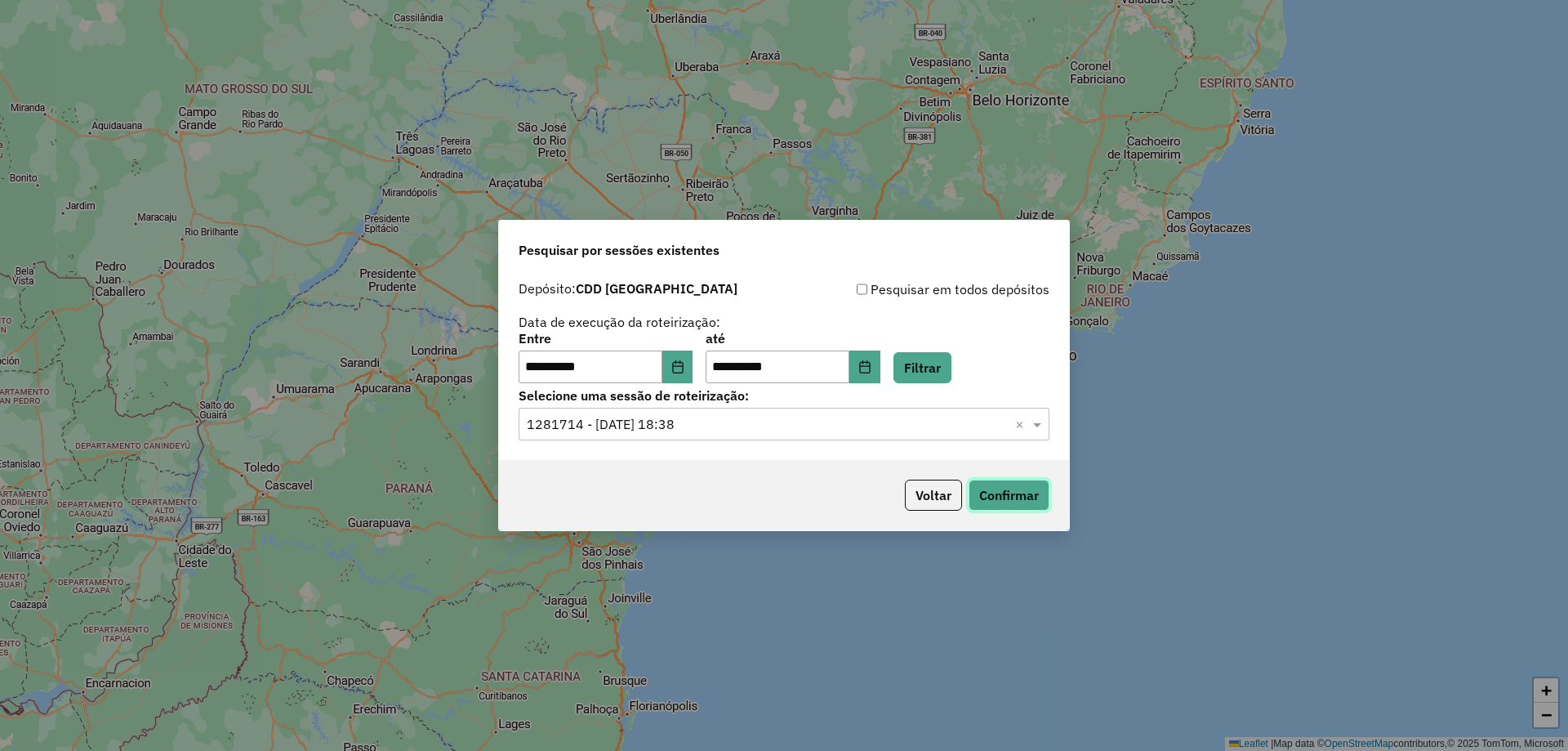
click at [1008, 505] on button "Confirmar" at bounding box center [1008, 494] width 81 height 31
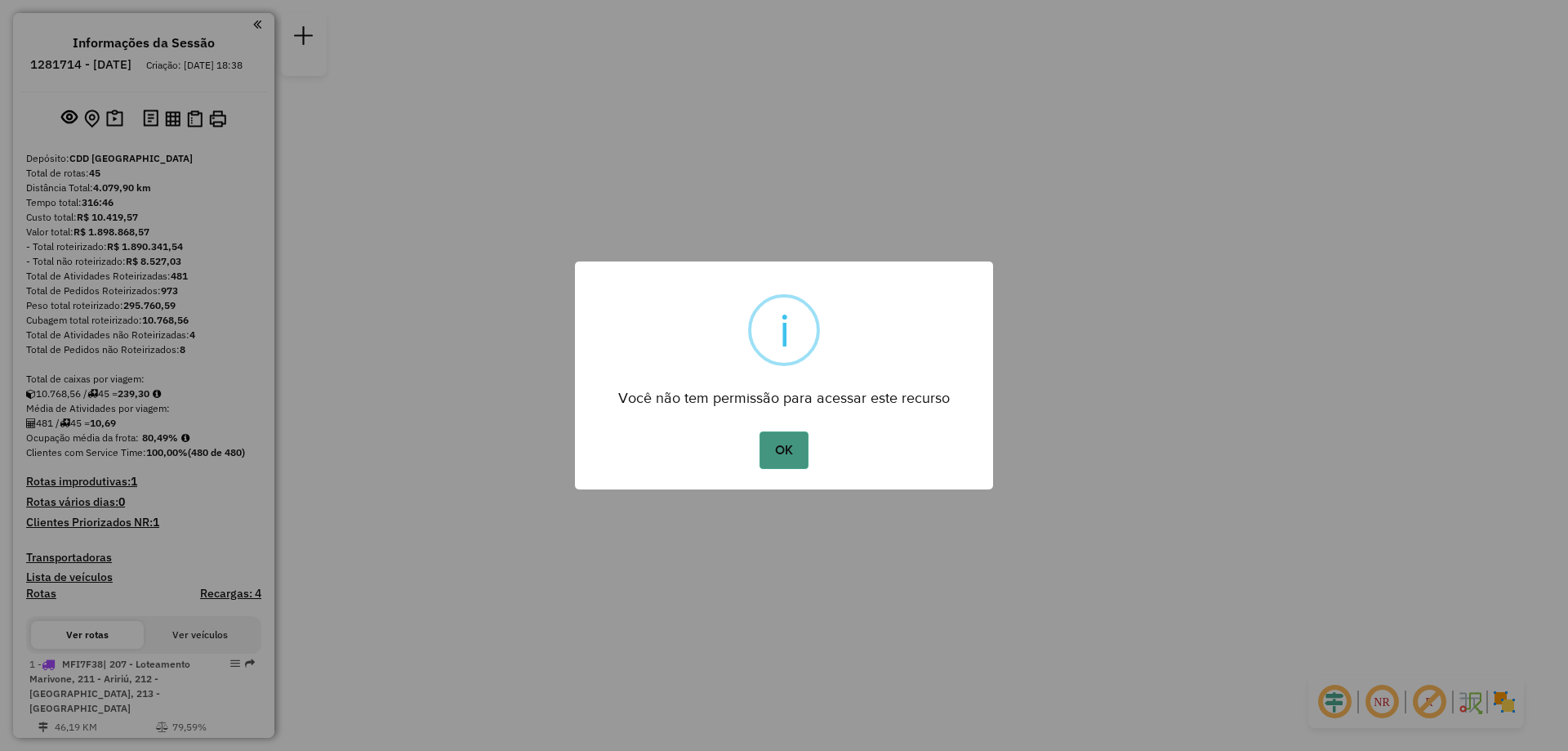
click at [765, 448] on button "OK" at bounding box center [784, 450] width 48 height 37
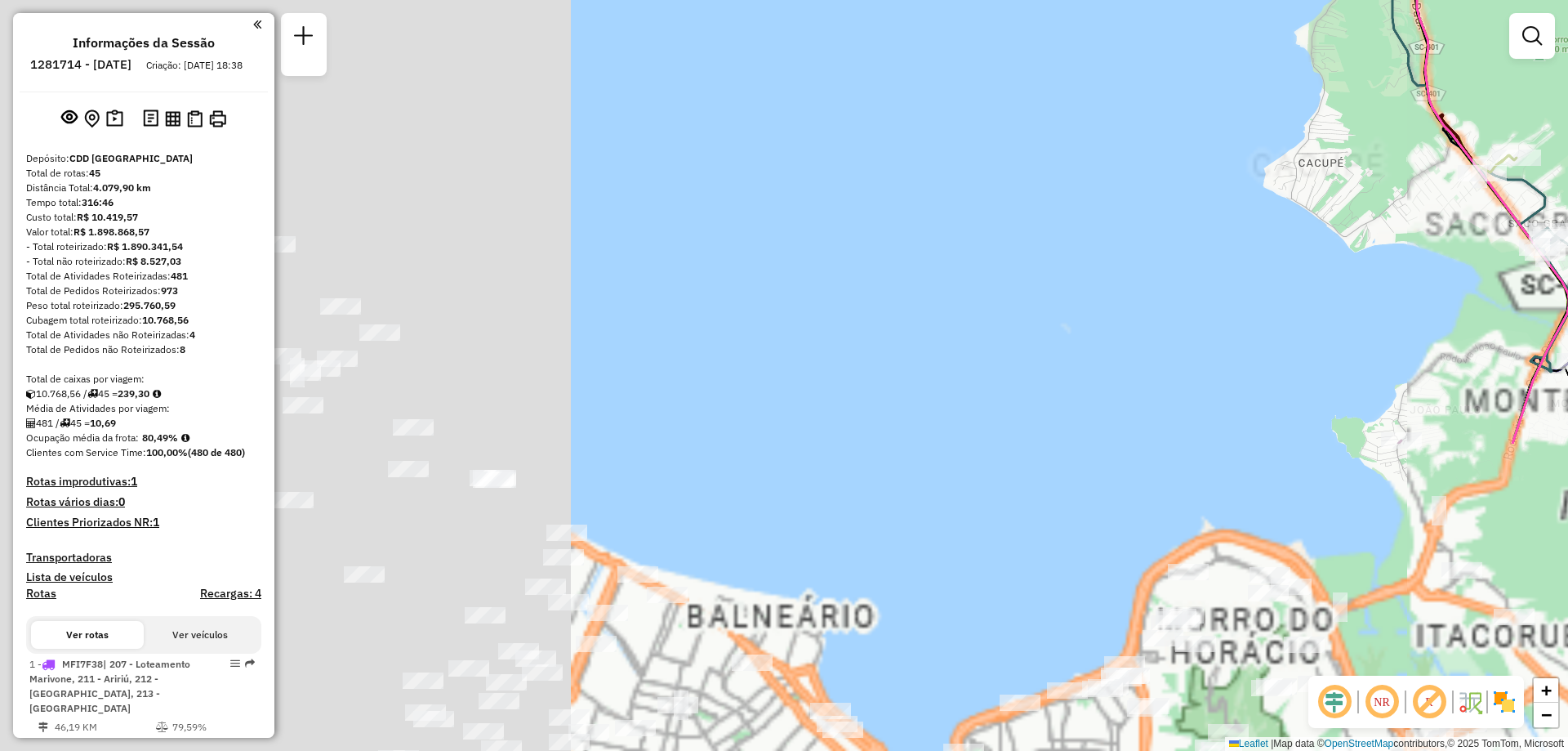
drag, startPoint x: 600, startPoint y: 457, endPoint x: 1454, endPoint y: 52, distance: 945.2
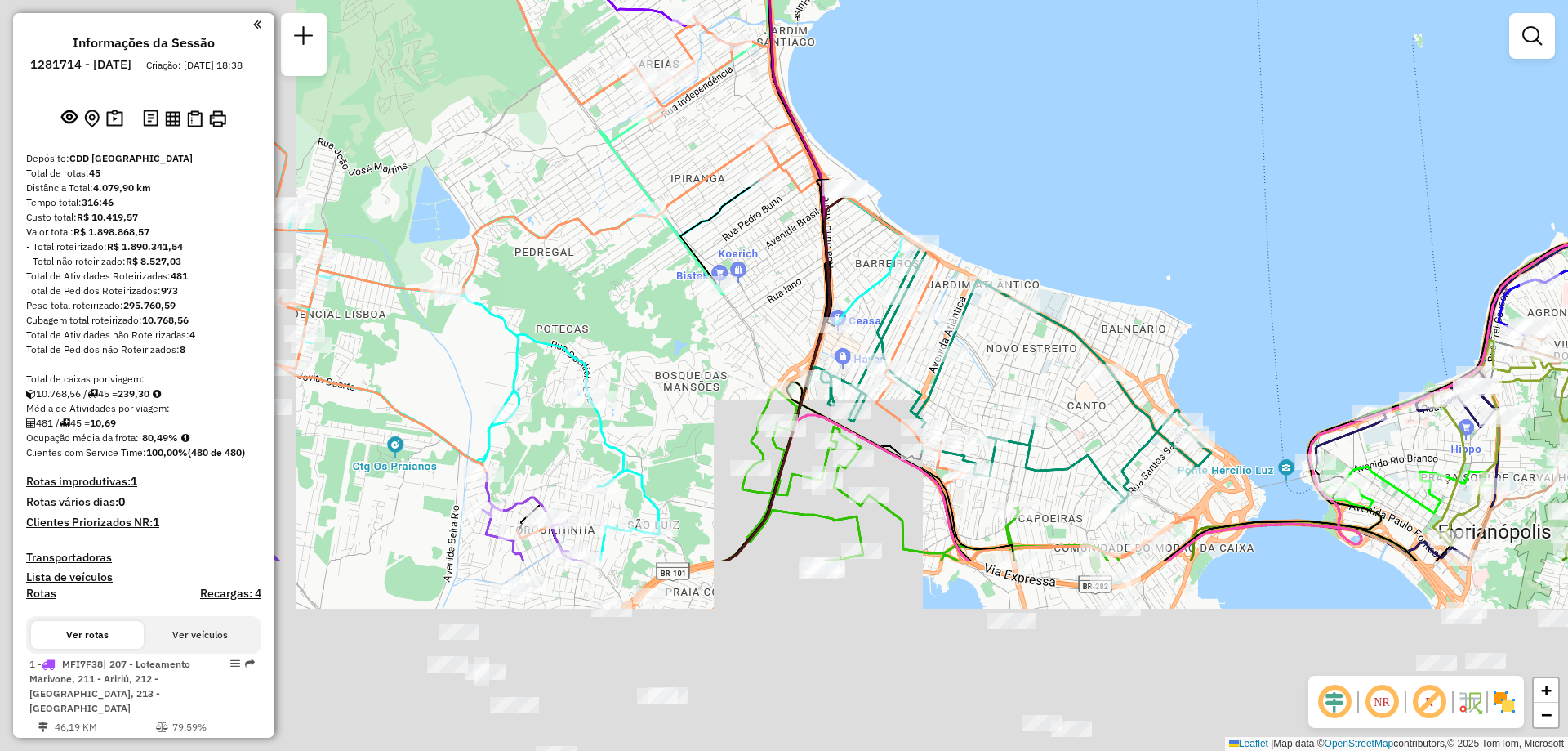
drag, startPoint x: 847, startPoint y: 574, endPoint x: 907, endPoint y: 457, distance: 131.5
click at [1166, 305] on div "Janela de atendimento Grade de atendimento Capacidade Transportadoras Veículos …" at bounding box center [784, 375] width 1568 height 751
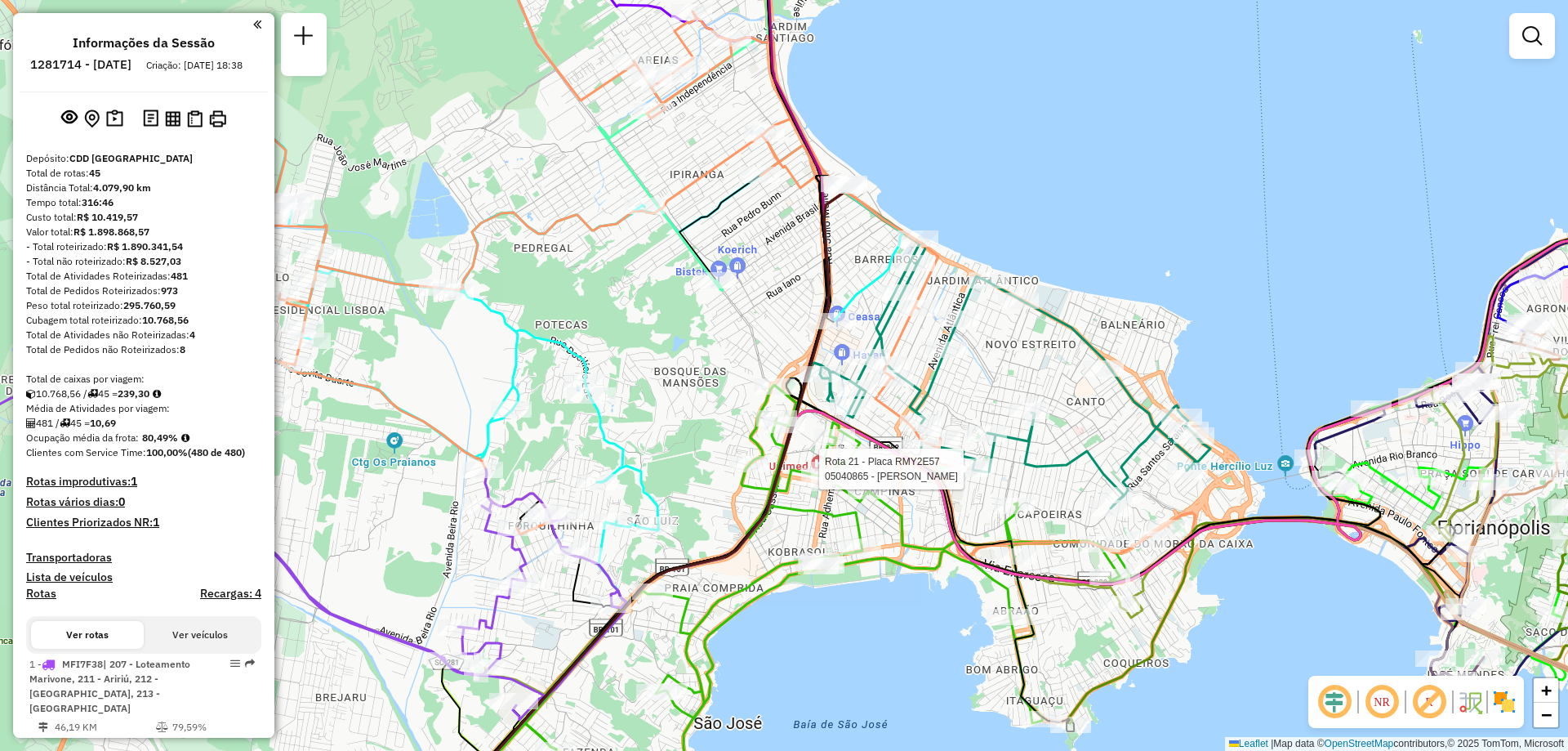
select select "**********"
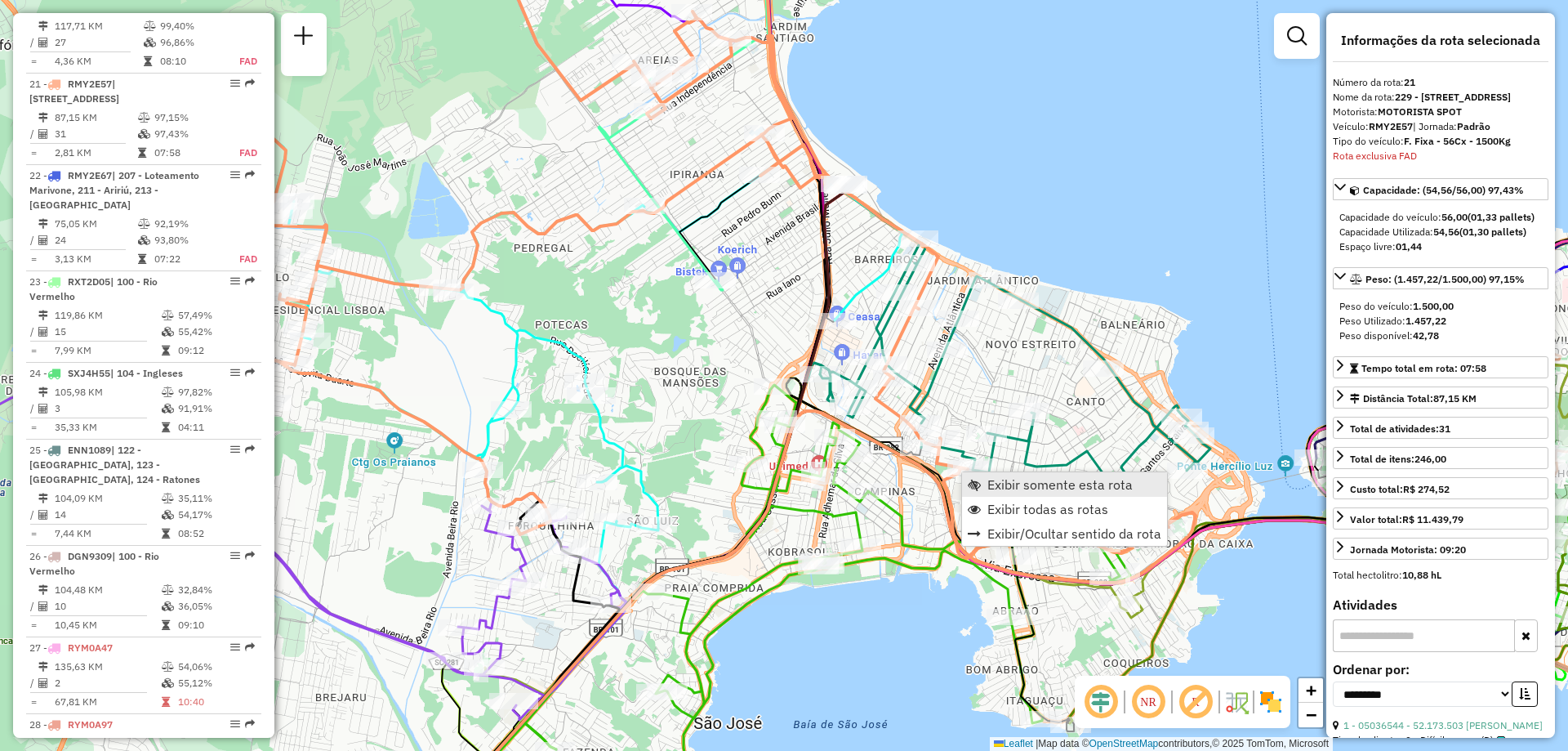
click at [998, 487] on span "Exibir somente esta rota" at bounding box center [1060, 484] width 145 height 13
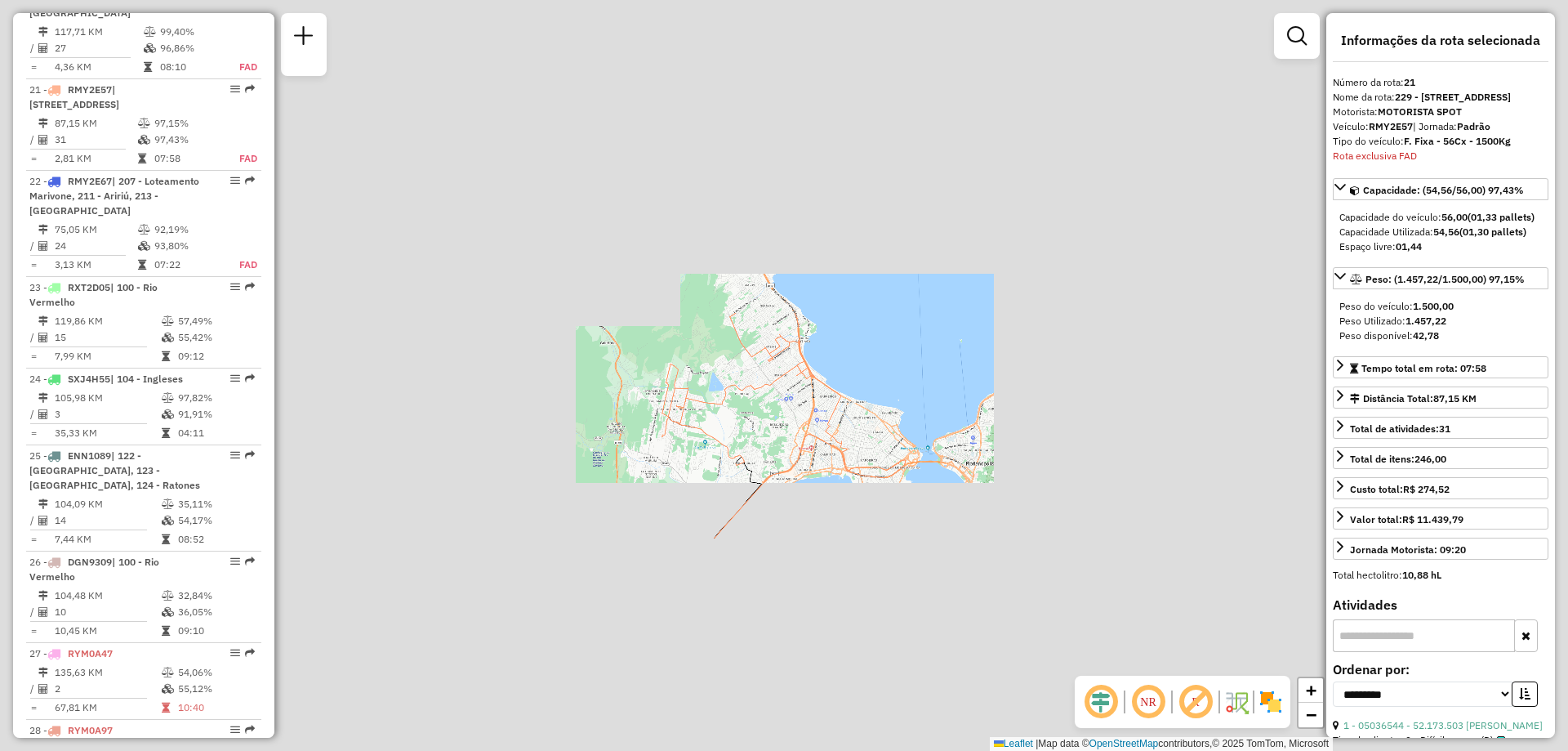
scroll to position [2543, 0]
